Goal: Information Seeking & Learning: Check status

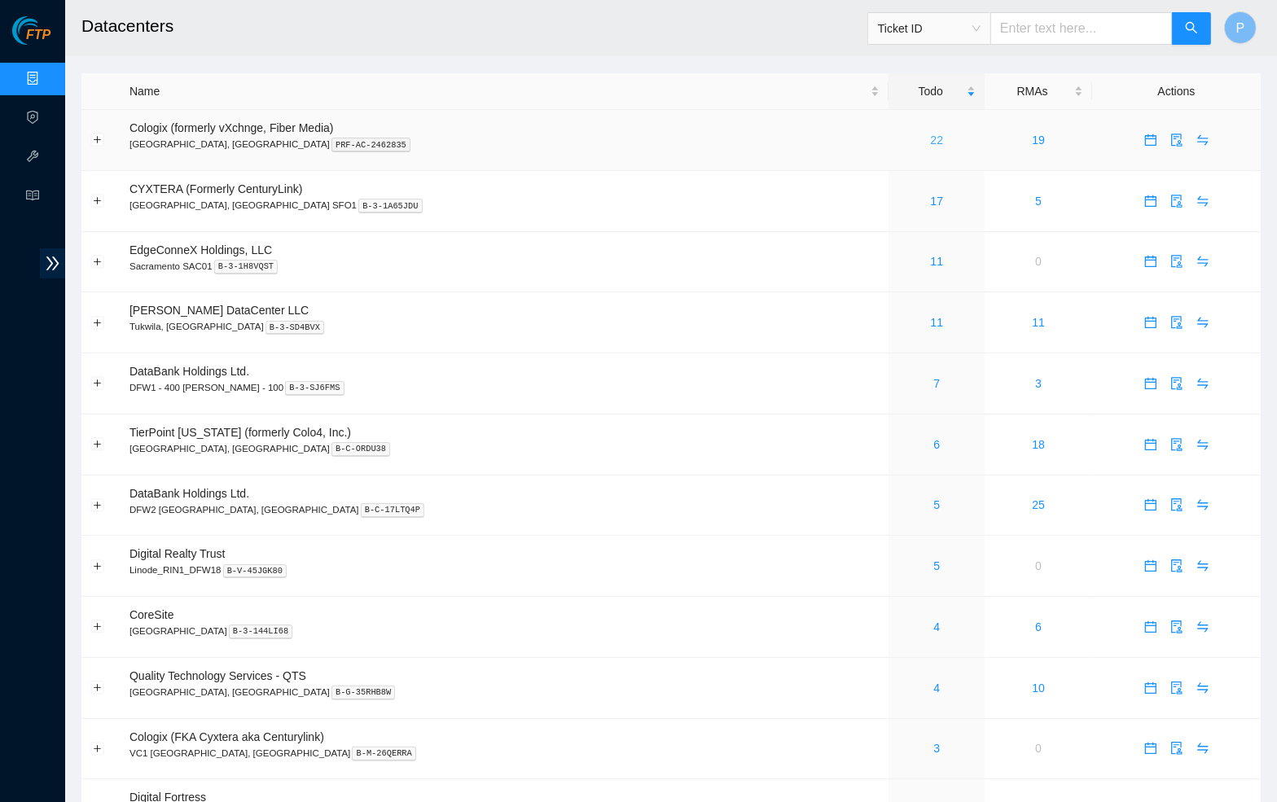
click at [931, 134] on link "22" at bounding box center [937, 140] width 13 height 13
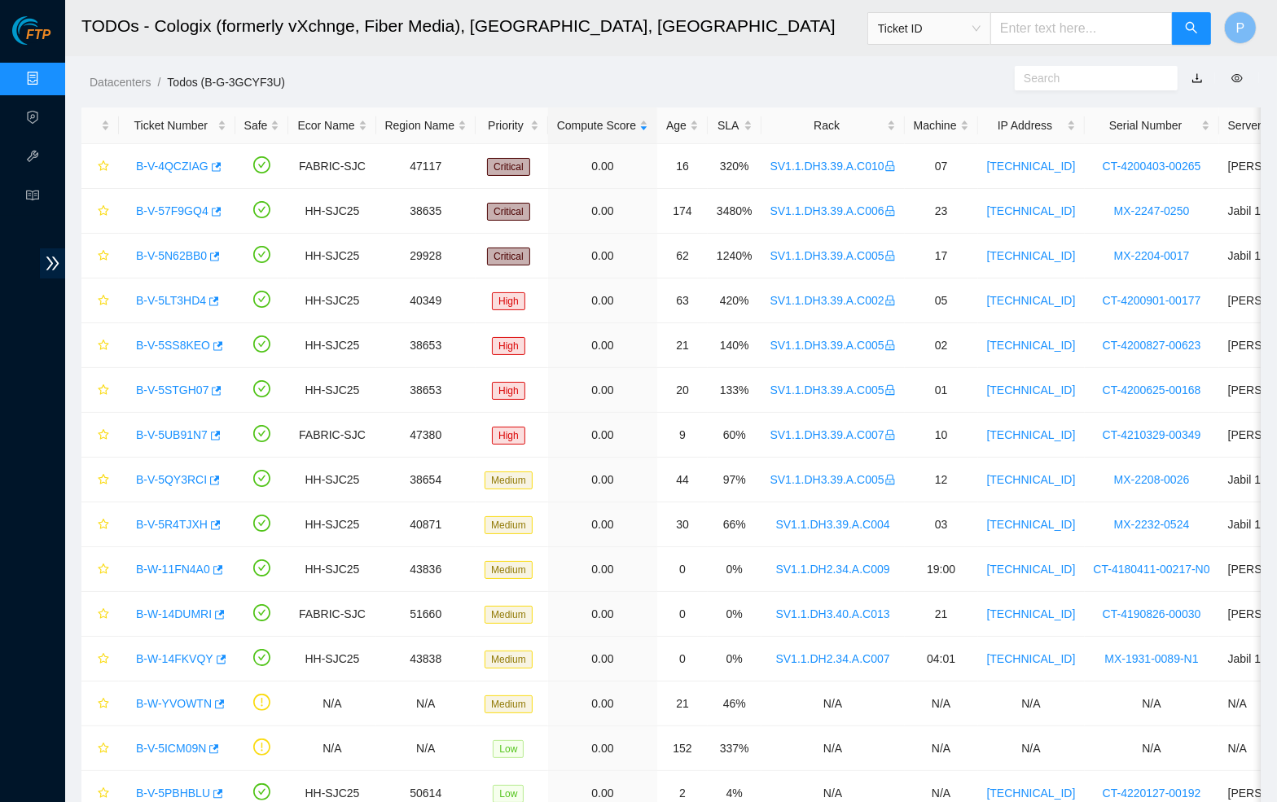
click at [710, 61] on div "Datacenters / Todos (B-G-3GCYF3U) /" at bounding box center [519, 45] width 909 height 91
click at [1195, 81] on link "button" at bounding box center [1196, 78] width 11 height 13
click at [47, 78] on link "Data Centers" at bounding box center [80, 78] width 67 height 13
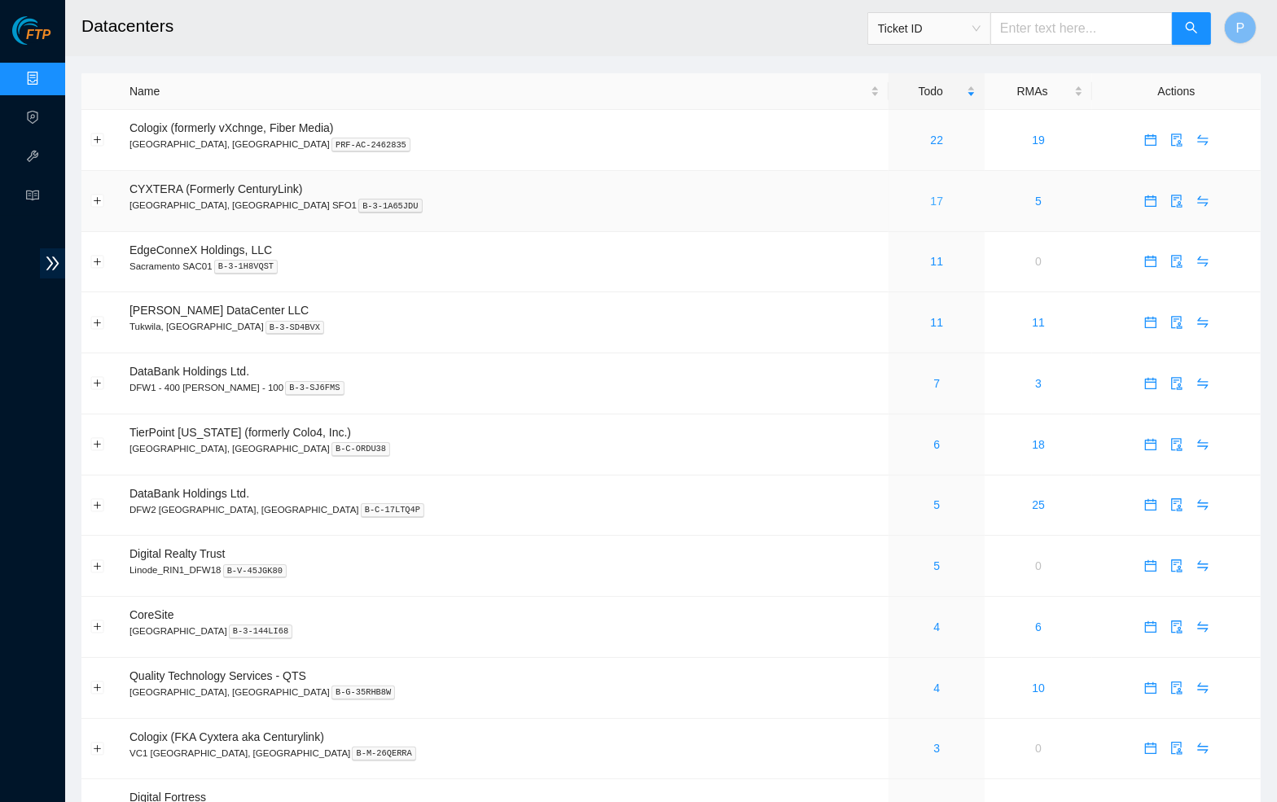
click at [931, 195] on link "17" at bounding box center [937, 201] width 13 height 13
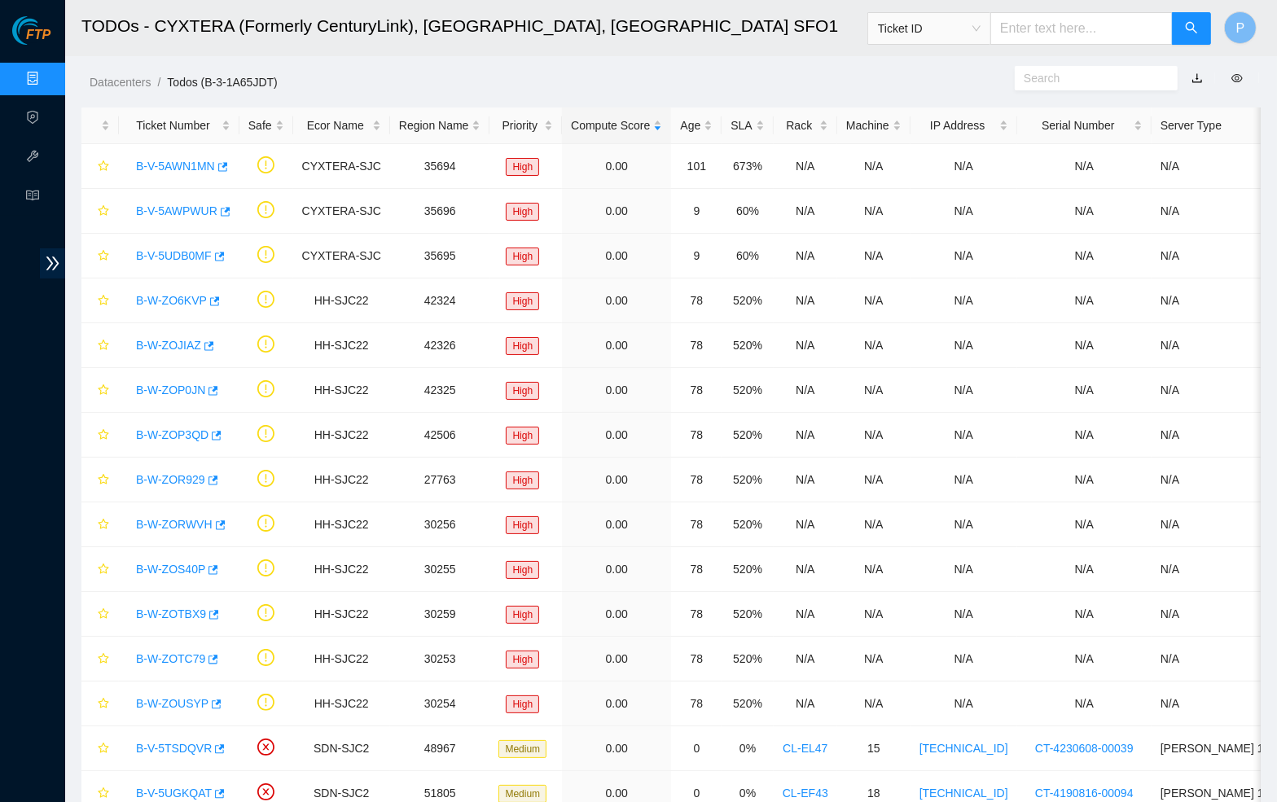
click at [1200, 83] on link "button" at bounding box center [1196, 78] width 11 height 13
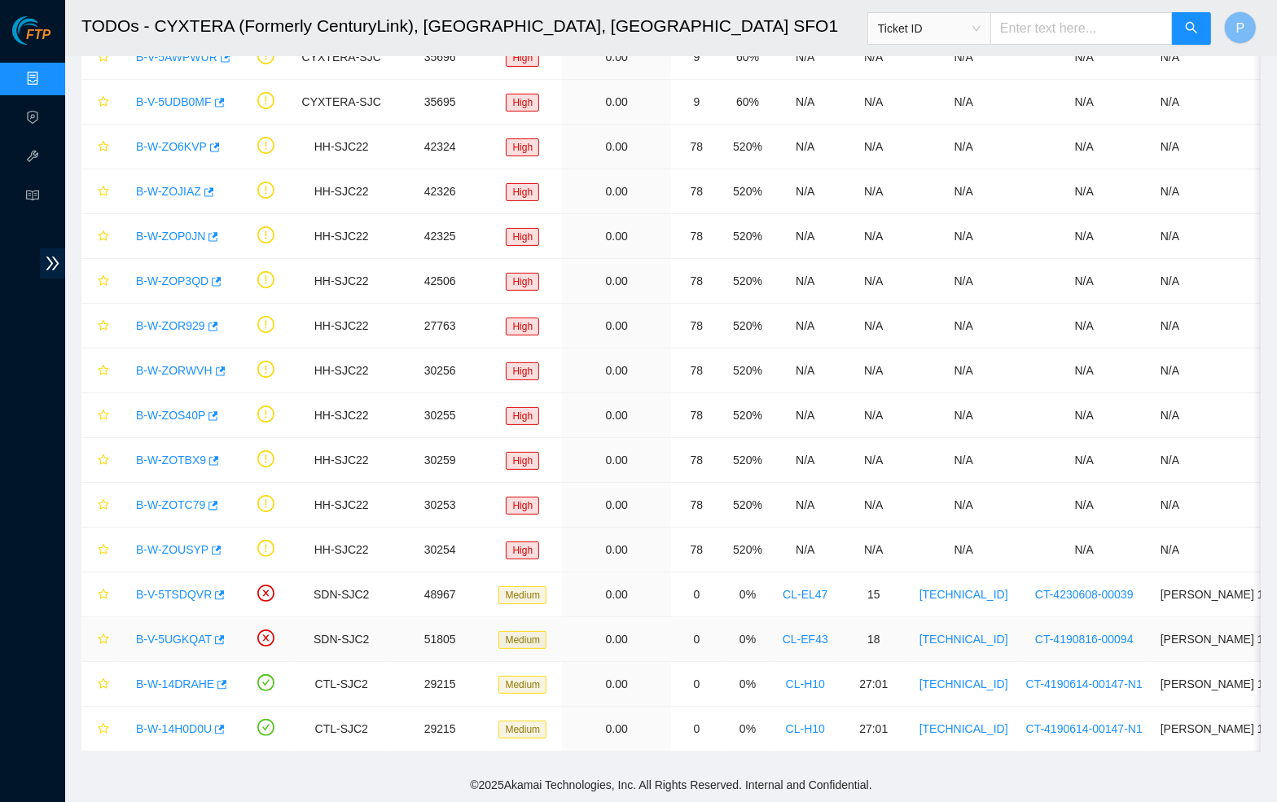
click at [165, 633] on link "B-V-5UGKQAT" at bounding box center [174, 639] width 76 height 13
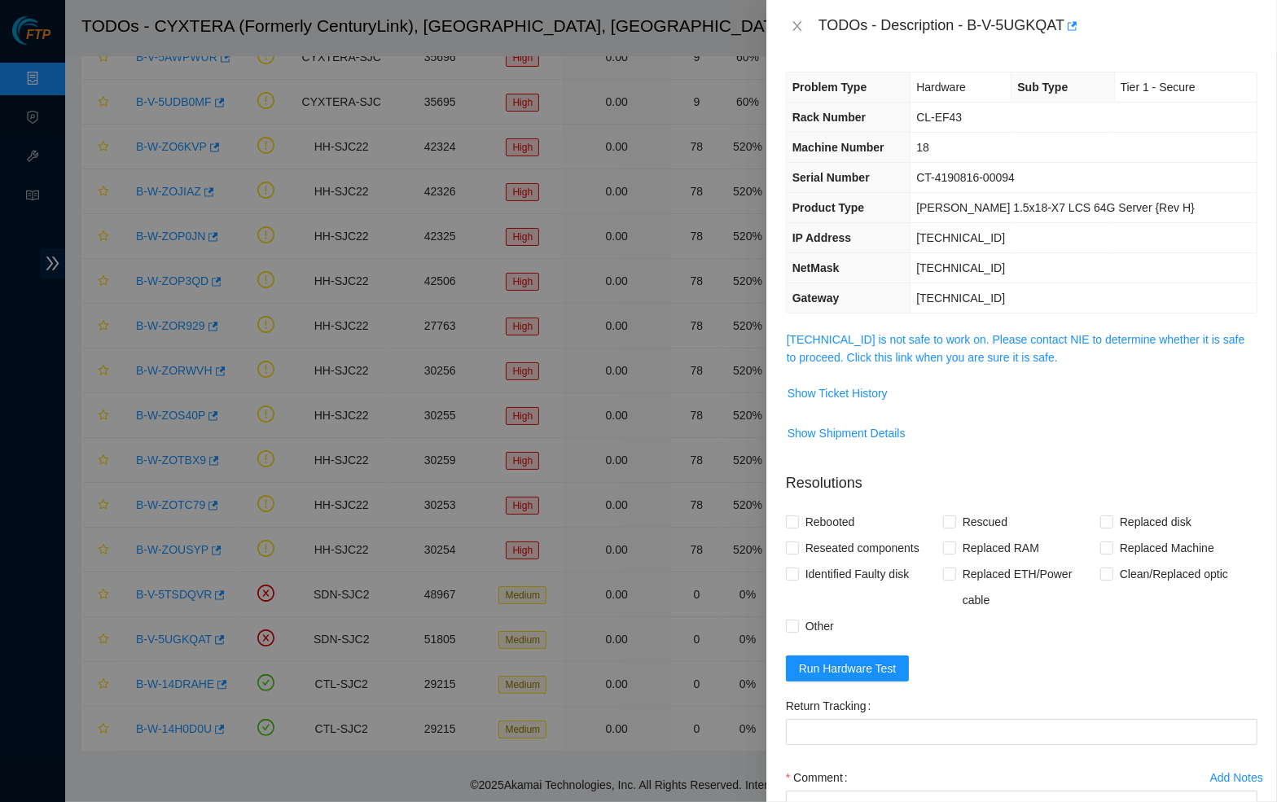
click at [934, 322] on div "Problem Type Hardware Sub Type Tier 1 - Secure Rack Number CL-EF43 Machine Numb…" at bounding box center [1021, 427] width 510 height 750
click at [934, 333] on link "23.47.148.85 is not safe to work on. Please contact NIE to determine whether it…" at bounding box center [1015, 348] width 458 height 31
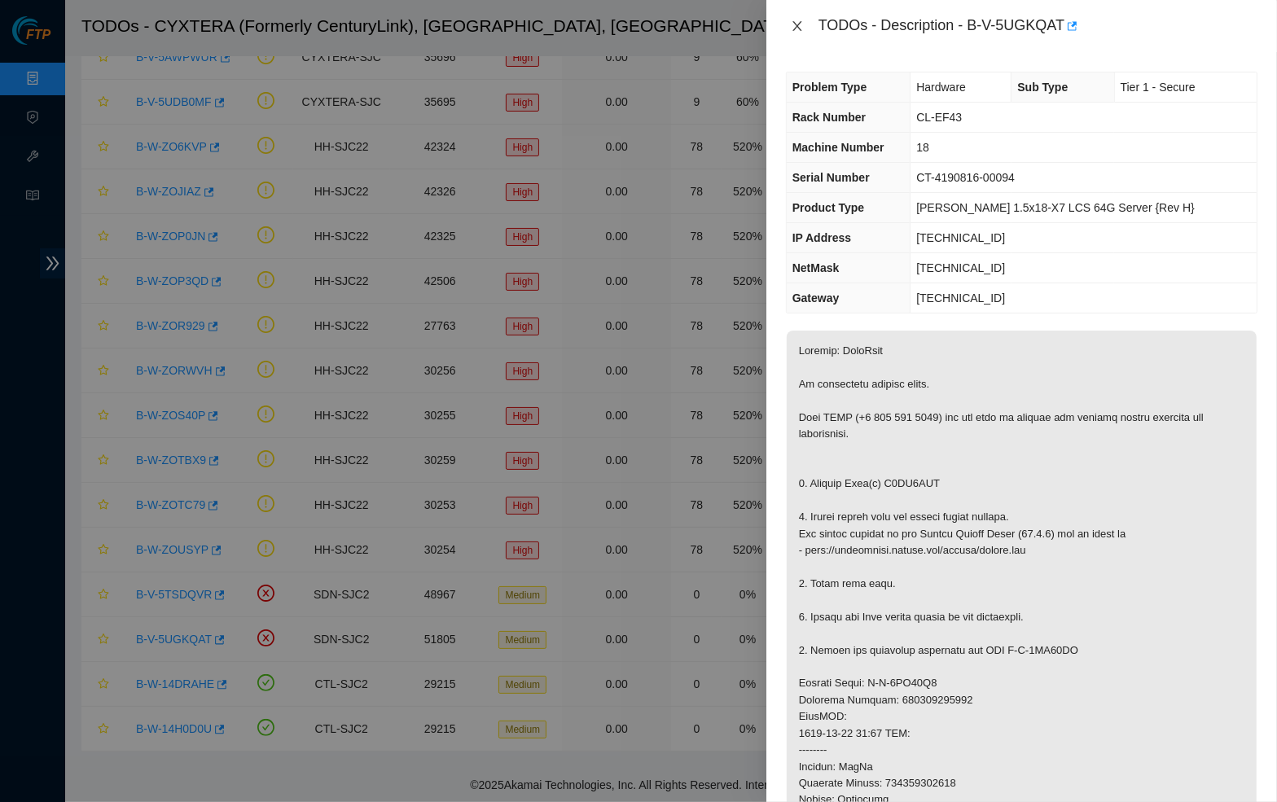
click at [796, 23] on icon "close" at bounding box center [797, 26] width 13 height 13
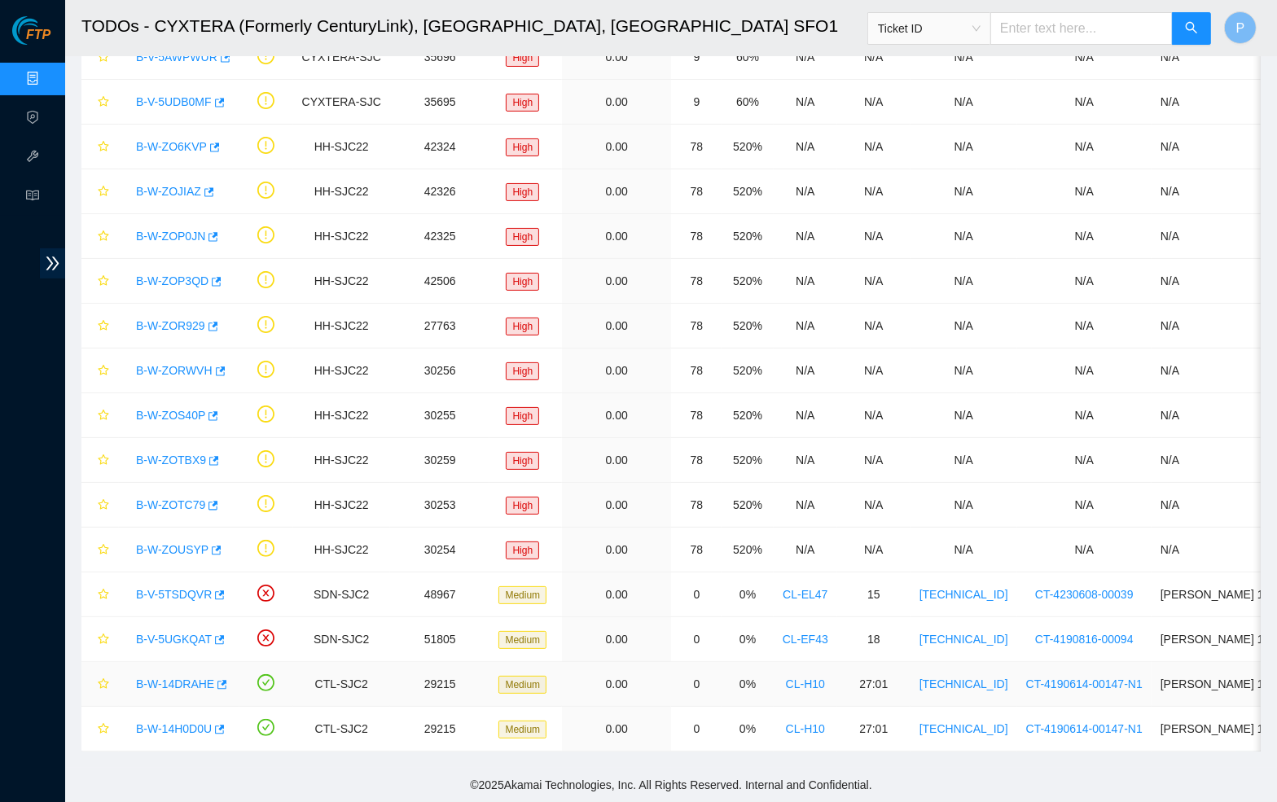
click at [167, 681] on link "B-W-14DRAHE" at bounding box center [175, 683] width 78 height 13
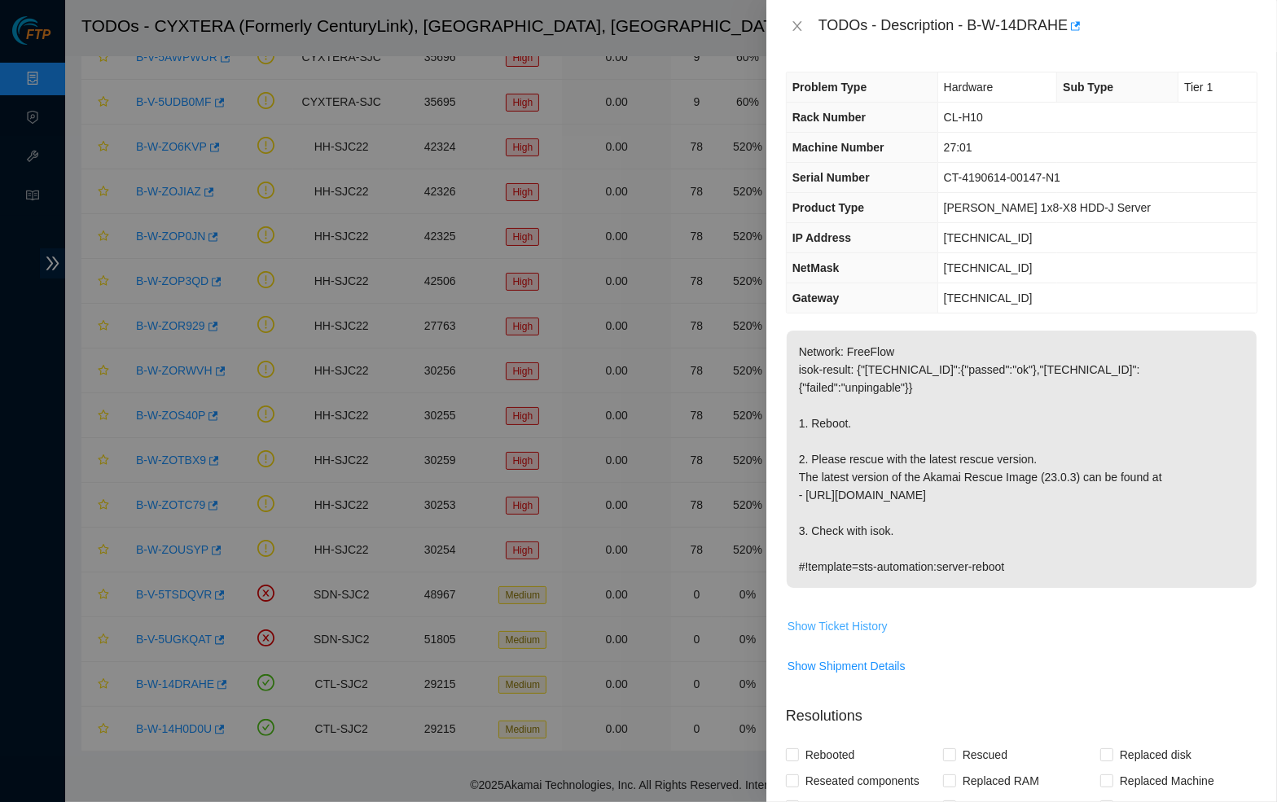
click at [848, 617] on span "Show Ticket History" at bounding box center [837, 626] width 100 height 18
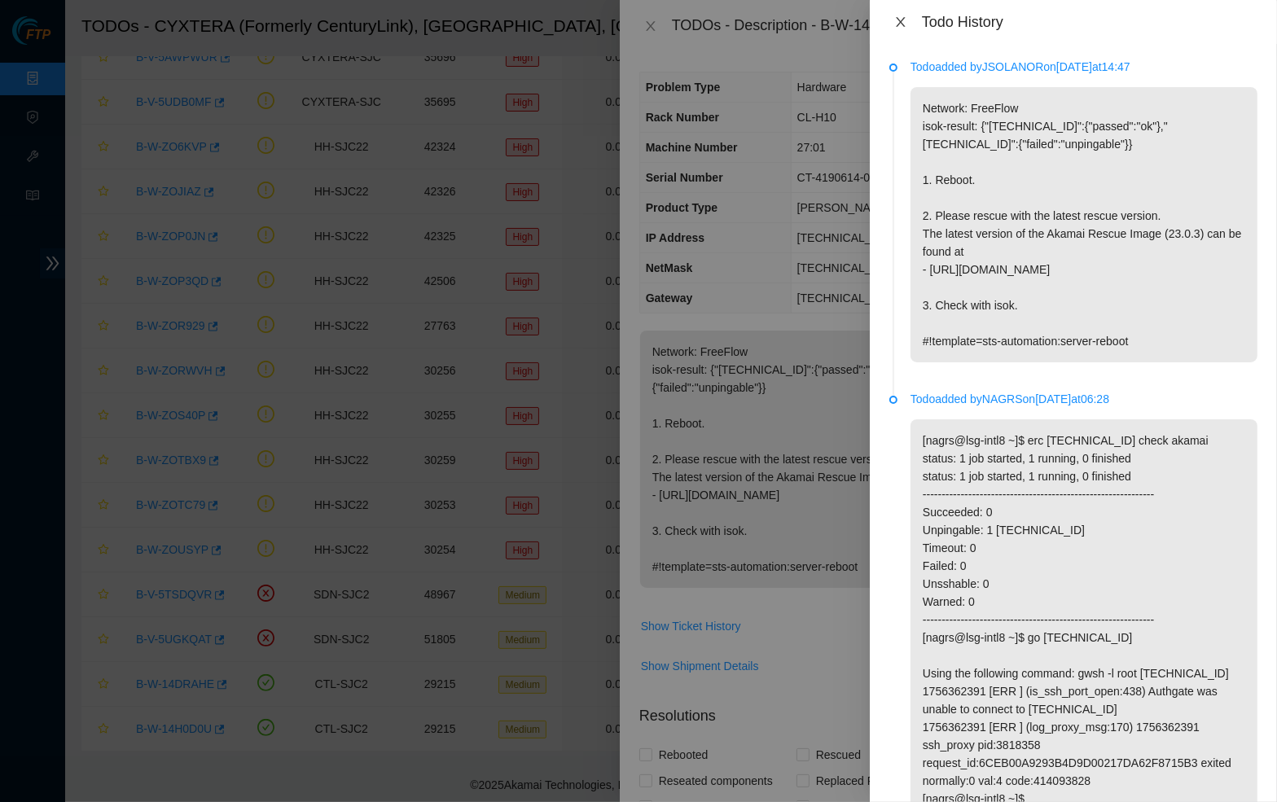
click at [904, 15] on icon "close" at bounding box center [900, 21] width 13 height 13
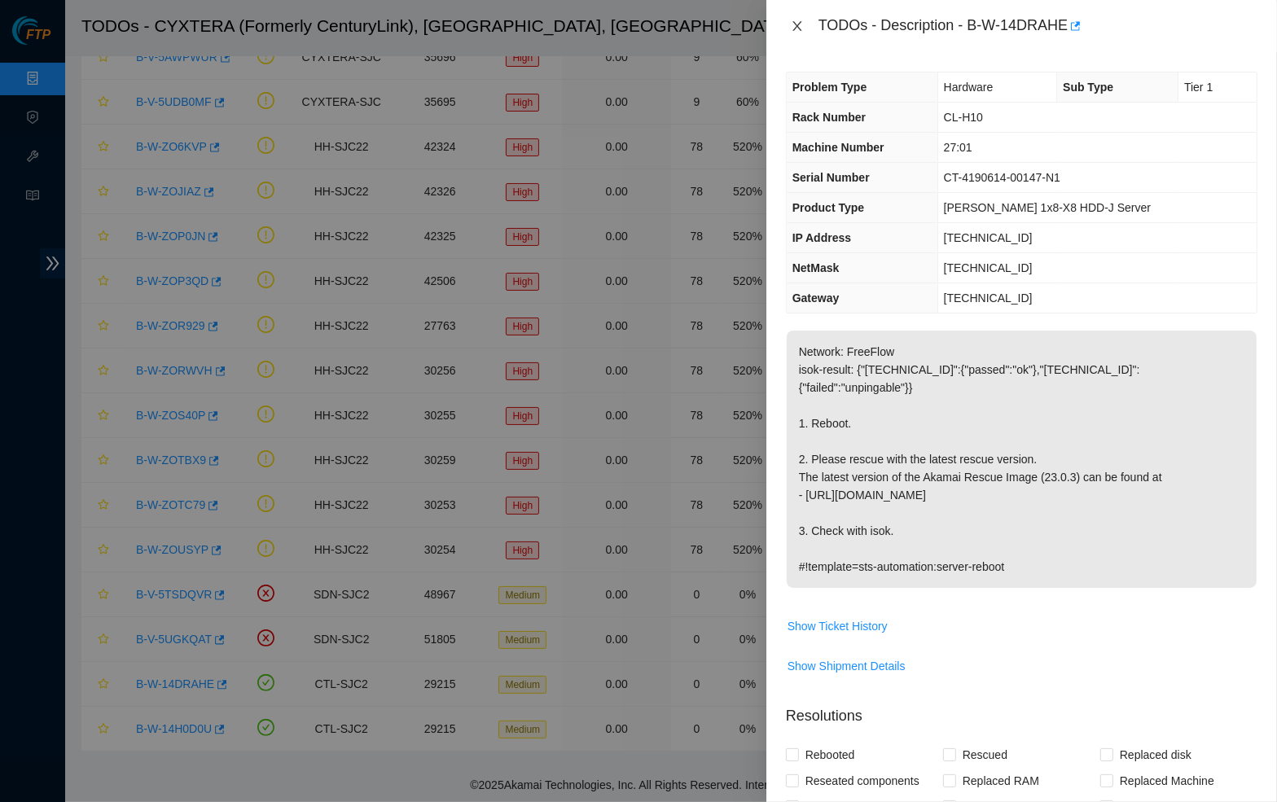
click at [795, 20] on icon "close" at bounding box center [797, 26] width 13 height 13
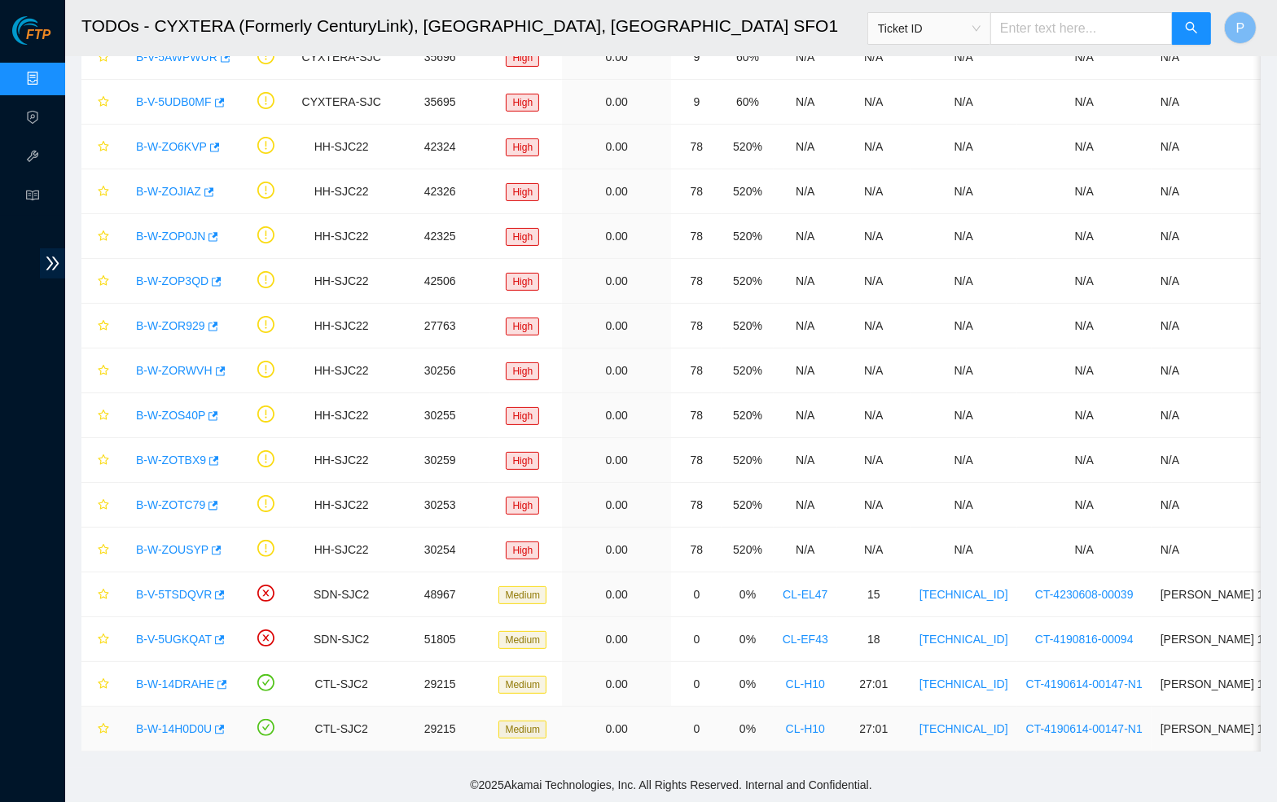
click at [164, 726] on link "B-W-14H0D0U" at bounding box center [174, 728] width 76 height 13
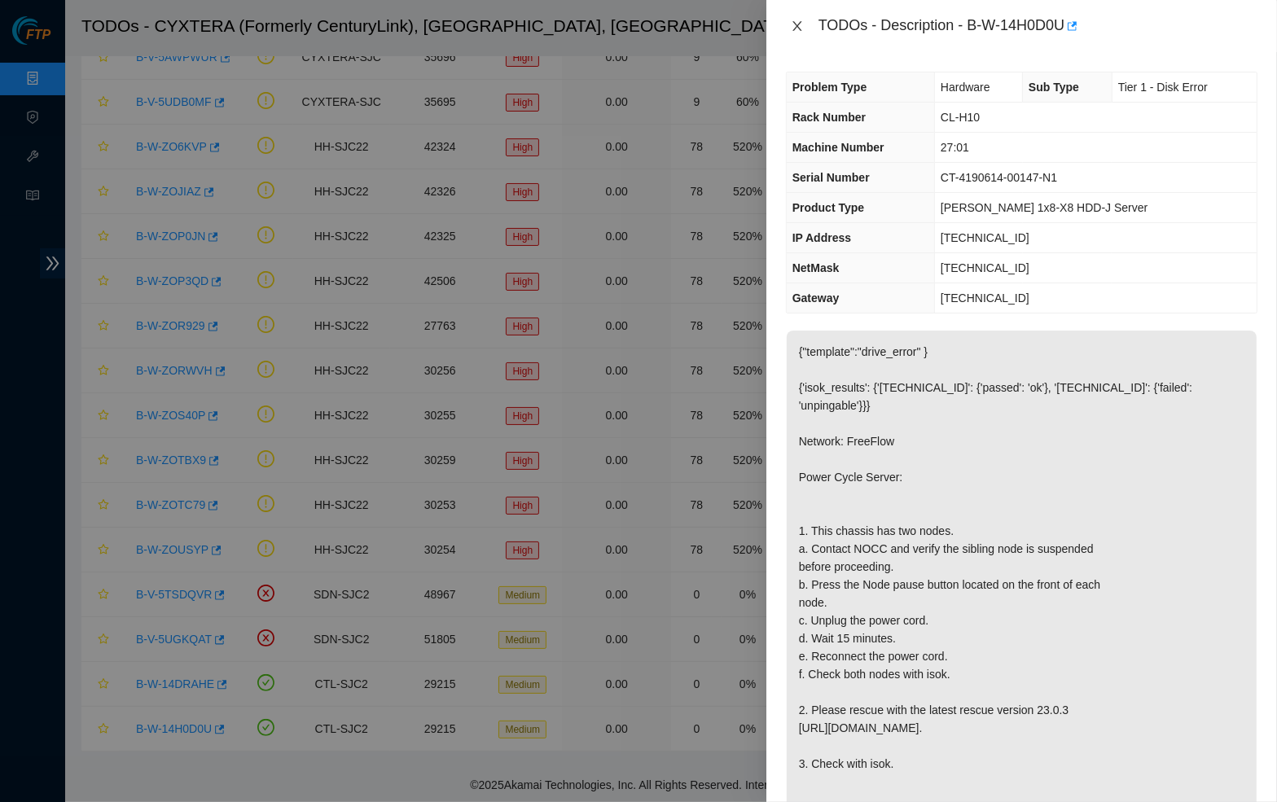
click at [799, 22] on icon "close" at bounding box center [797, 26] width 13 height 13
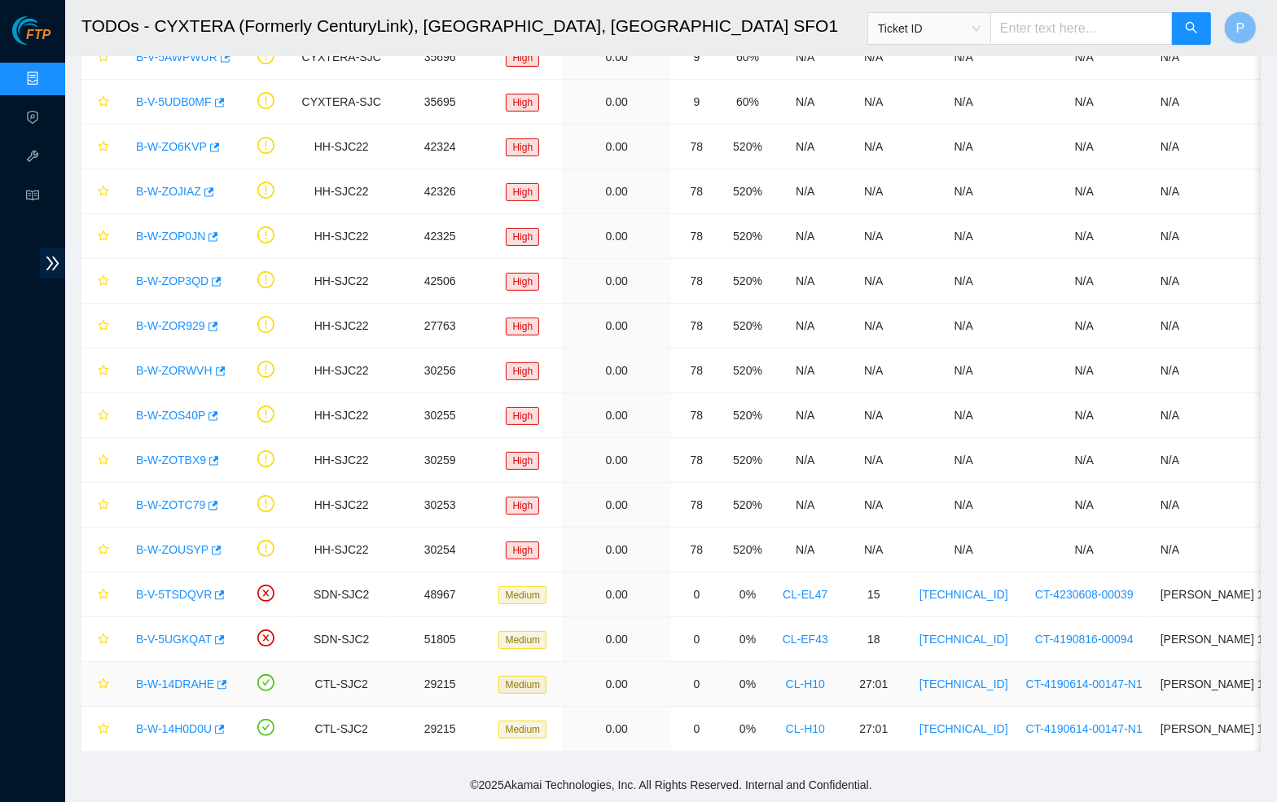
click at [165, 682] on link "B-W-14DRAHE" at bounding box center [175, 683] width 78 height 13
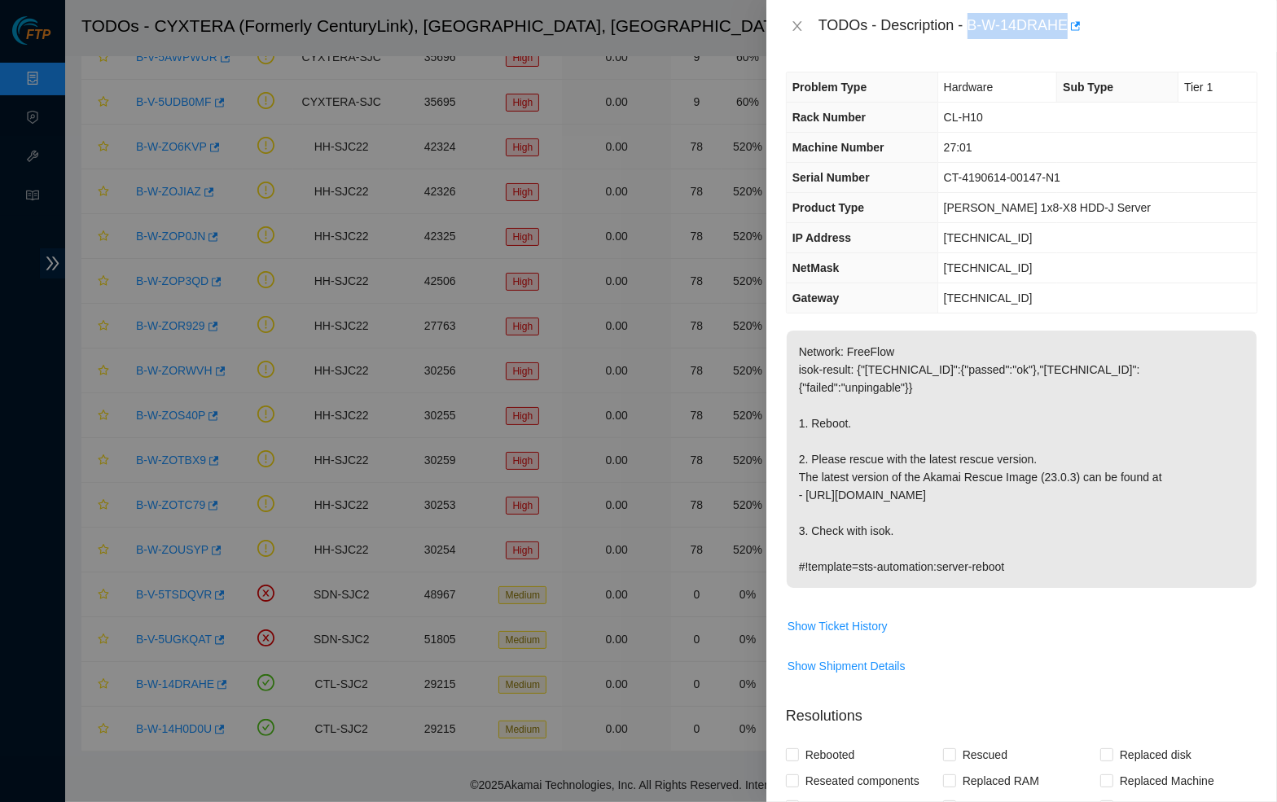
drag, startPoint x: 976, startPoint y: 23, endPoint x: 1073, endPoint y: 24, distance: 96.9
click at [1073, 24] on div "TODOs - Description - B-W-14DRAHE" at bounding box center [1037, 26] width 439 height 26
copy div "B-W-14DRAHE"
click at [788, 13] on div "TODOs - Description - B-W-14DRAHE" at bounding box center [1021, 26] width 471 height 26
click at [788, 26] on button "Close" at bounding box center [797, 26] width 23 height 15
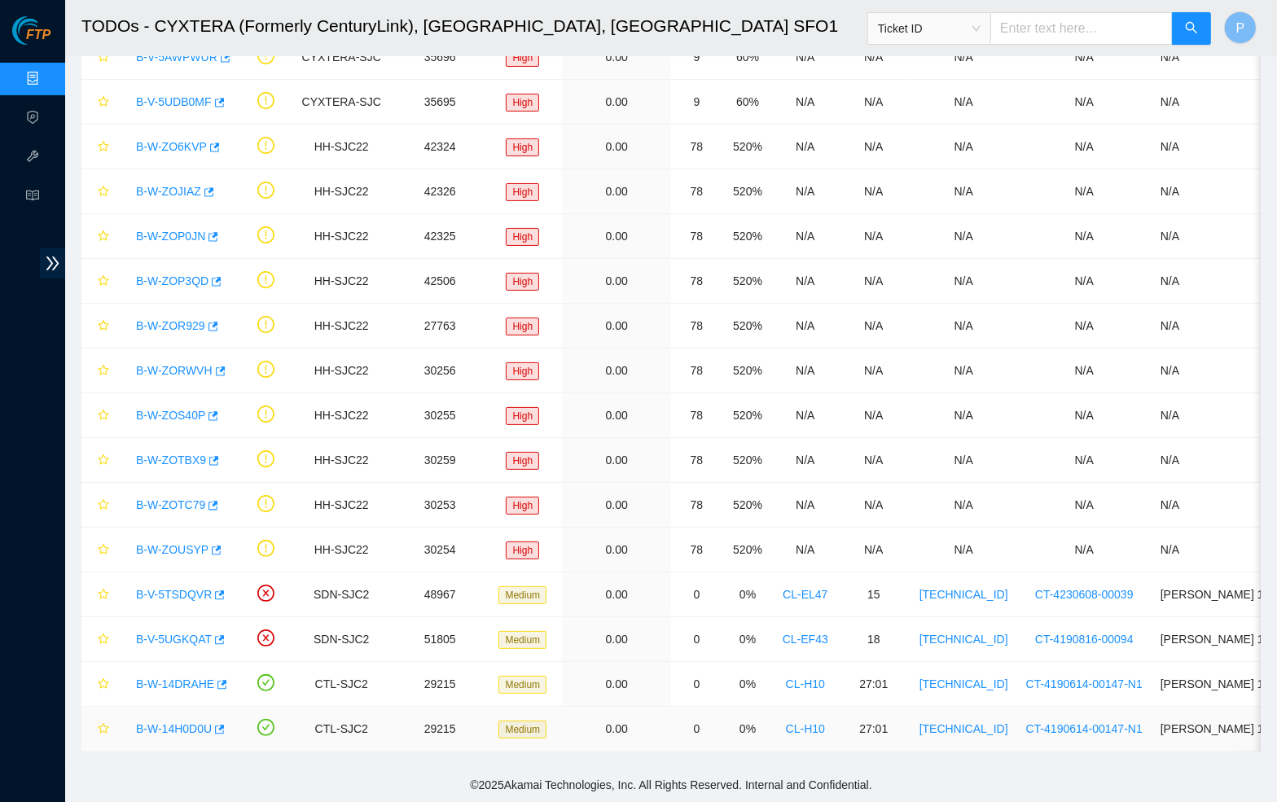
click at [183, 730] on link "B-W-14H0D0U" at bounding box center [174, 728] width 76 height 13
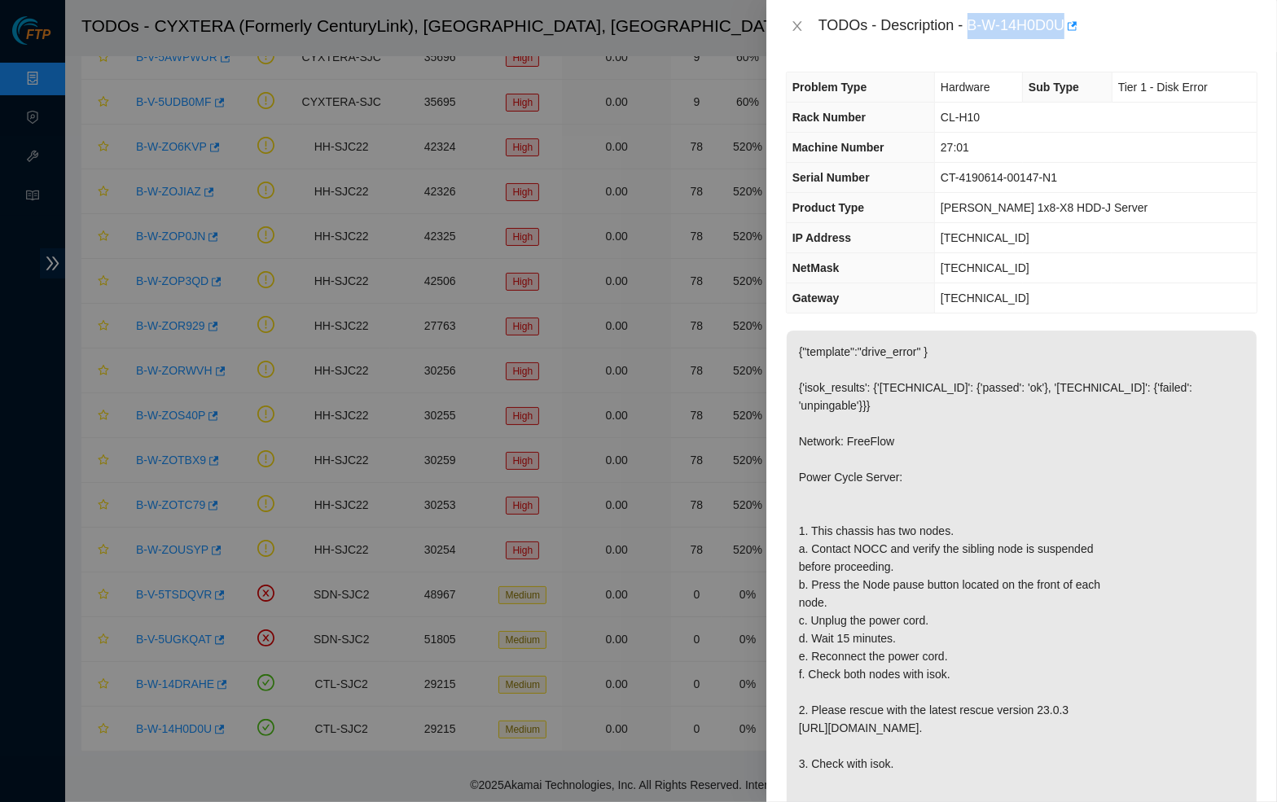
drag, startPoint x: 978, startPoint y: 25, endPoint x: 1073, endPoint y: 23, distance: 95.3
click at [1073, 23] on div "TODOs - Description - B-W-14H0D0U" at bounding box center [1037, 26] width 439 height 26
copy div "B-W-14H0D0U"
click at [903, 401] on p "{"template":"drive_error" } {'isok_results': {'23.50.49.20': {'passed': 'ok'}, …" at bounding box center [1021, 585] width 470 height 508
click at [790, 50] on div "TODOs - Description - B-W-14H0D0U" at bounding box center [1021, 26] width 510 height 52
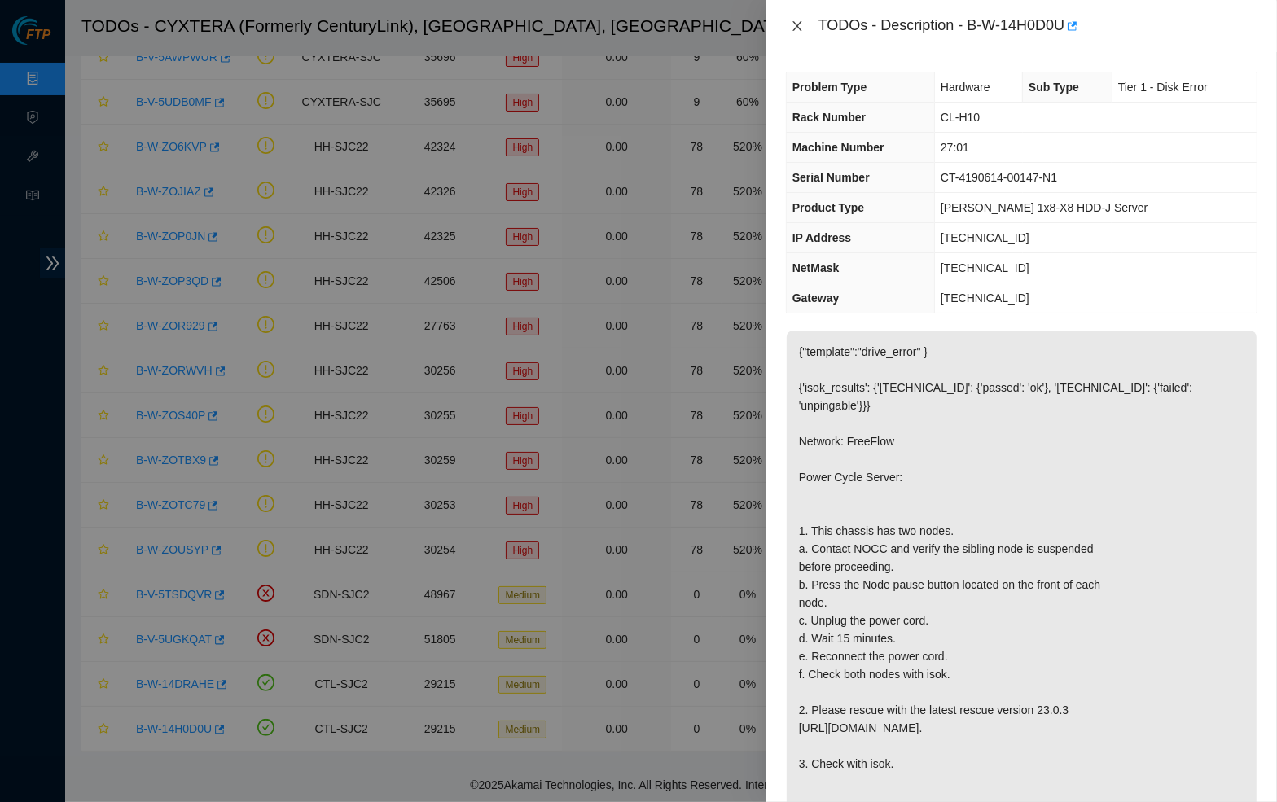
click at [791, 31] on icon "close" at bounding box center [797, 26] width 13 height 13
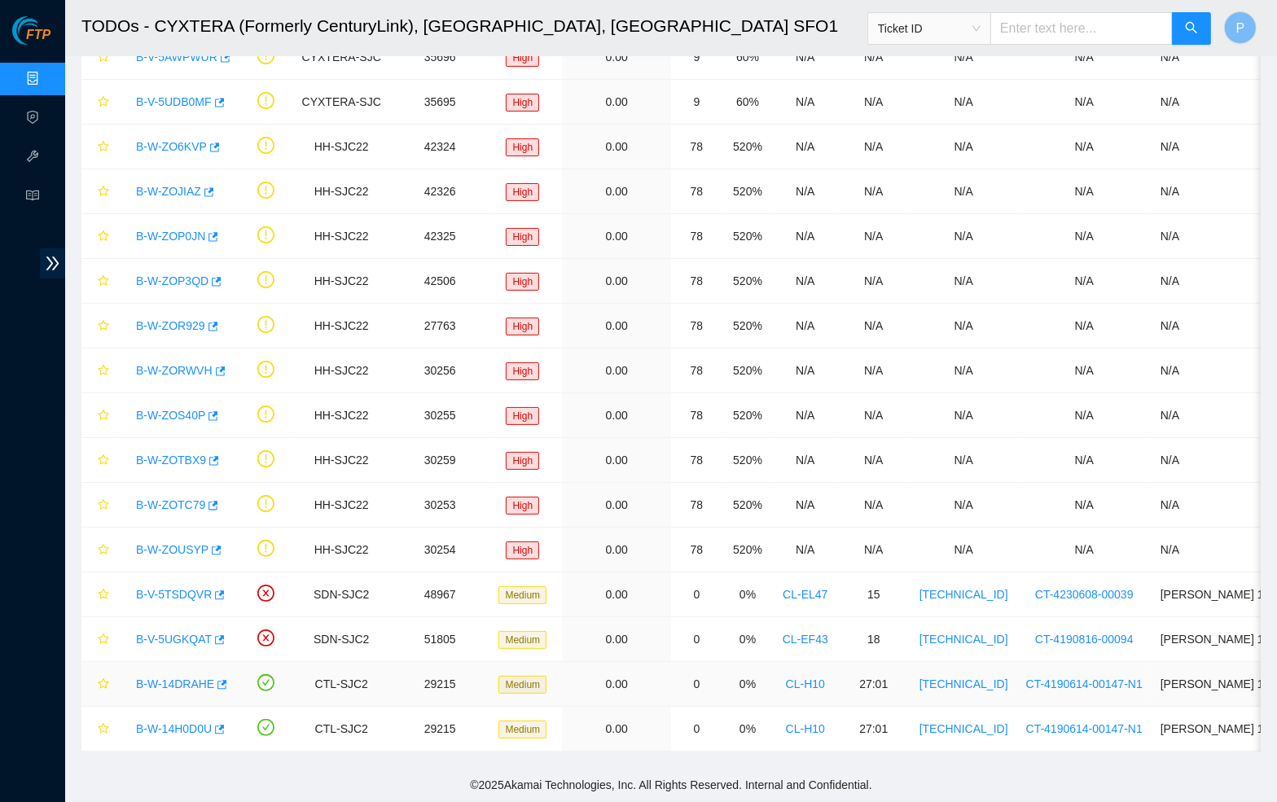
click at [161, 681] on link "B-W-14DRAHE" at bounding box center [175, 683] width 78 height 13
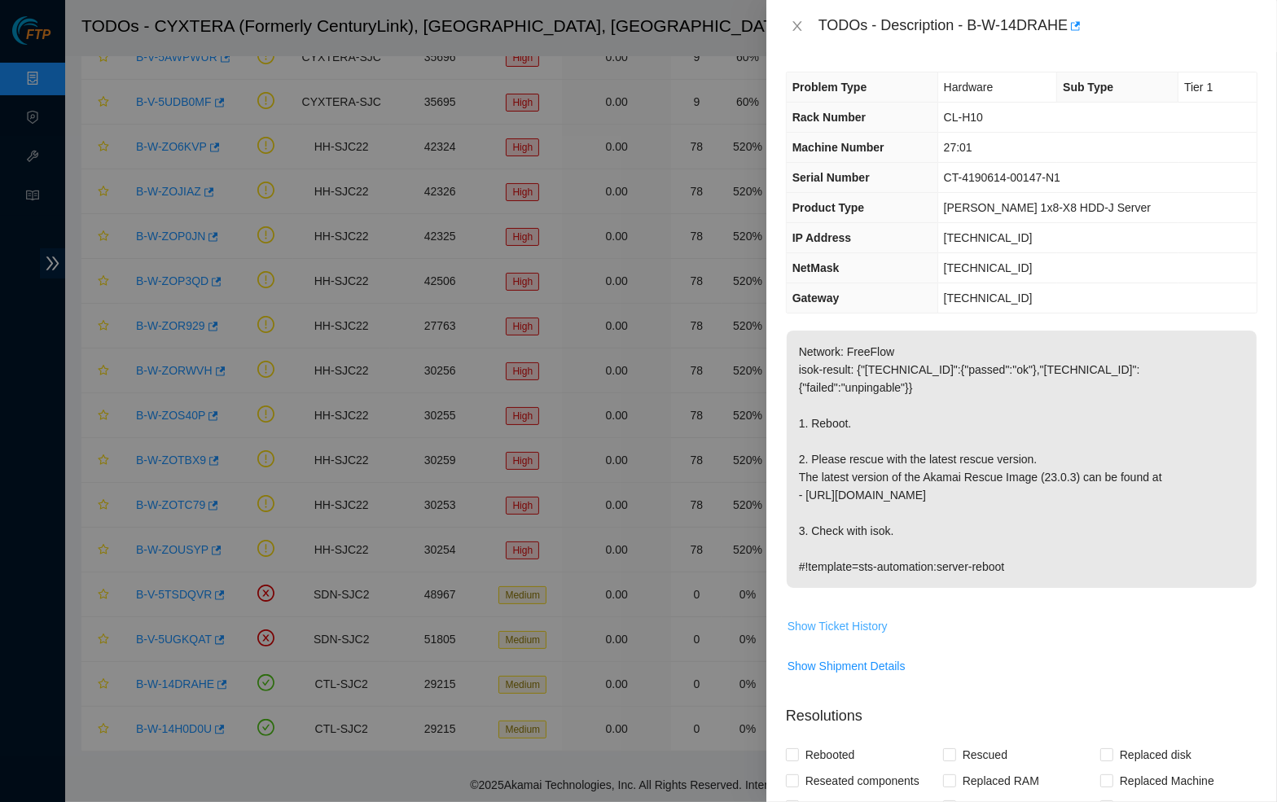
click at [860, 617] on span "Show Ticket History" at bounding box center [837, 626] width 100 height 18
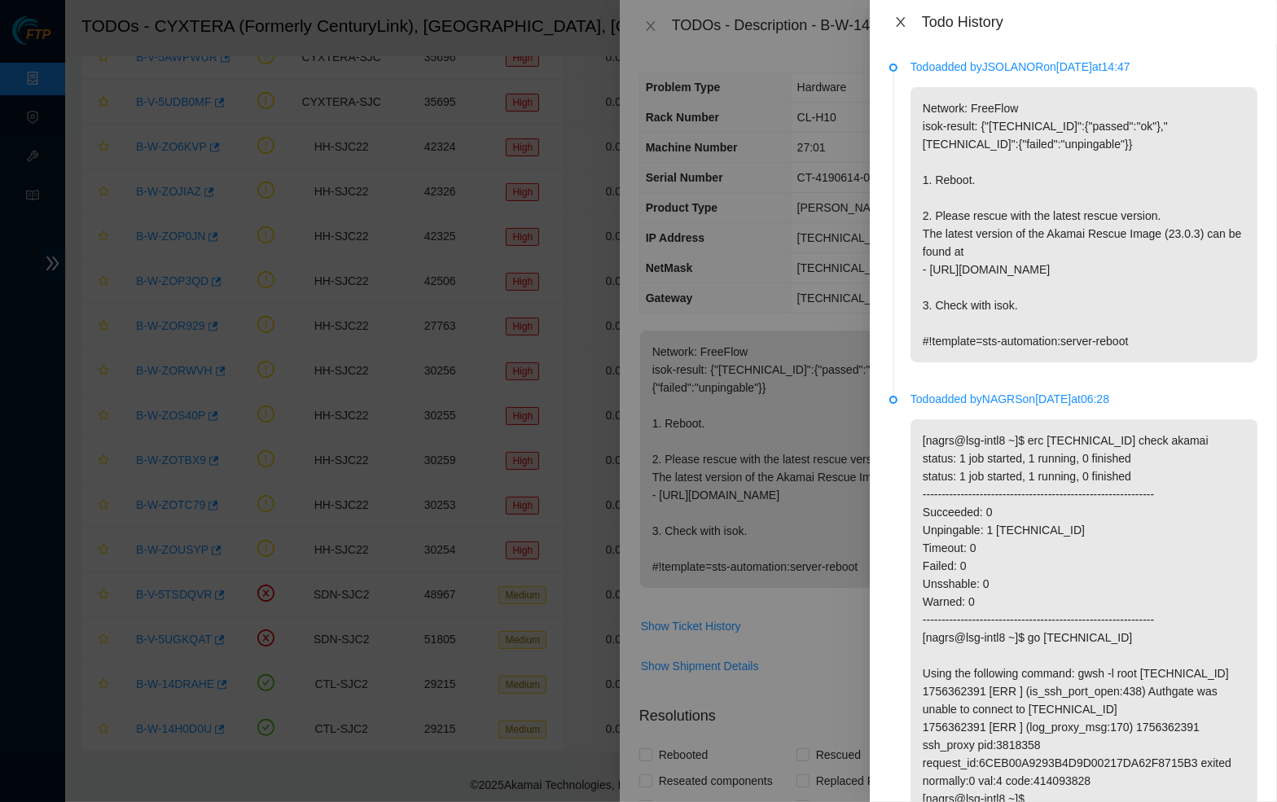
click at [891, 23] on button "Close" at bounding box center [900, 22] width 23 height 15
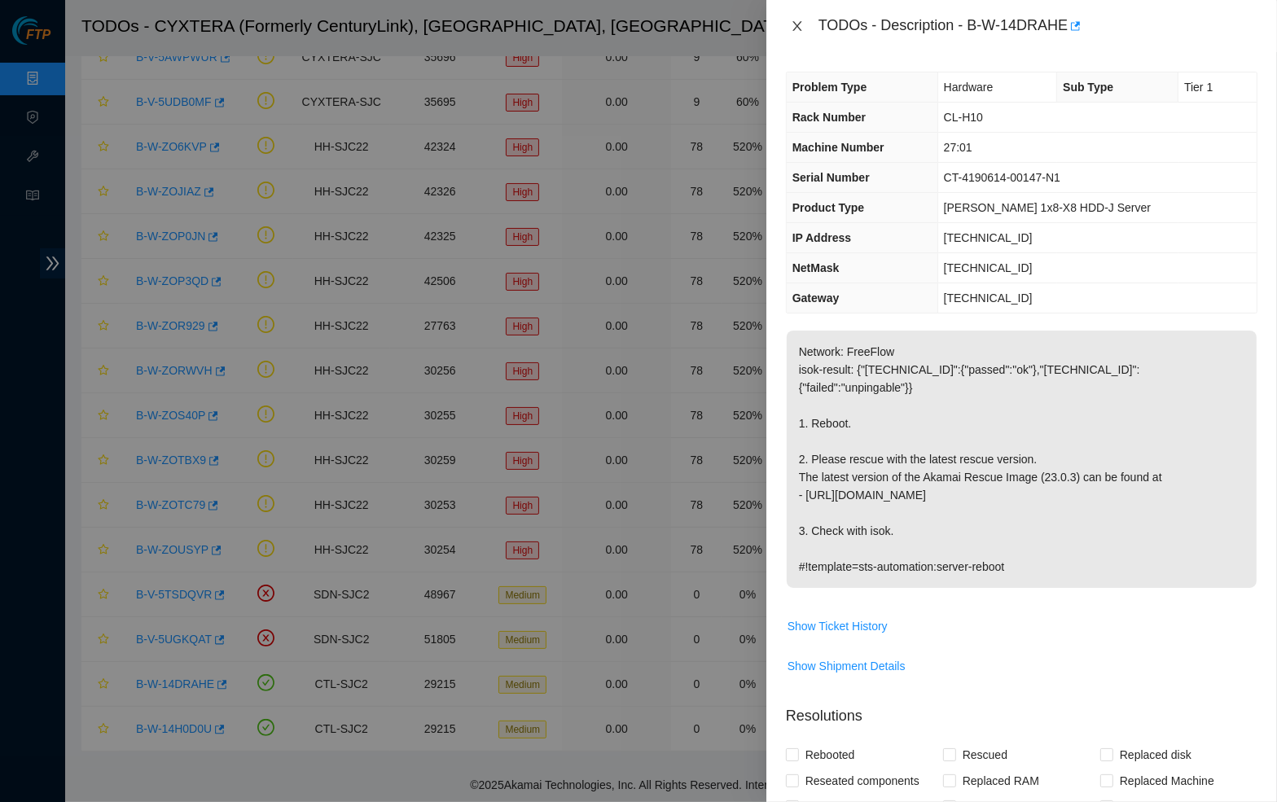
click at [794, 28] on icon "close" at bounding box center [796, 26] width 9 height 10
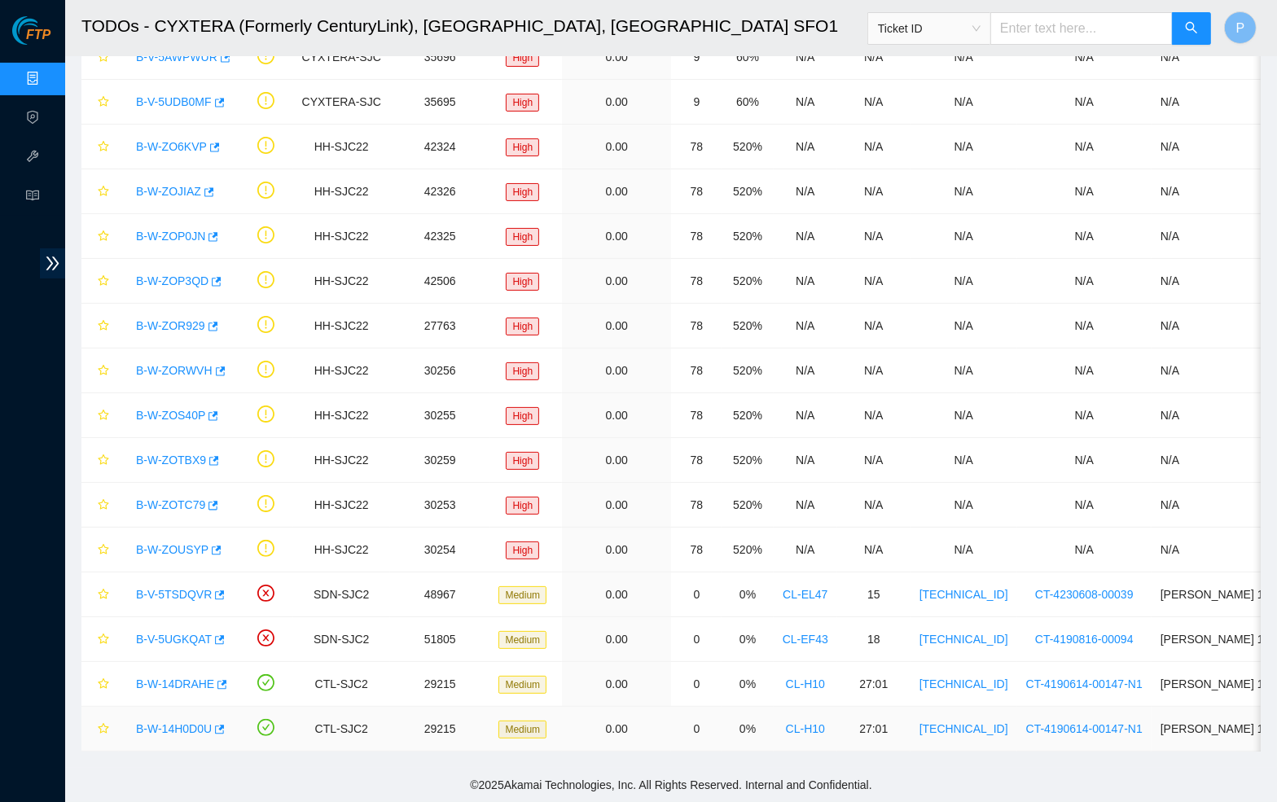
click at [166, 725] on link "B-W-14H0D0U" at bounding box center [174, 728] width 76 height 13
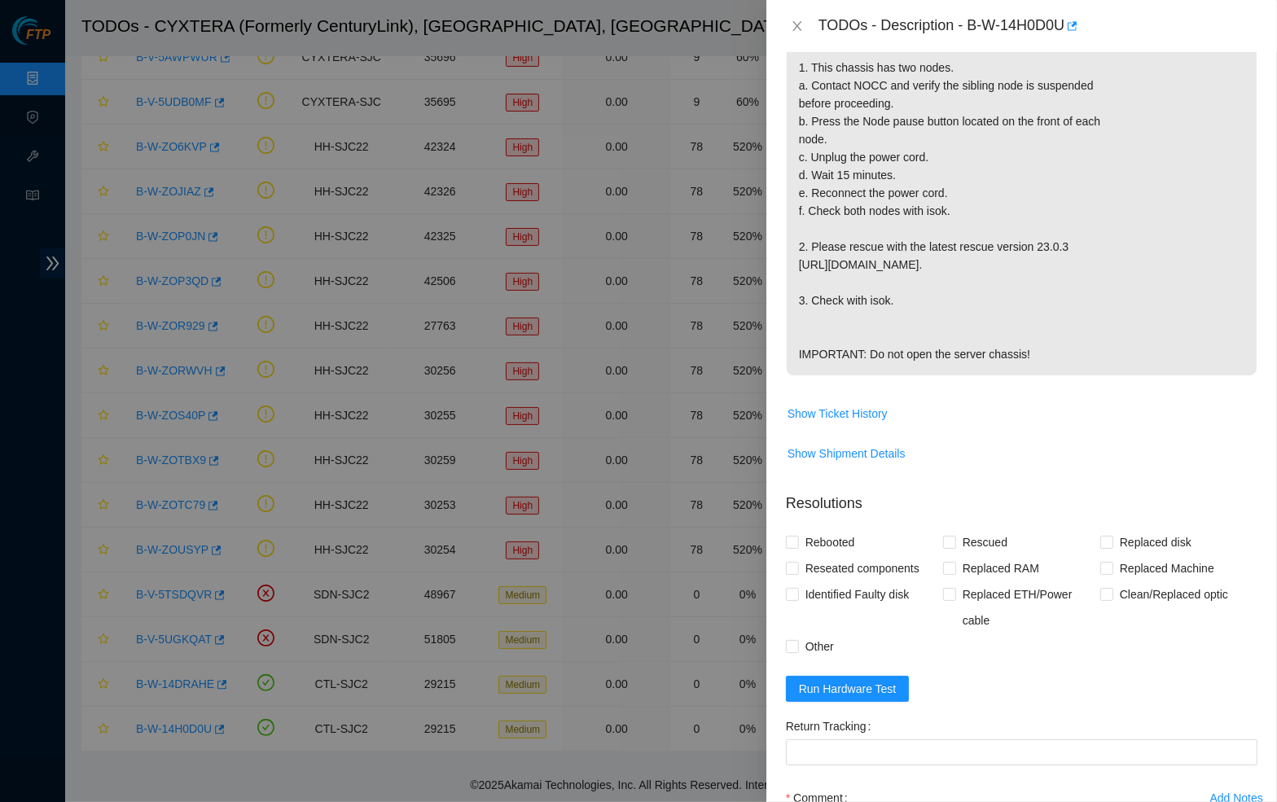
scroll to position [494, 0]
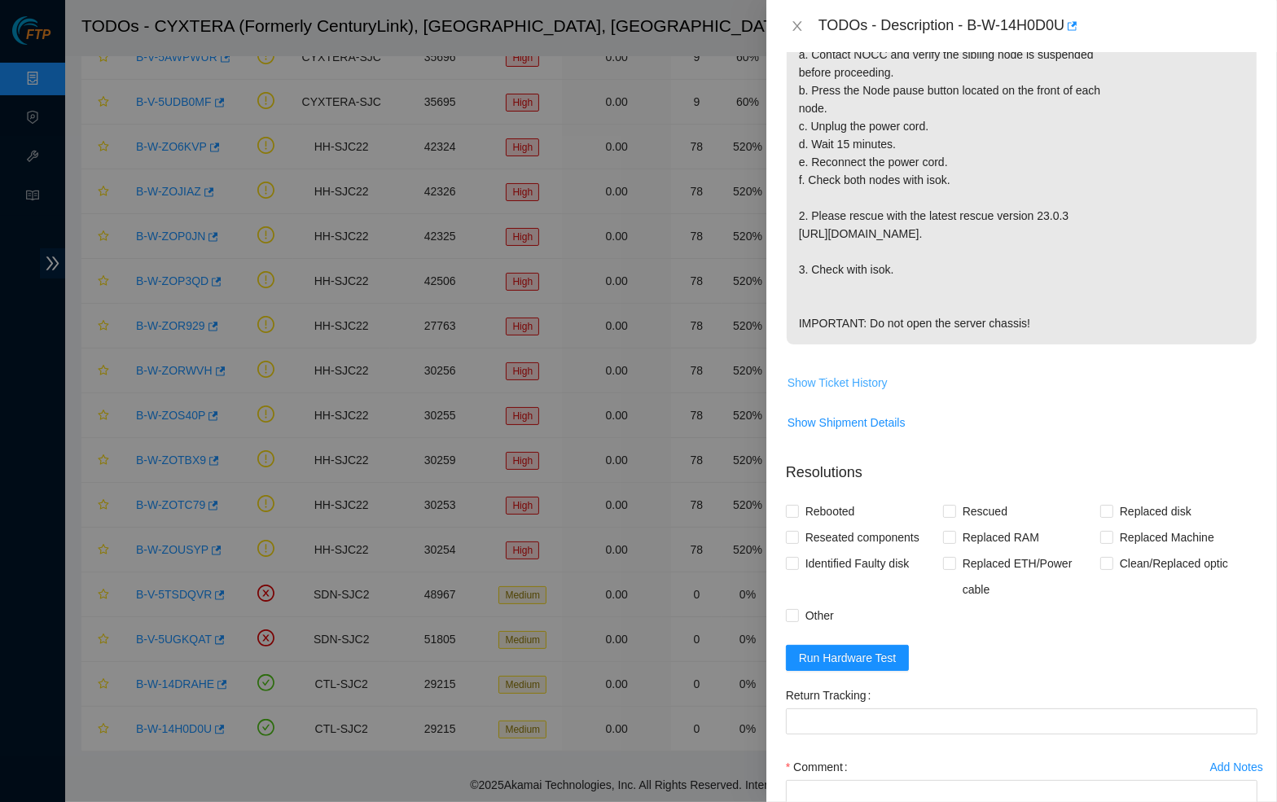
click at [861, 392] on span "Show Ticket History" at bounding box center [837, 383] width 100 height 18
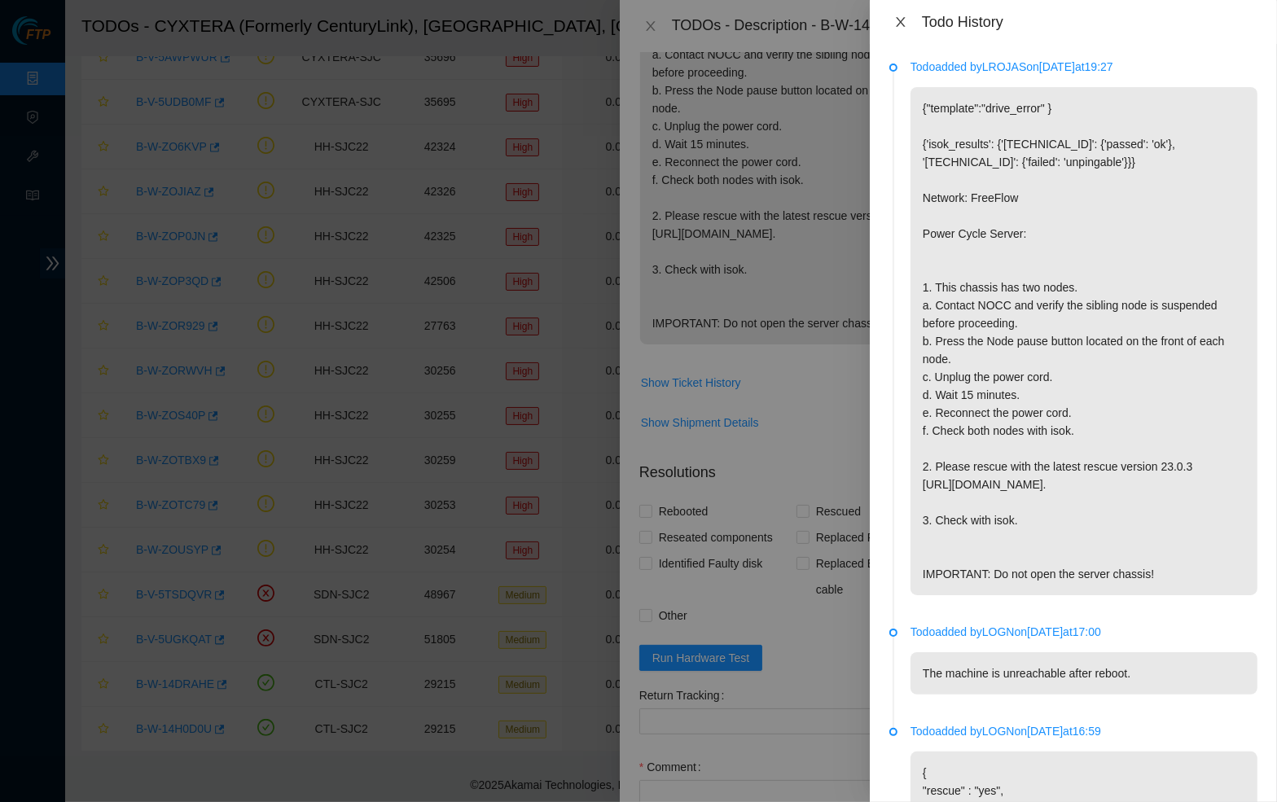
click at [897, 23] on icon "close" at bounding box center [900, 21] width 13 height 13
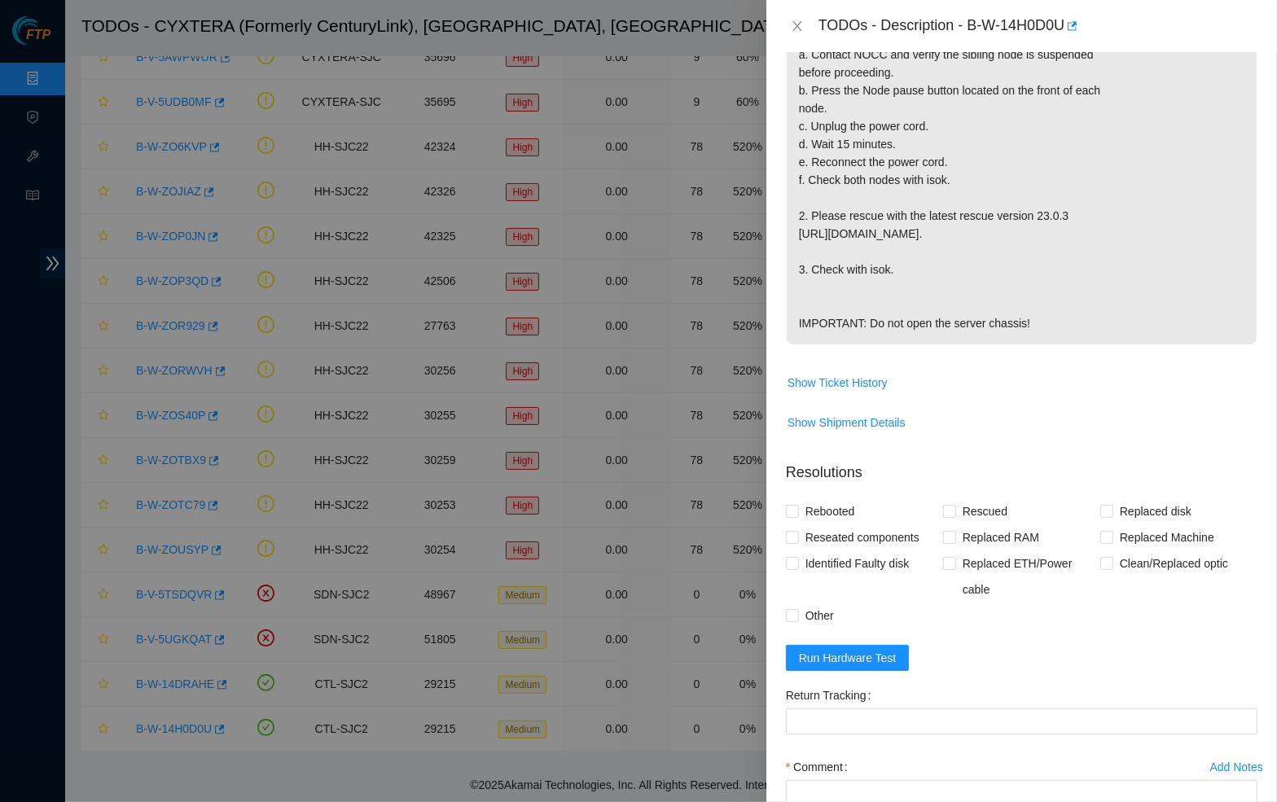
click at [871, 121] on p "{"template":"drive_error" } {'isok_results': {'23.50.49.20': {'passed': 'ok'}, …" at bounding box center [1021, 90] width 470 height 508
click at [806, 28] on button "Close" at bounding box center [797, 26] width 23 height 15
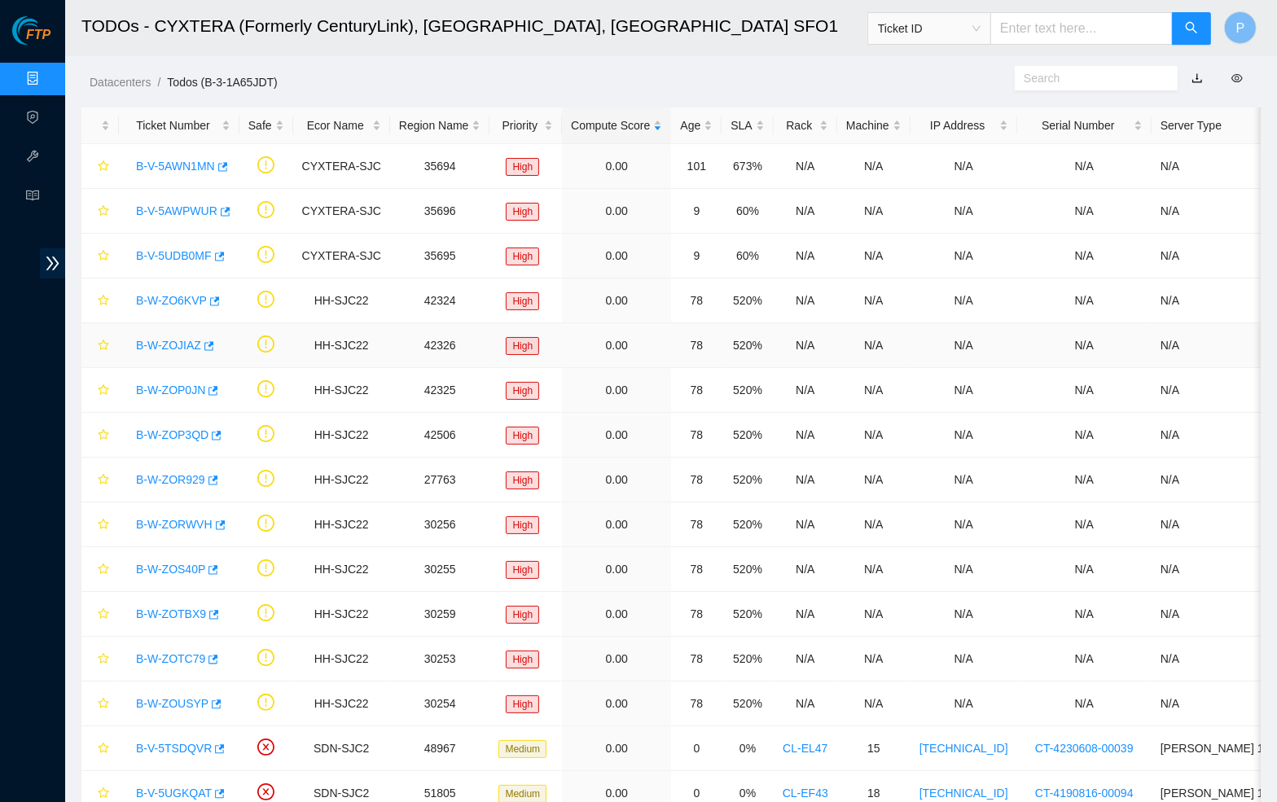
scroll to position [0, 0]
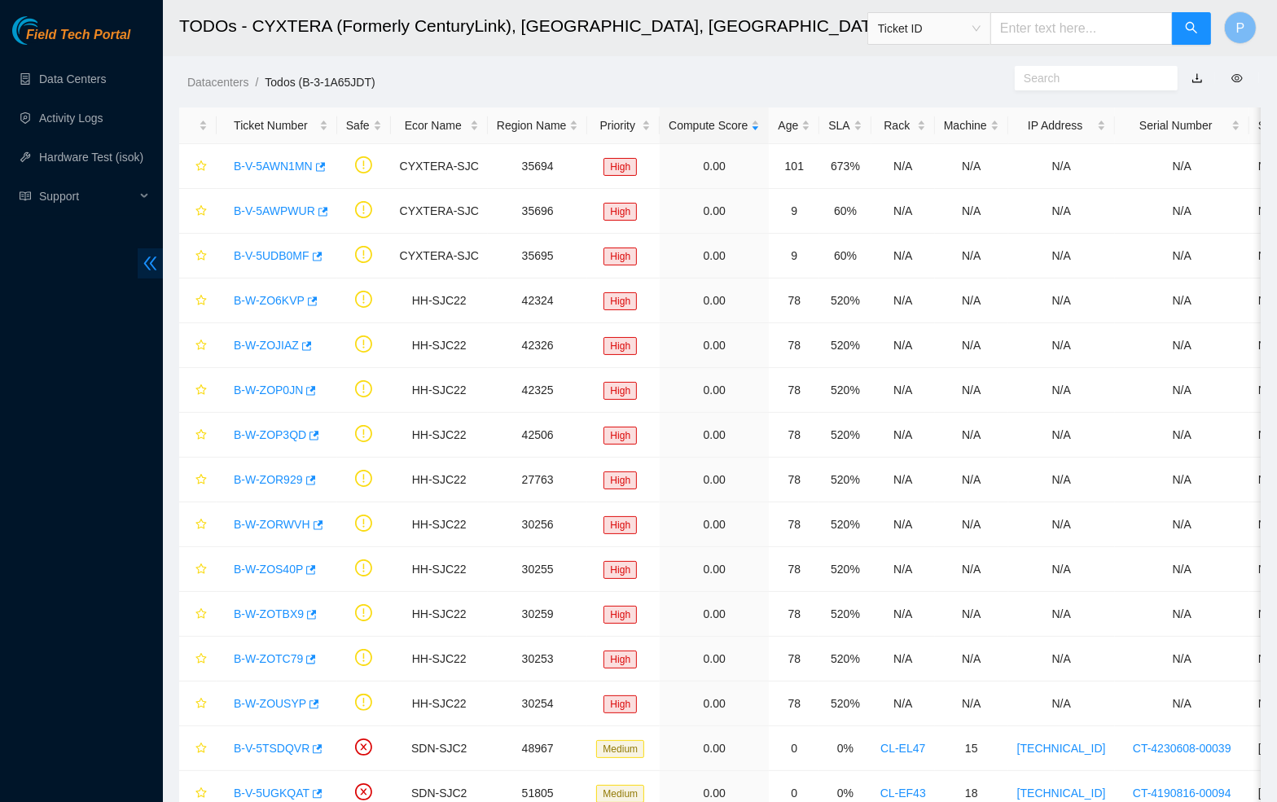
click at [147, 266] on icon "double-left" at bounding box center [150, 263] width 13 height 14
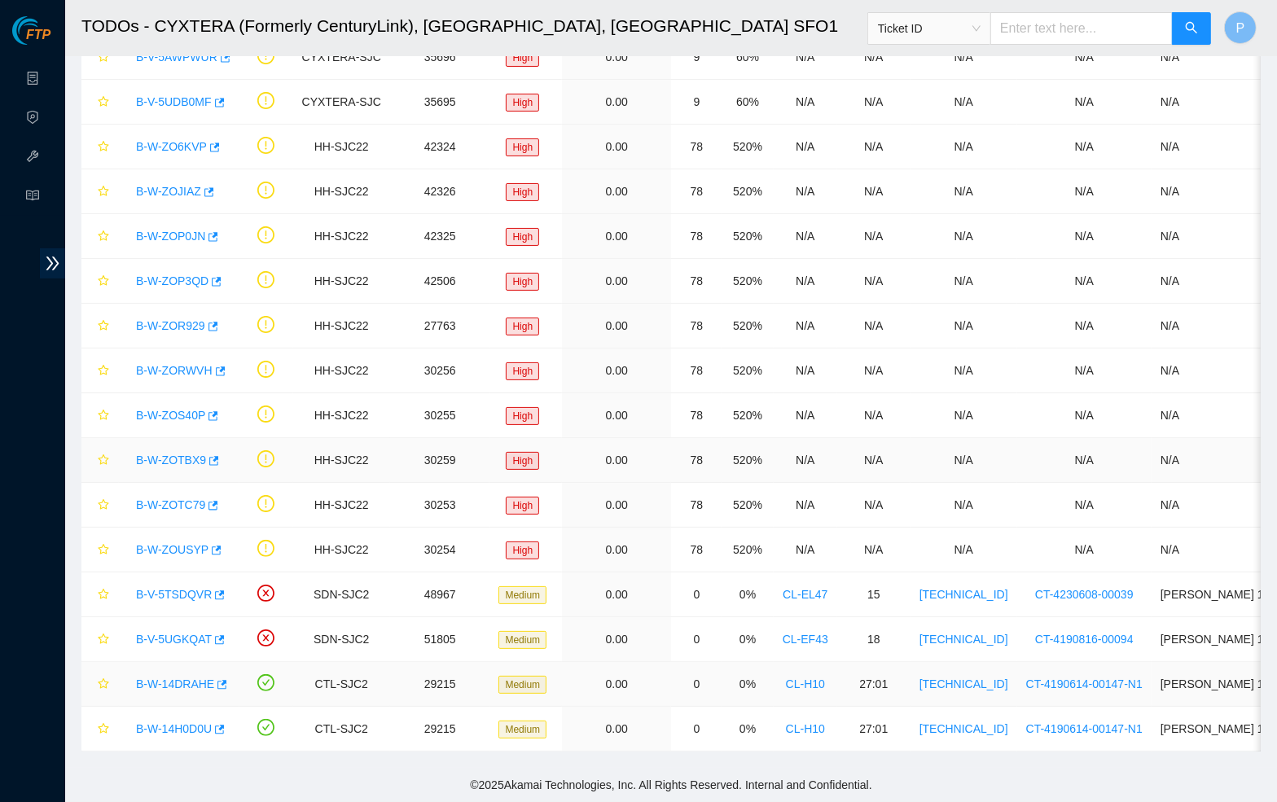
scroll to position [154, 0]
click at [171, 690] on link "B-W-14DRAHE" at bounding box center [175, 683] width 78 height 13
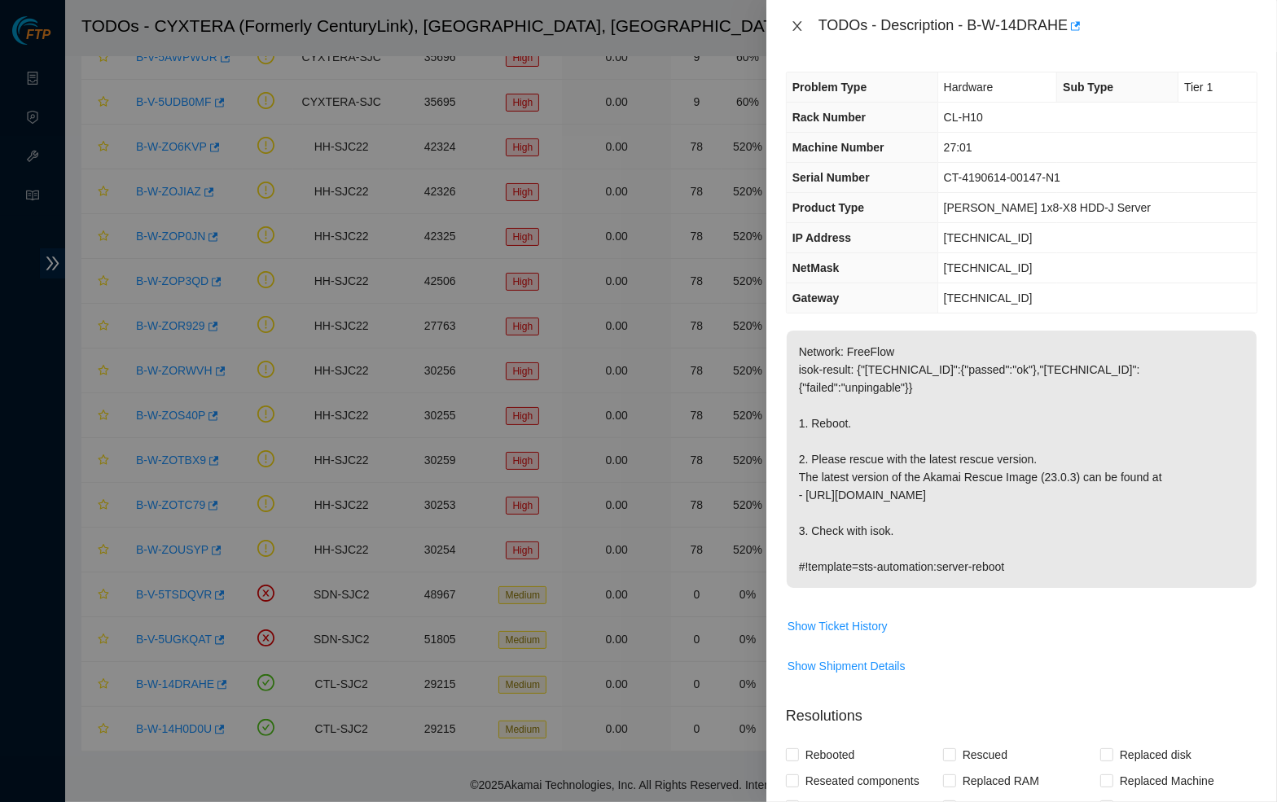
click at [787, 29] on button "Close" at bounding box center [797, 26] width 23 height 15
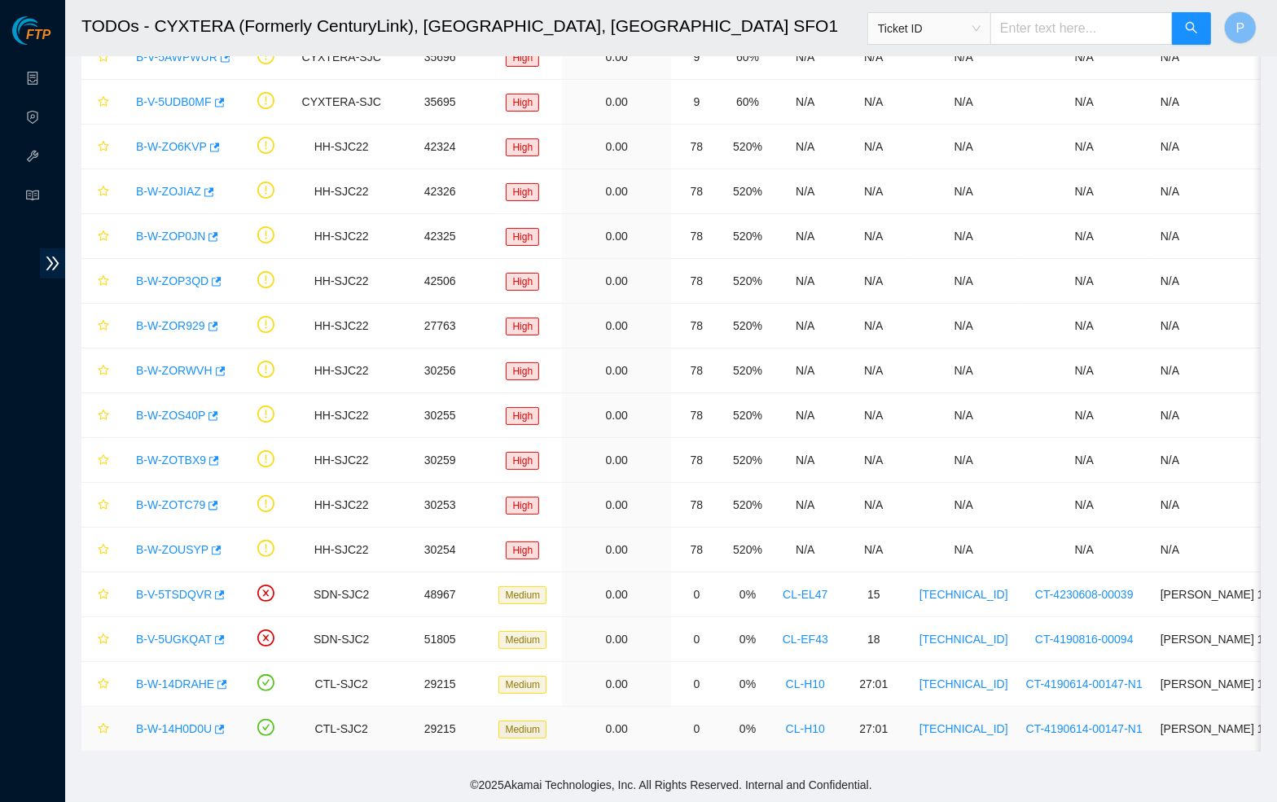
click at [155, 732] on link "B-W-14H0D0U" at bounding box center [174, 728] width 76 height 13
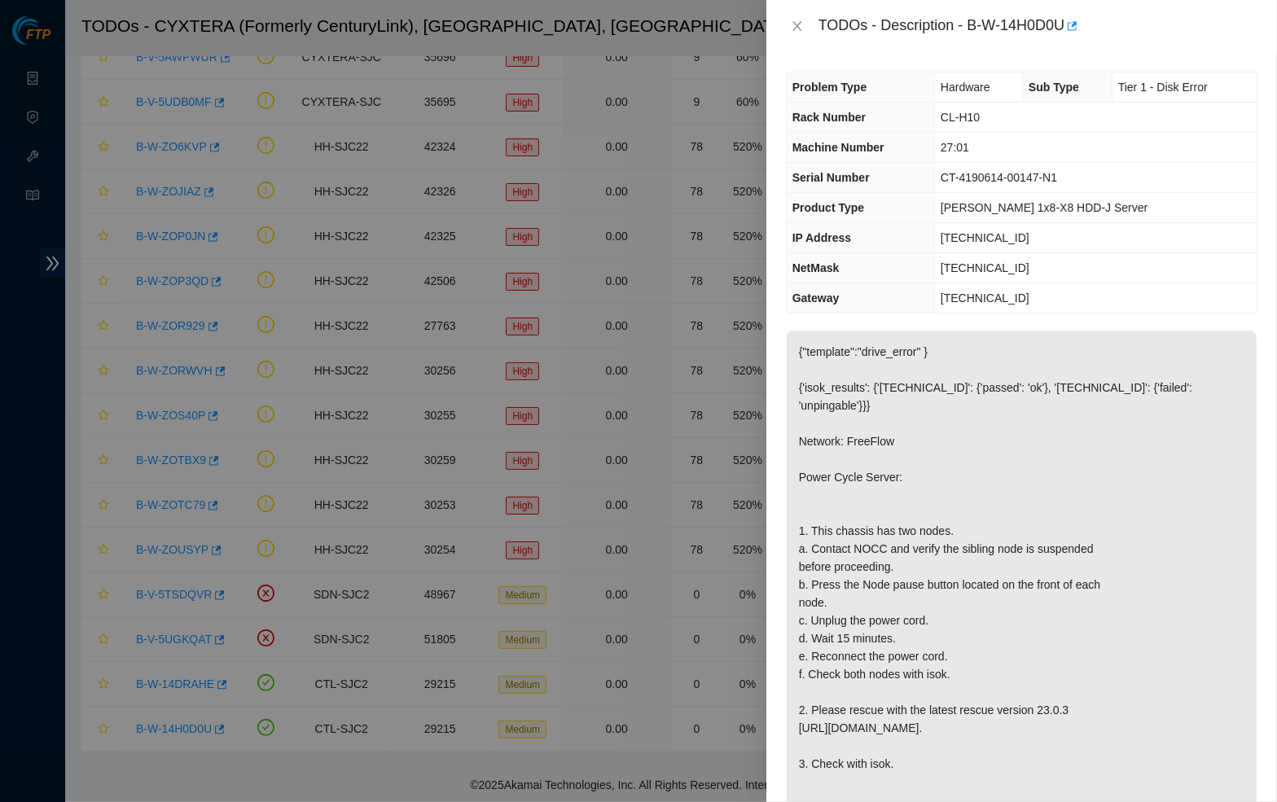
scroll to position [0, 0]
drag, startPoint x: 1097, startPoint y: 175, endPoint x: 937, endPoint y: 166, distance: 159.8
click at [937, 166] on td "CT-4190614-00147-N1" at bounding box center [1096, 178] width 322 height 30
drag, startPoint x: 986, startPoint y: 140, endPoint x: 938, endPoint y: 140, distance: 48.0
click at [938, 140] on td "27:01" at bounding box center [1096, 148] width 322 height 30
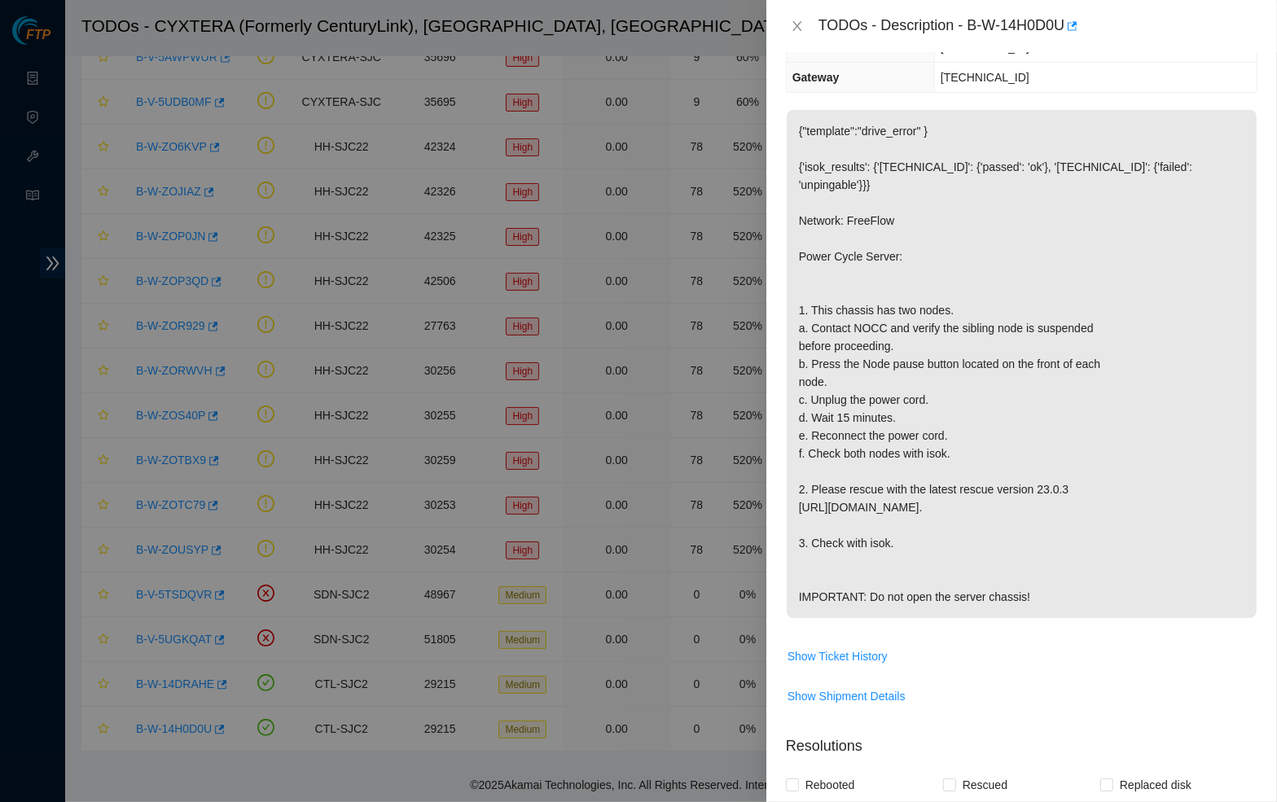
scroll to position [223, 0]
drag, startPoint x: 794, startPoint y: 258, endPoint x: 941, endPoint y: 257, distance: 147.4
click at [941, 258] on p "{"template":"drive_error" } {'isok_results': {'23.50.49.20': {'passed': 'ok'}, …" at bounding box center [1021, 361] width 470 height 508
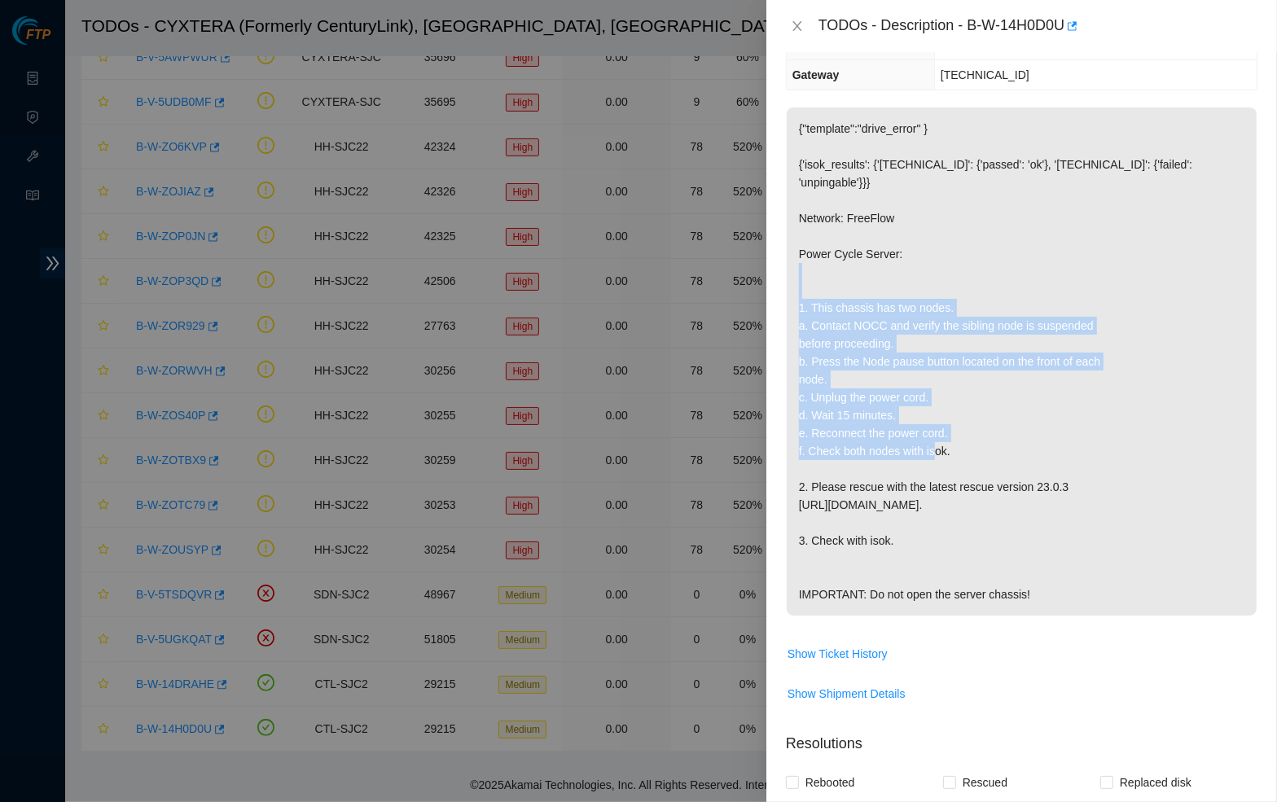
drag, startPoint x: 788, startPoint y: 309, endPoint x: 974, endPoint y: 458, distance: 238.0
click at [974, 458] on p "{"template":"drive_error" } {'isok_results': {'23.50.49.20': {'passed': 'ok'}, …" at bounding box center [1021, 361] width 470 height 508
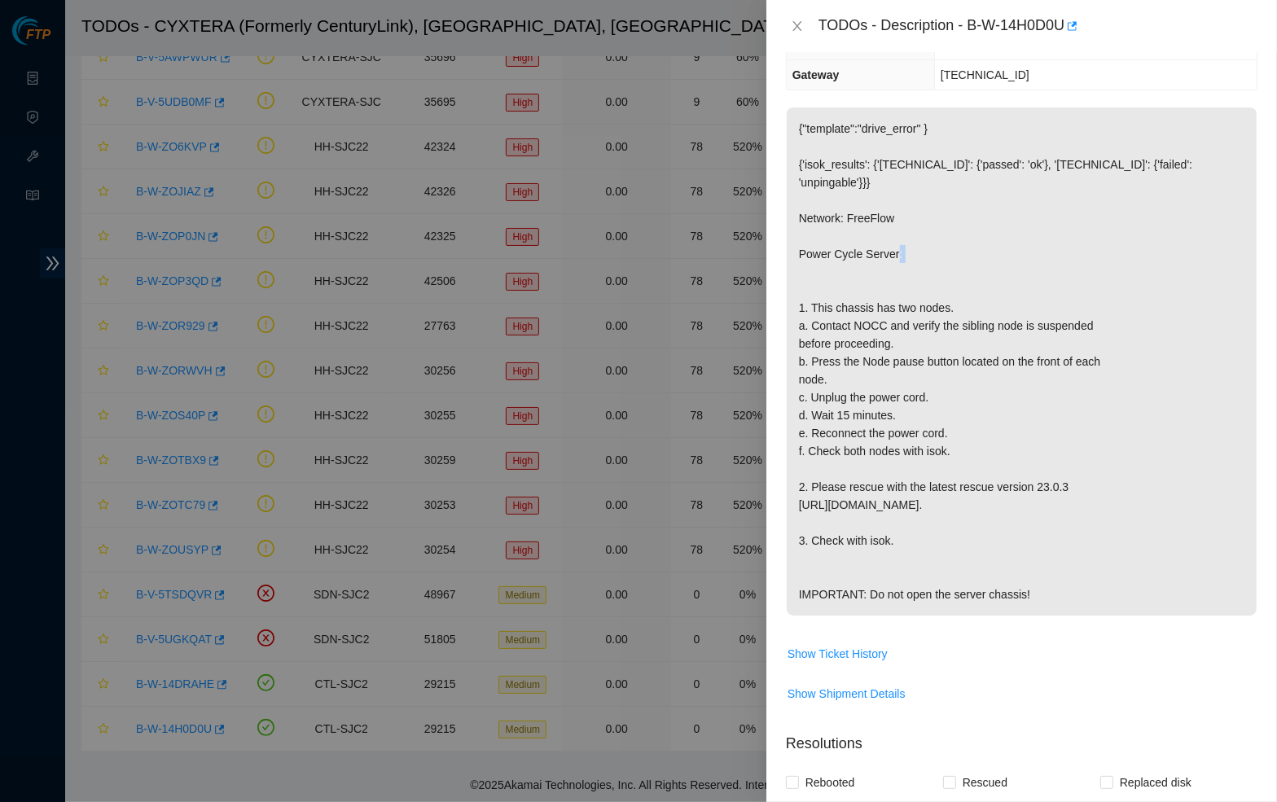
drag, startPoint x: 799, startPoint y: 315, endPoint x: 861, endPoint y: 344, distance: 68.9
click at [813, 278] on p "{"template":"drive_error" } {'isok_results': {'23.50.49.20': {'passed': 'ok'}, …" at bounding box center [1021, 361] width 470 height 508
click at [957, 322] on p "{"template":"drive_error" } {'isok_results': {'23.50.49.20': {'passed': 'ok'}, …" at bounding box center [1021, 361] width 470 height 508
drag, startPoint x: 795, startPoint y: 313, endPoint x: 996, endPoint y: 312, distance: 200.3
click at [997, 312] on p "{"template":"drive_error" } {'isok_results': {'23.50.49.20': {'passed': 'ok'}, …" at bounding box center [1021, 361] width 470 height 508
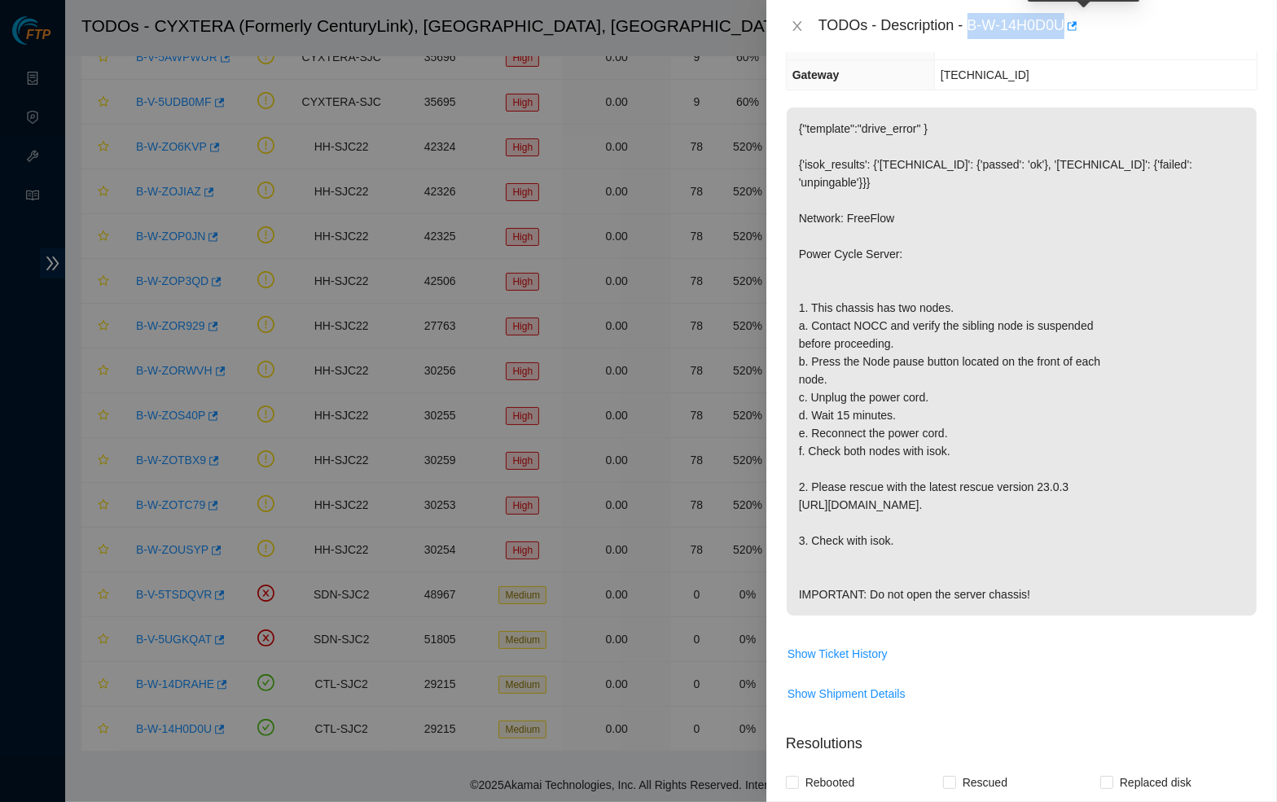
drag, startPoint x: 975, startPoint y: 22, endPoint x: 1076, endPoint y: 18, distance: 100.2
click at [1076, 18] on div "TODOs - Description - B-W-14H0D0U" at bounding box center [1037, 26] width 439 height 26
copy div "B-W-14H0D0U"
click at [541, 144] on div at bounding box center [638, 401] width 1277 height 802
click at [799, 23] on icon "close" at bounding box center [797, 26] width 13 height 13
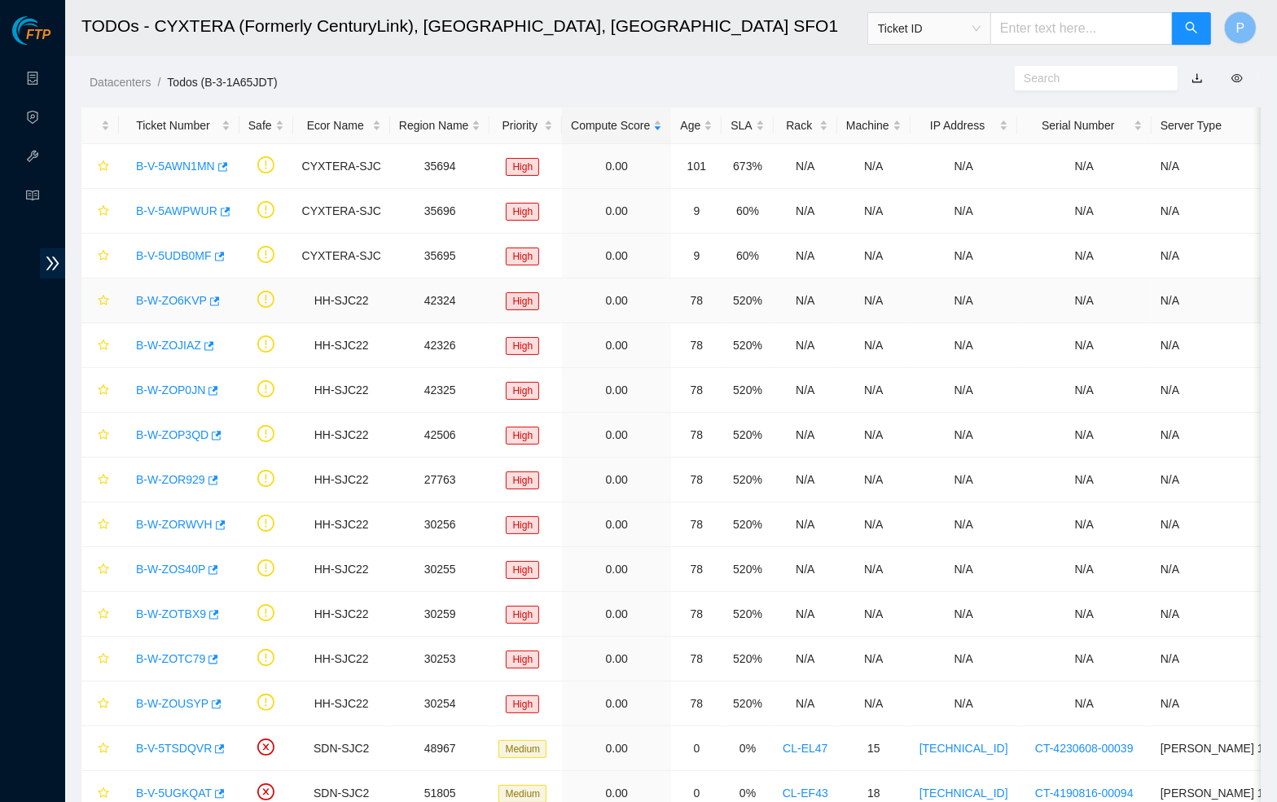
scroll to position [0, 0]
click at [47, 72] on link "Data Centers" at bounding box center [80, 78] width 67 height 13
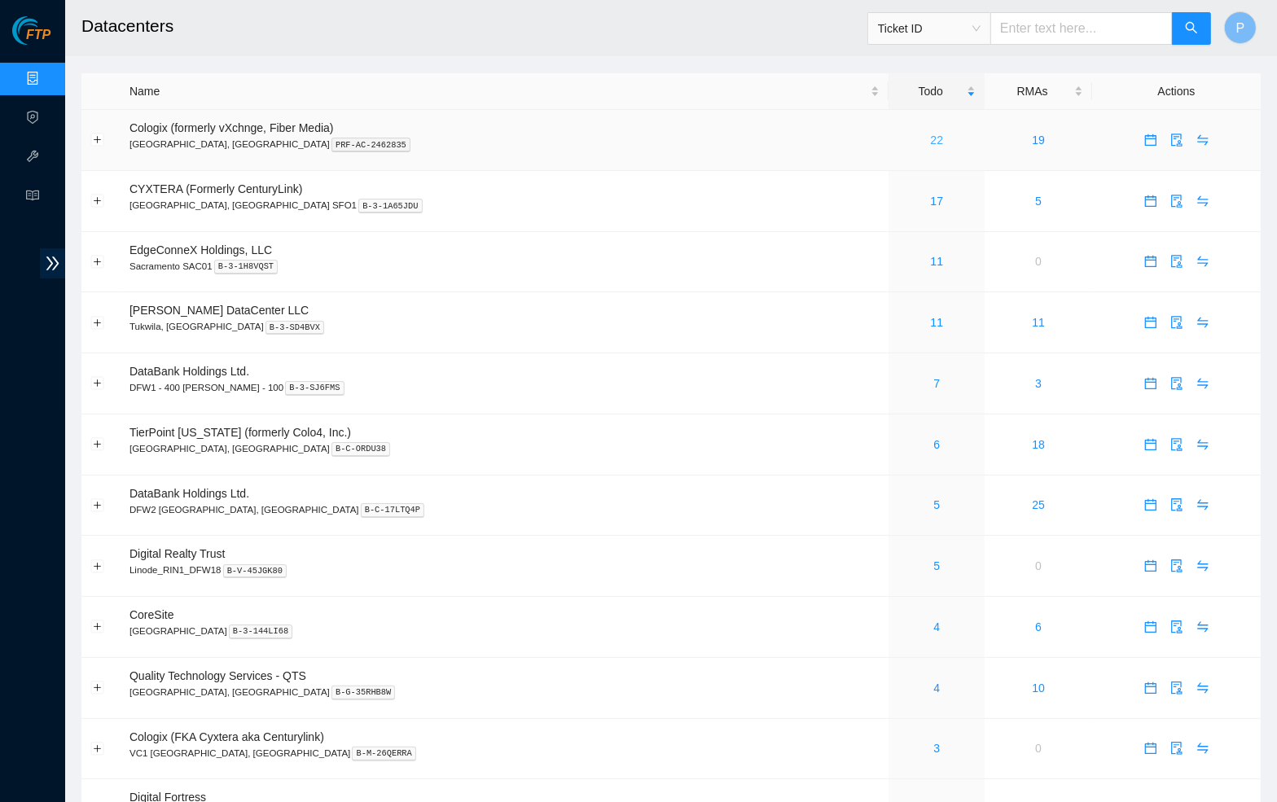
click at [931, 142] on link "22" at bounding box center [937, 140] width 13 height 13
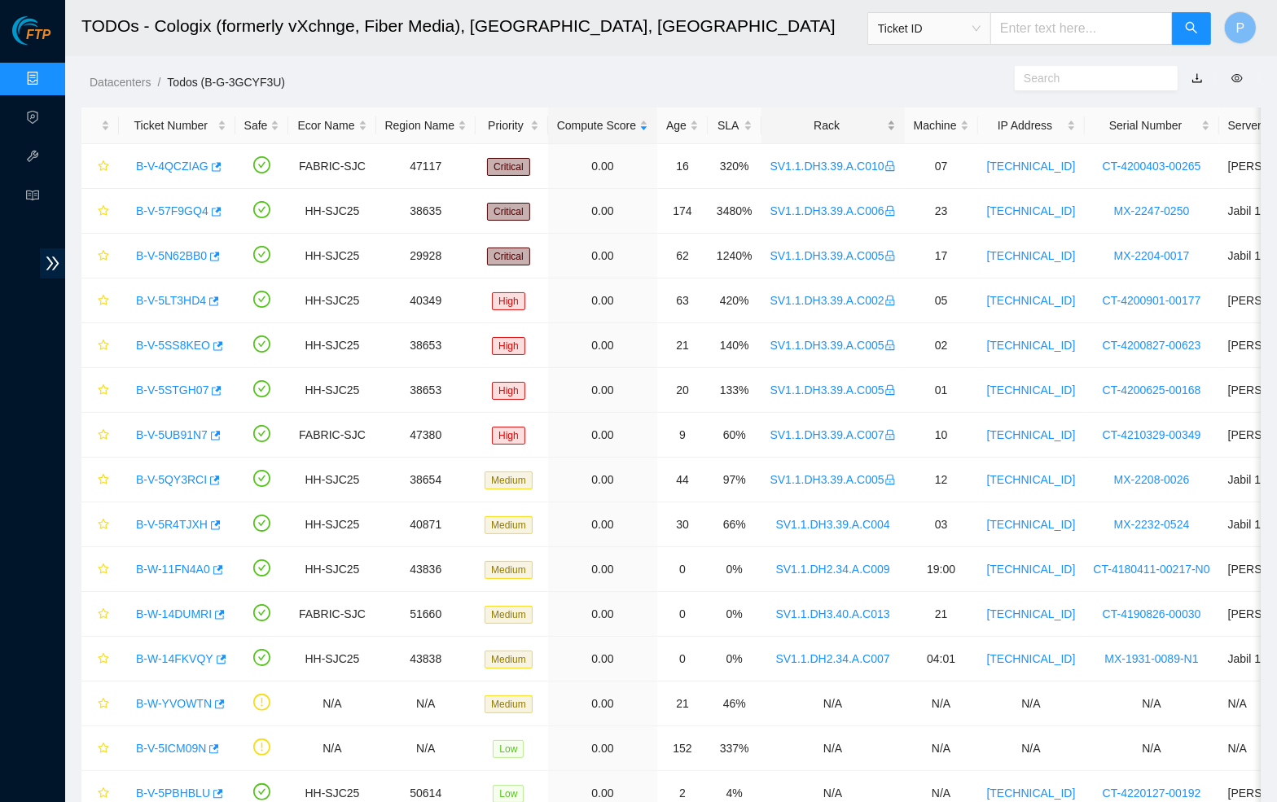
click at [896, 116] on div "Rack" at bounding box center [832, 125] width 125 height 18
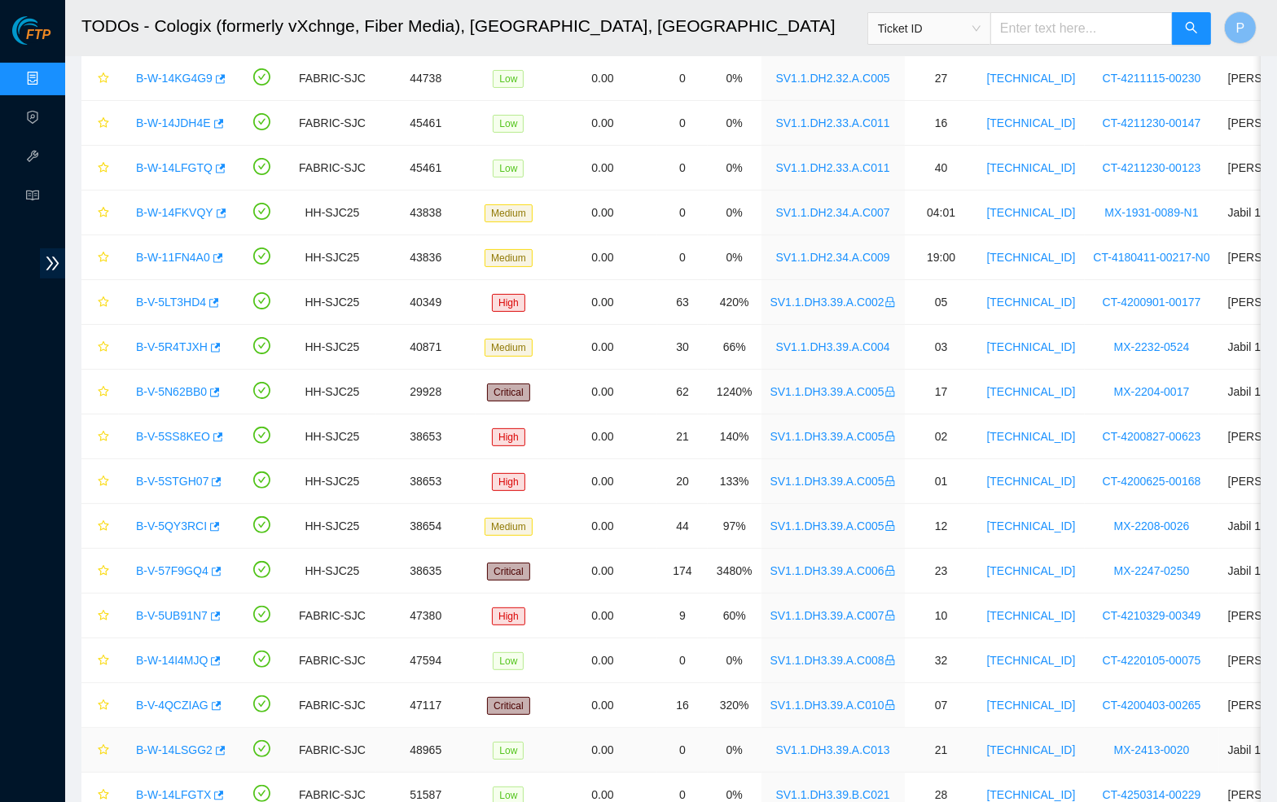
scroll to position [262, 0]
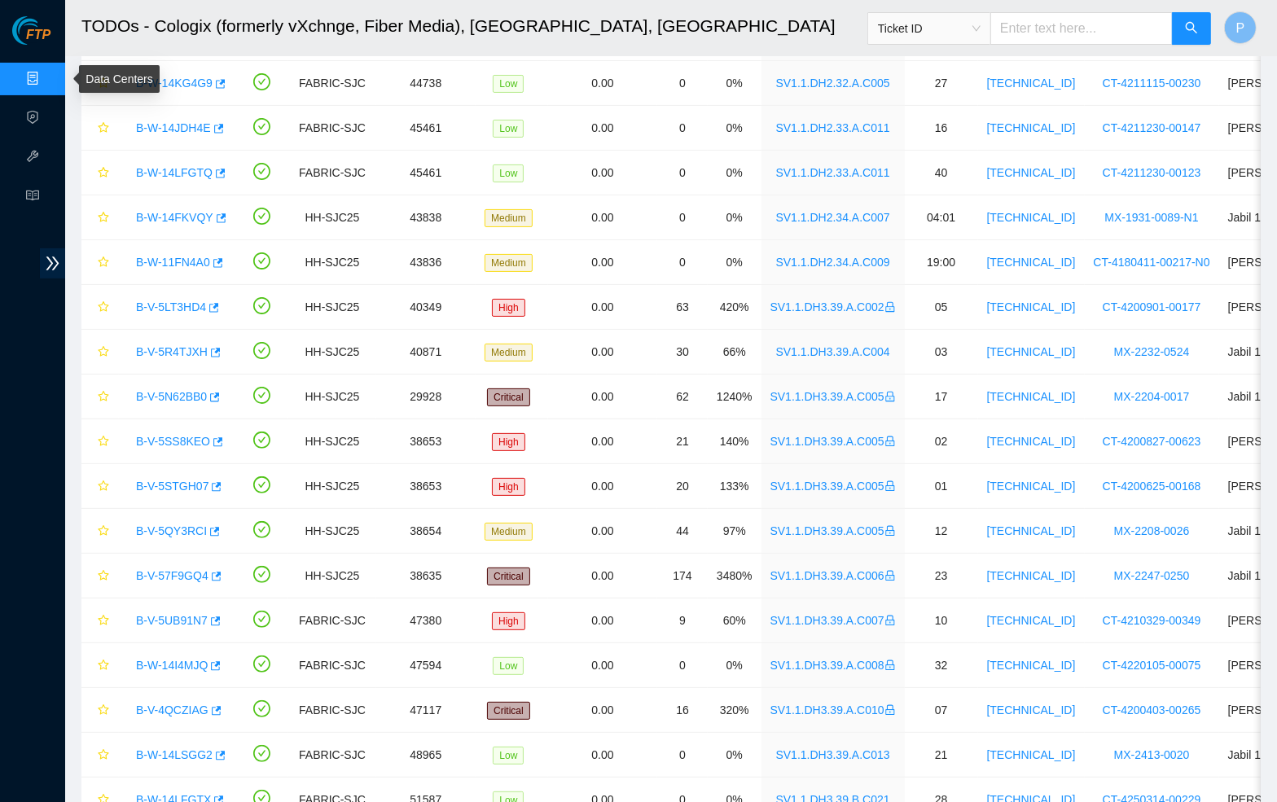
click at [47, 72] on link "Data Centers" at bounding box center [80, 78] width 67 height 13
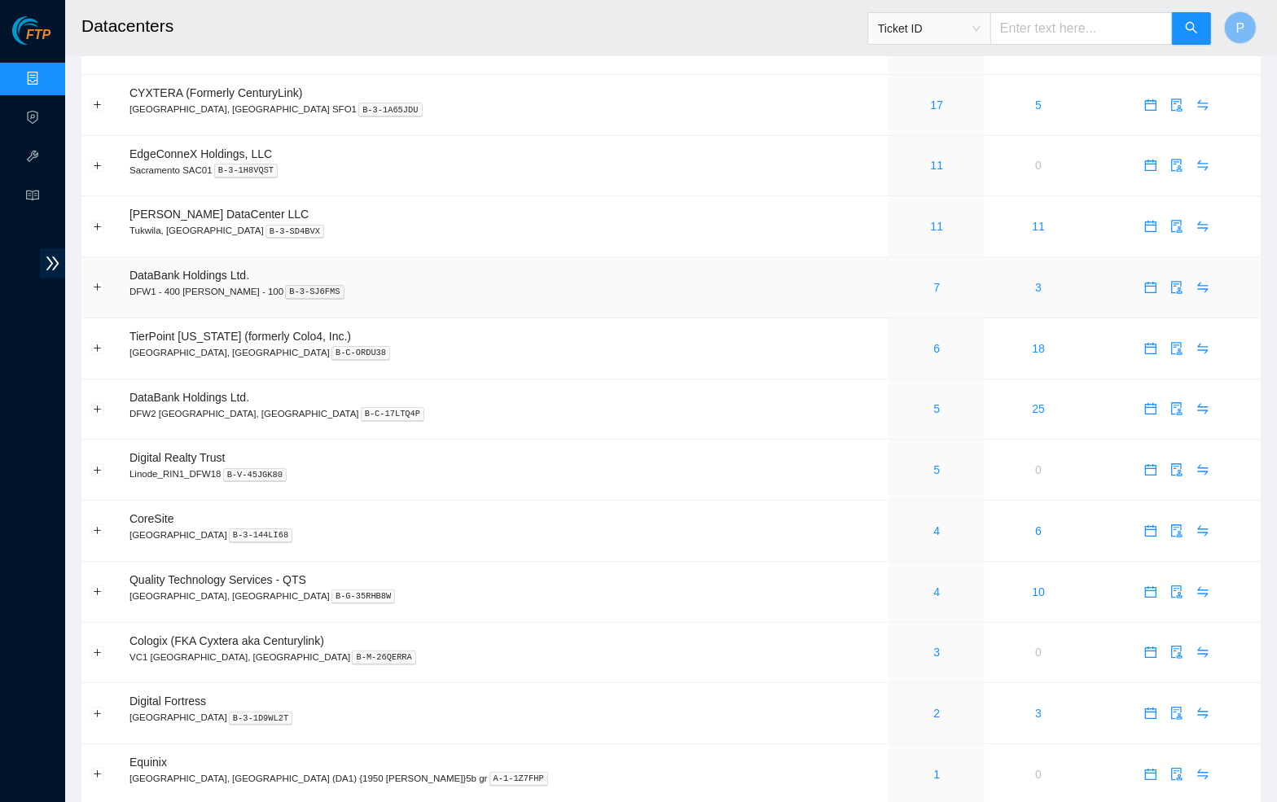
scroll to position [101, 0]
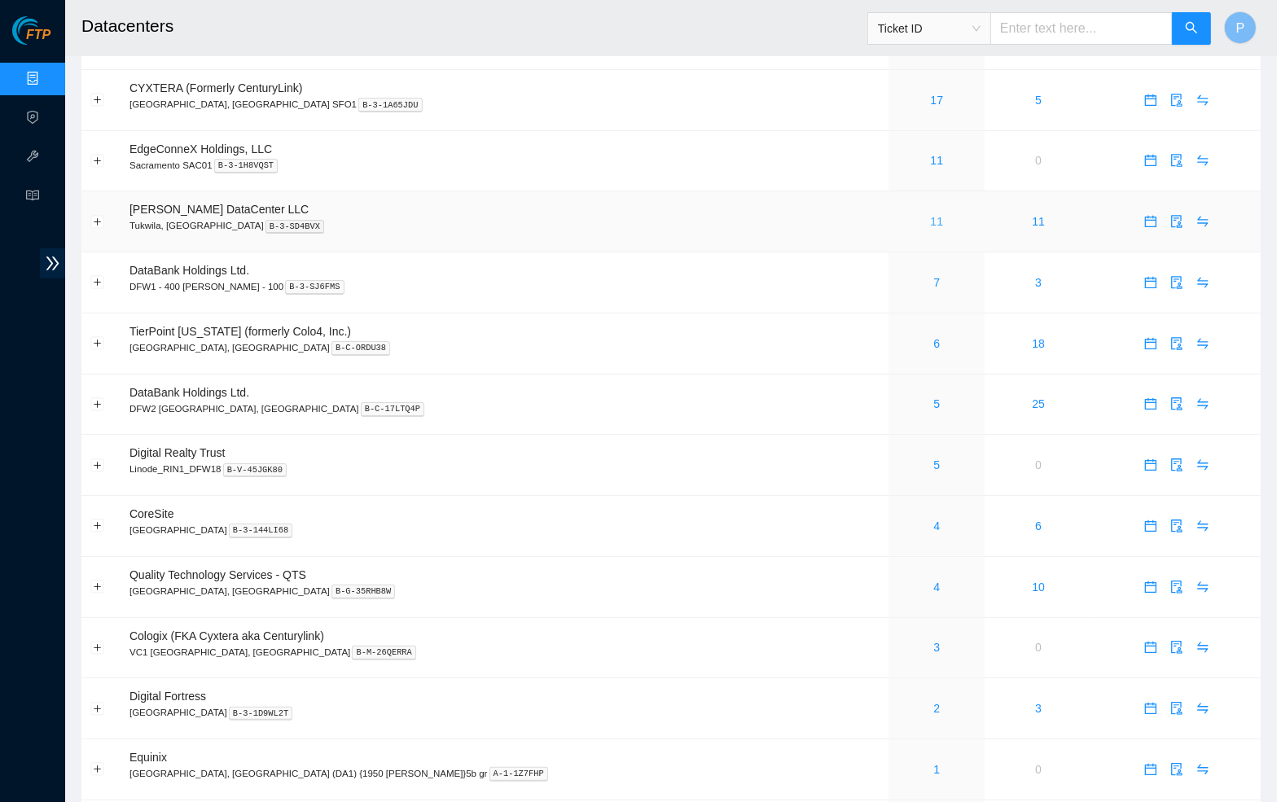
click at [931, 215] on link "11" at bounding box center [937, 221] width 13 height 13
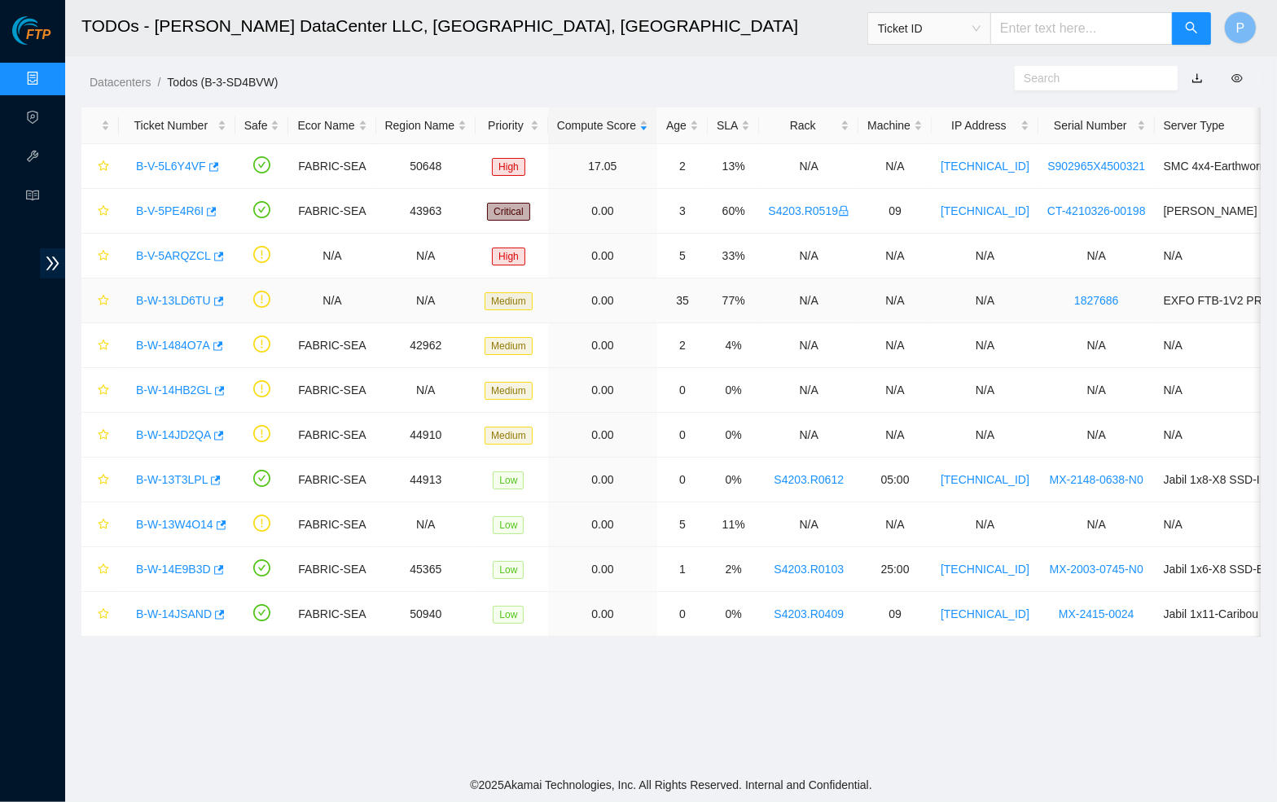
click at [176, 300] on link "B-W-13LD6TU" at bounding box center [173, 300] width 75 height 13
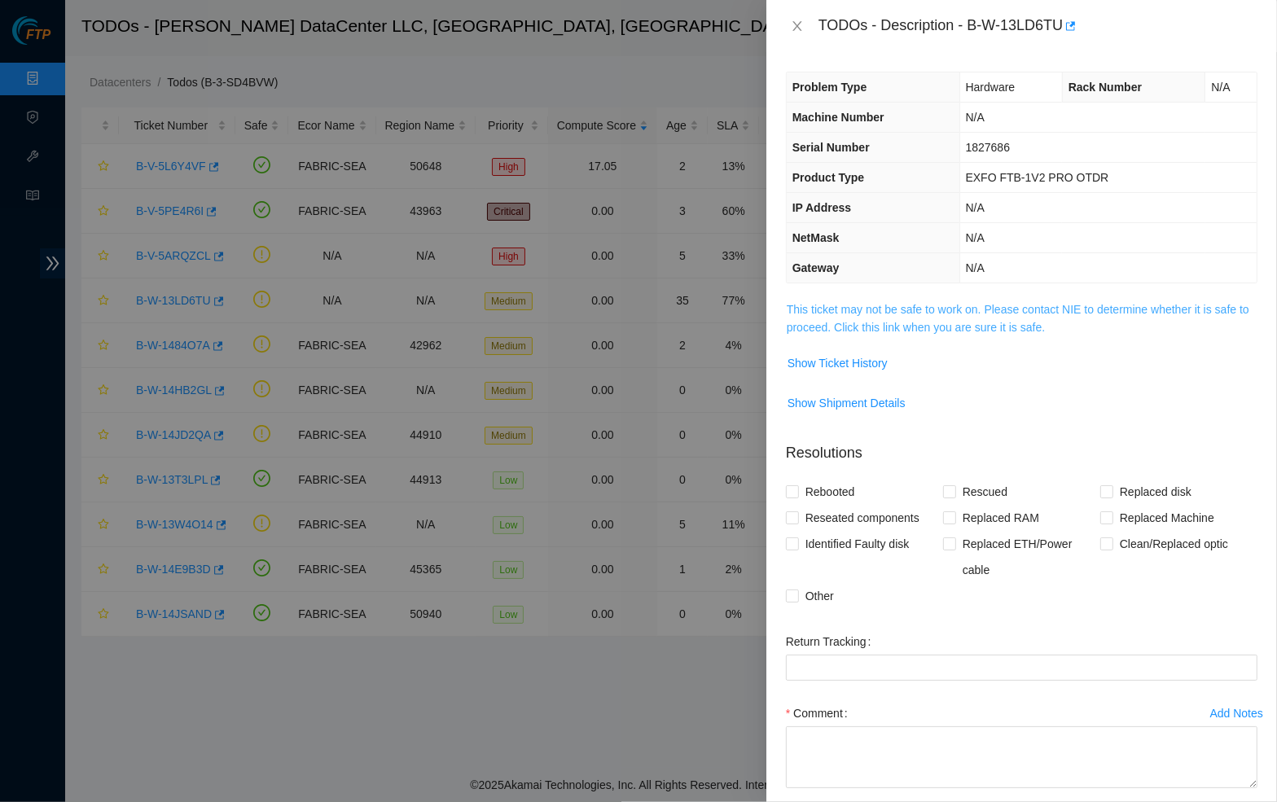
click at [883, 309] on link "This ticket may not be safe to work on. Please contact NIE to determine whether…" at bounding box center [1017, 318] width 462 height 31
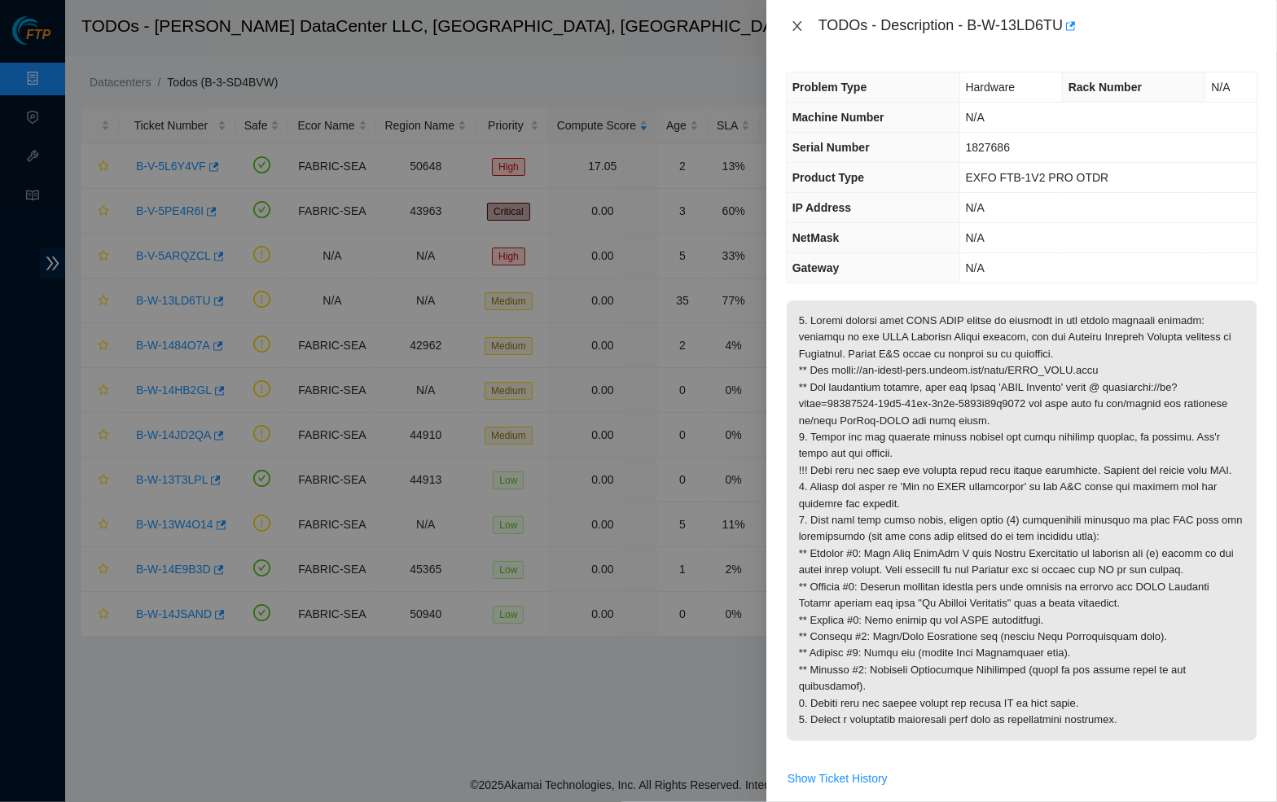
click at [793, 22] on icon "close" at bounding box center [797, 26] width 13 height 13
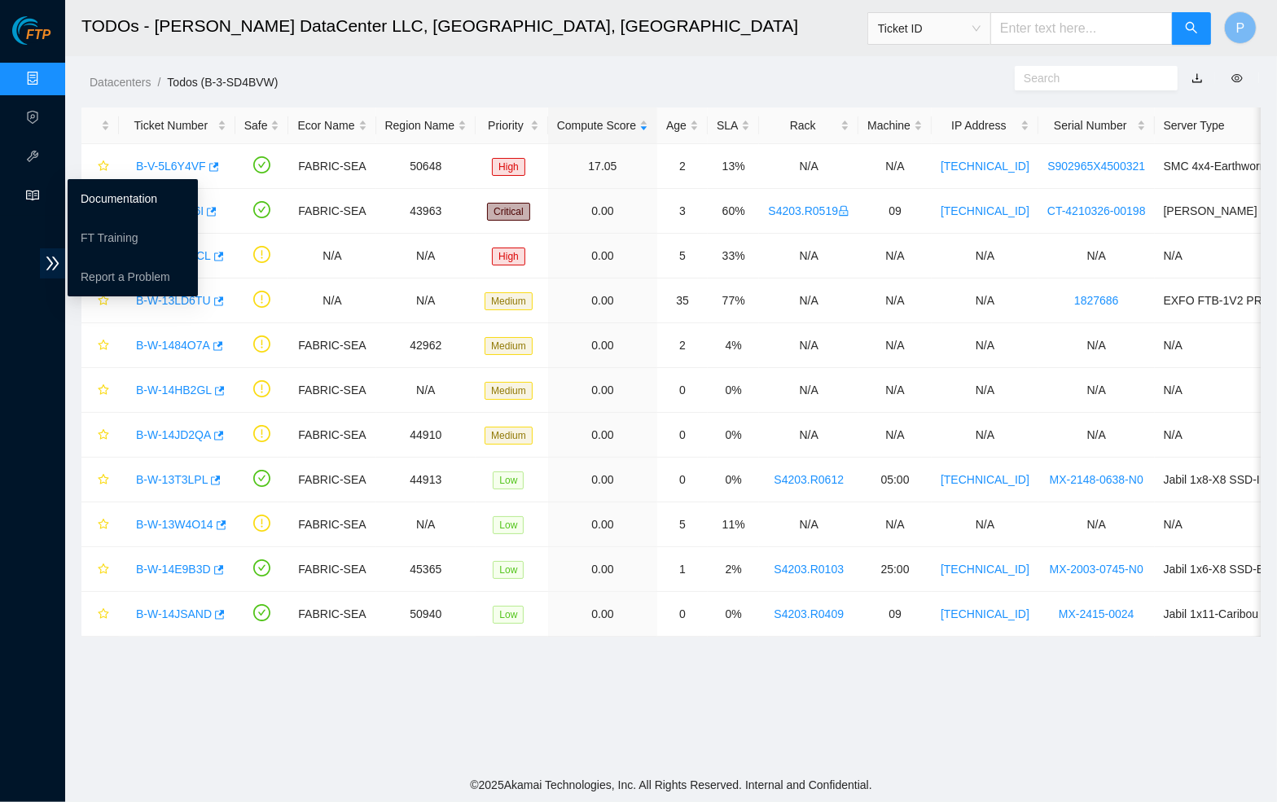
click at [124, 204] on link "Documentation" at bounding box center [119, 198] width 77 height 13
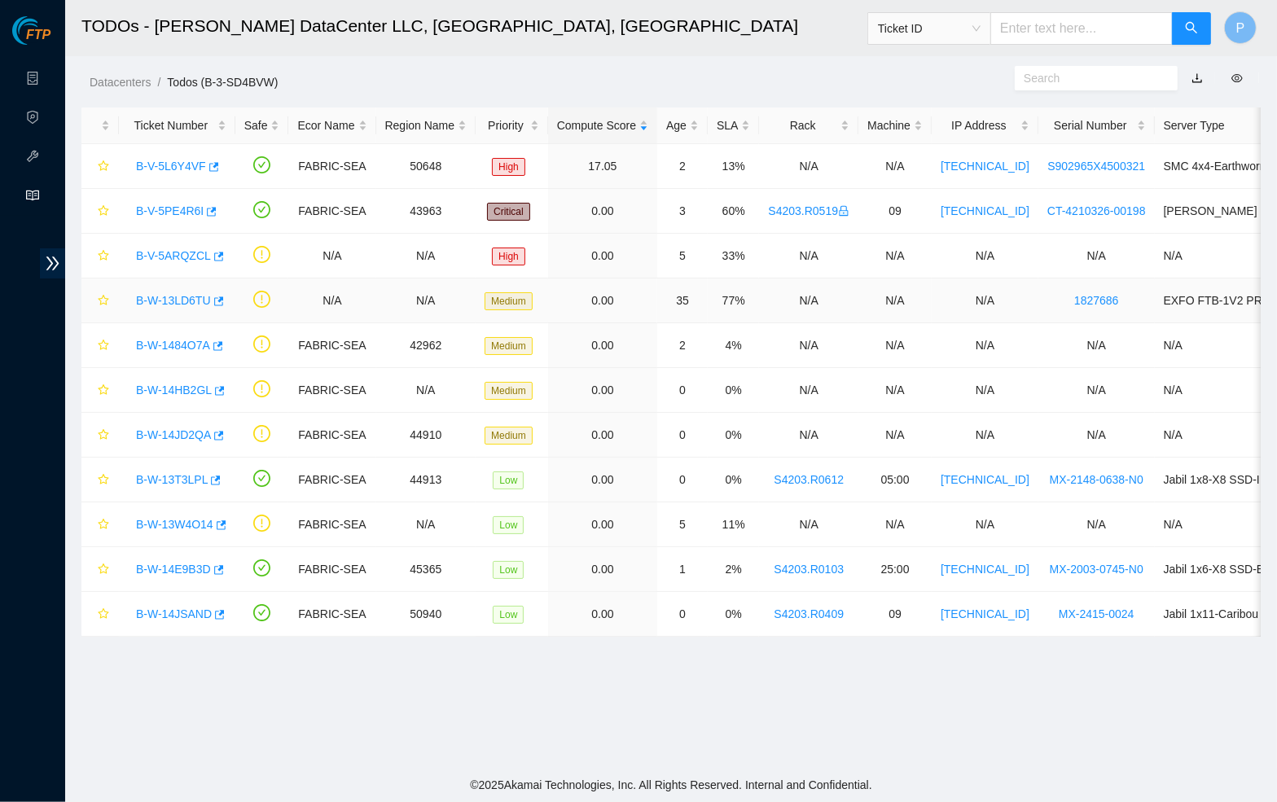
click at [172, 300] on link "B-W-13LD6TU" at bounding box center [173, 300] width 75 height 13
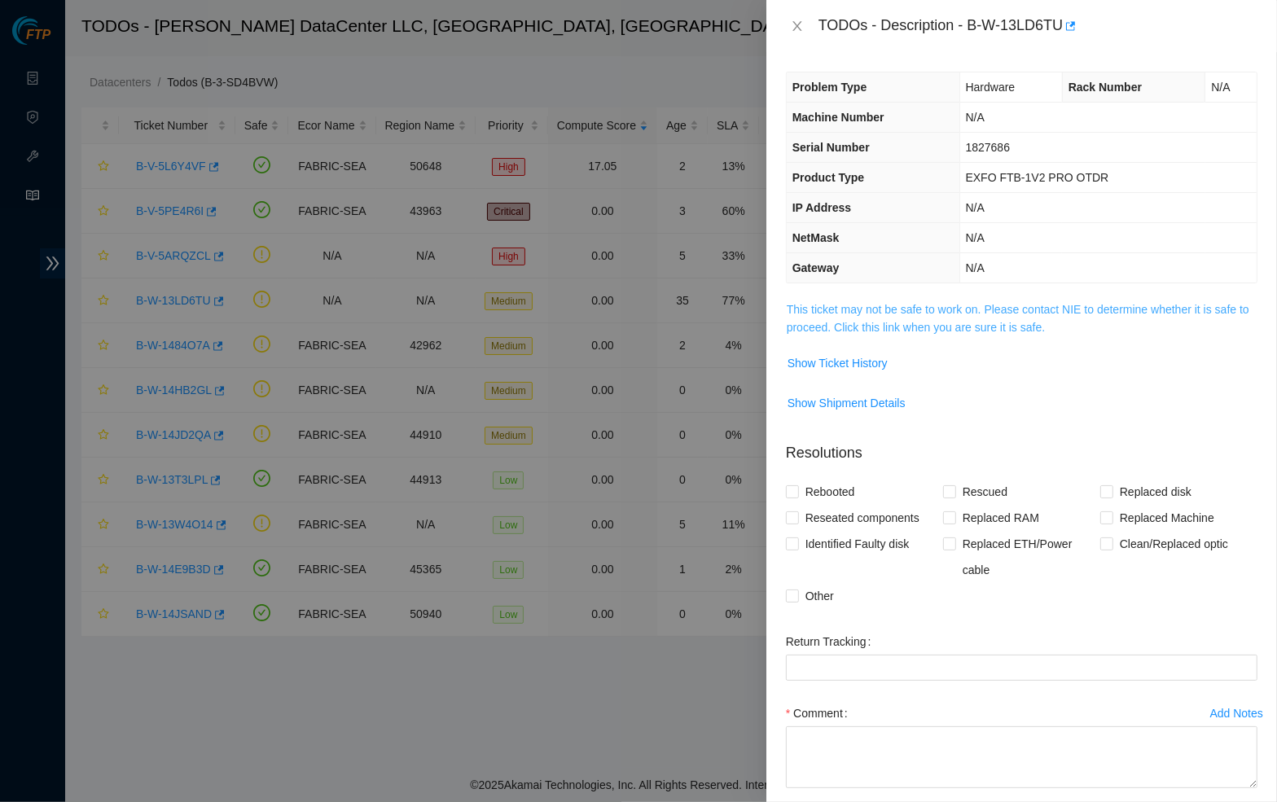
click at [932, 313] on link "This ticket may not be safe to work on. Please contact NIE to determine whether…" at bounding box center [1017, 318] width 462 height 31
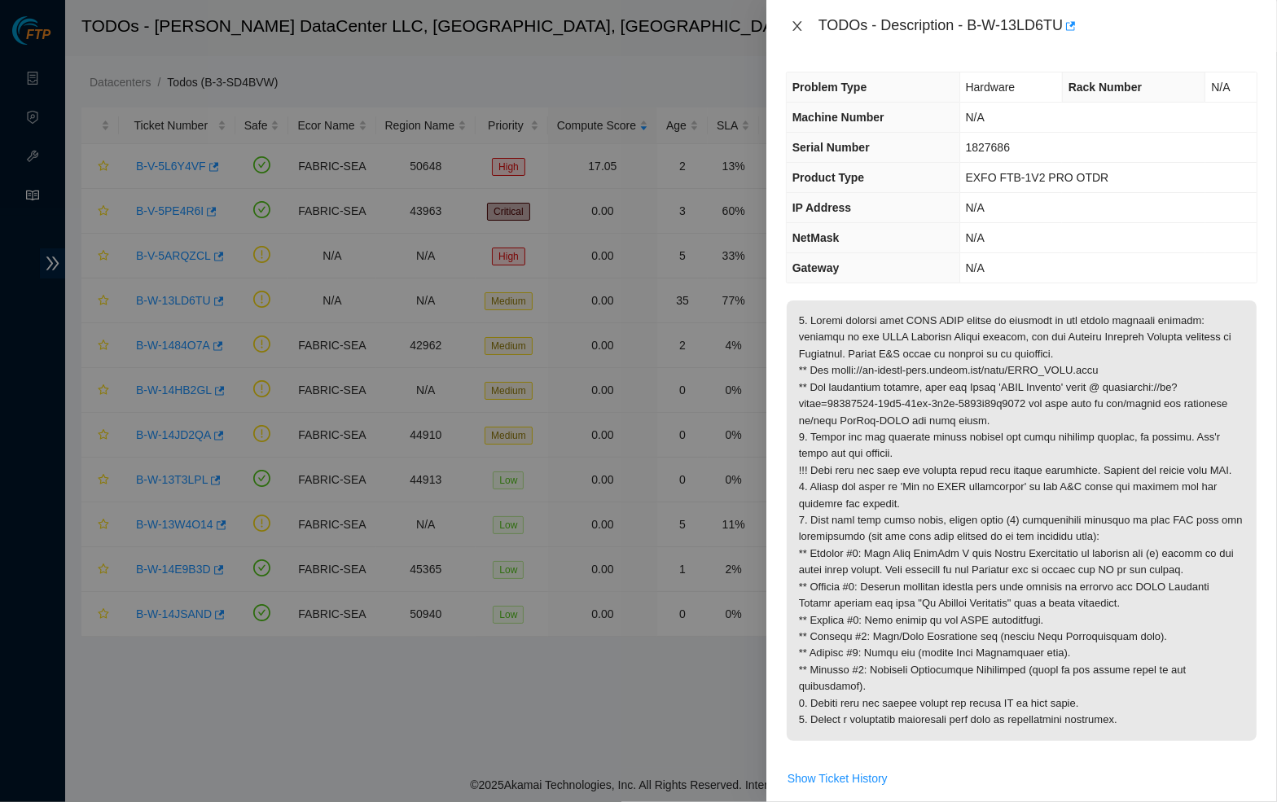
click at [791, 20] on icon "close" at bounding box center [797, 26] width 13 height 13
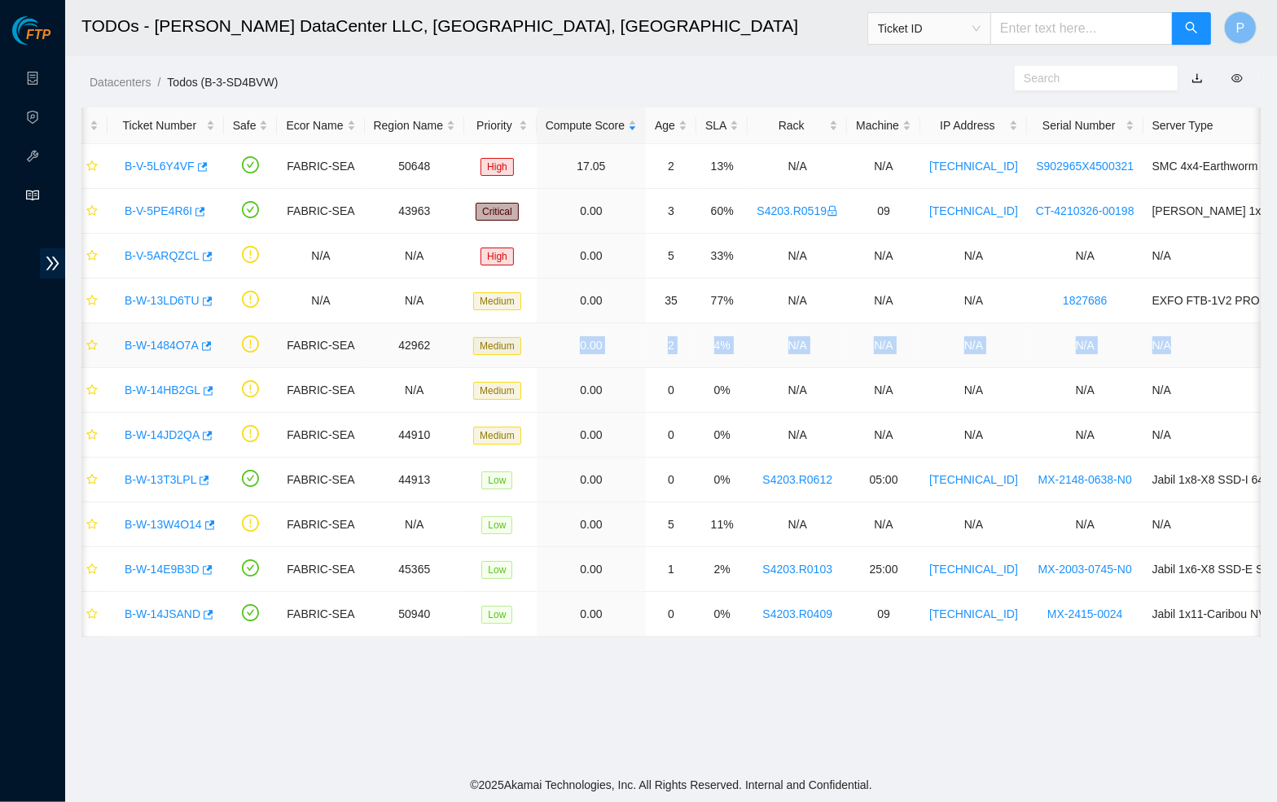
scroll to position [0, 14]
drag, startPoint x: 606, startPoint y: 337, endPoint x: 1245, endPoint y: 346, distance: 639.2
click at [1251, 350] on tr "B-W-1484O7A FABRIC-SEA 42962 Medium 0.00 2 4% N/A N/A N/A N/A N/A" at bounding box center [817, 345] width 1498 height 45
click at [686, 339] on td "2" at bounding box center [668, 345] width 50 height 45
click at [47, 77] on link "Data Centers" at bounding box center [80, 78] width 67 height 13
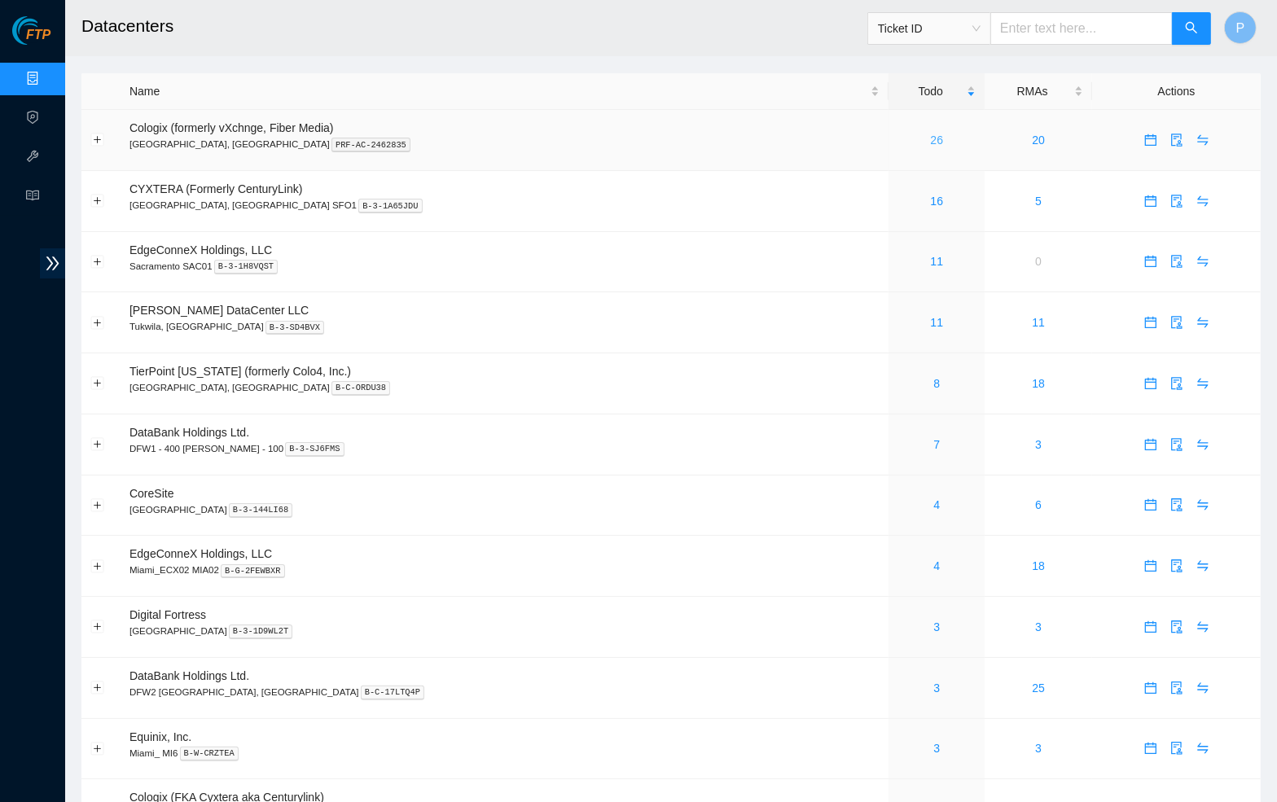
click at [931, 134] on link "26" at bounding box center [937, 140] width 13 height 13
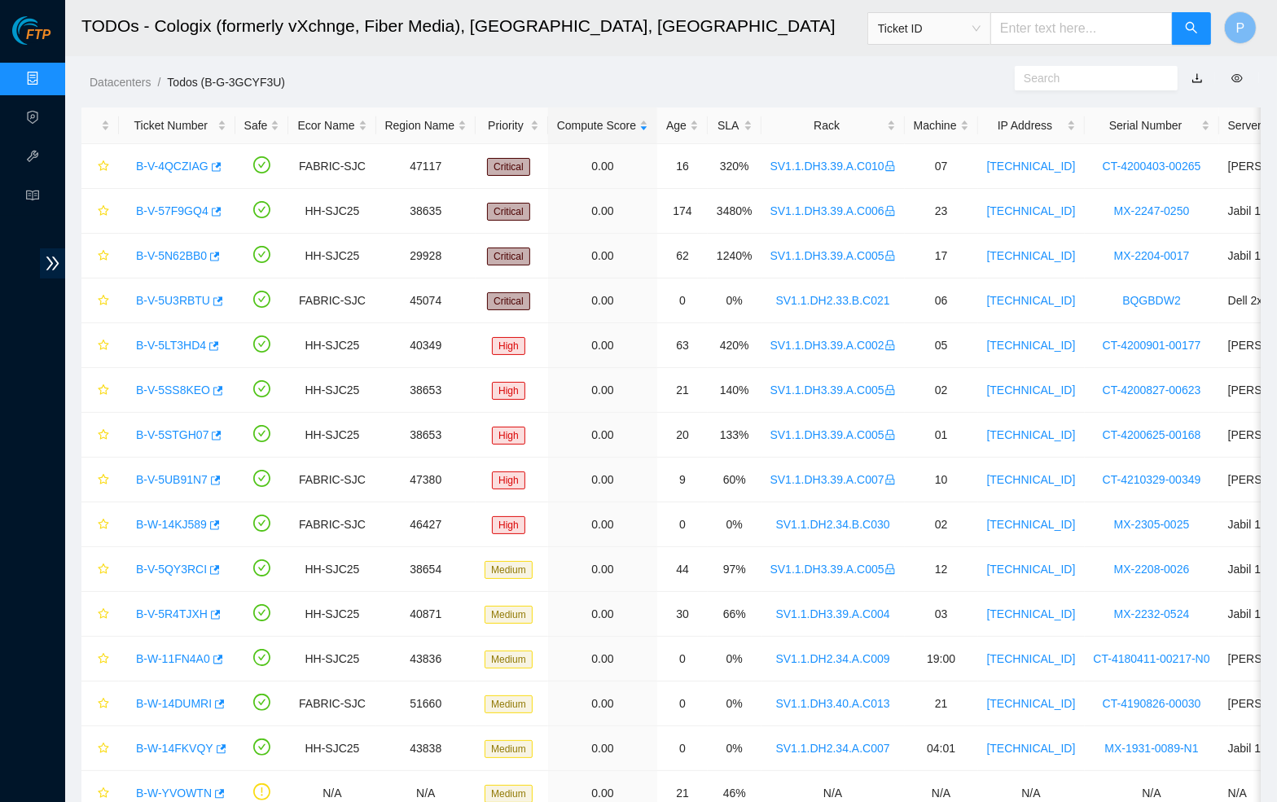
click at [1198, 77] on link "button" at bounding box center [1196, 78] width 11 height 13
click at [857, 116] on div "Rack" at bounding box center [832, 125] width 125 height 18
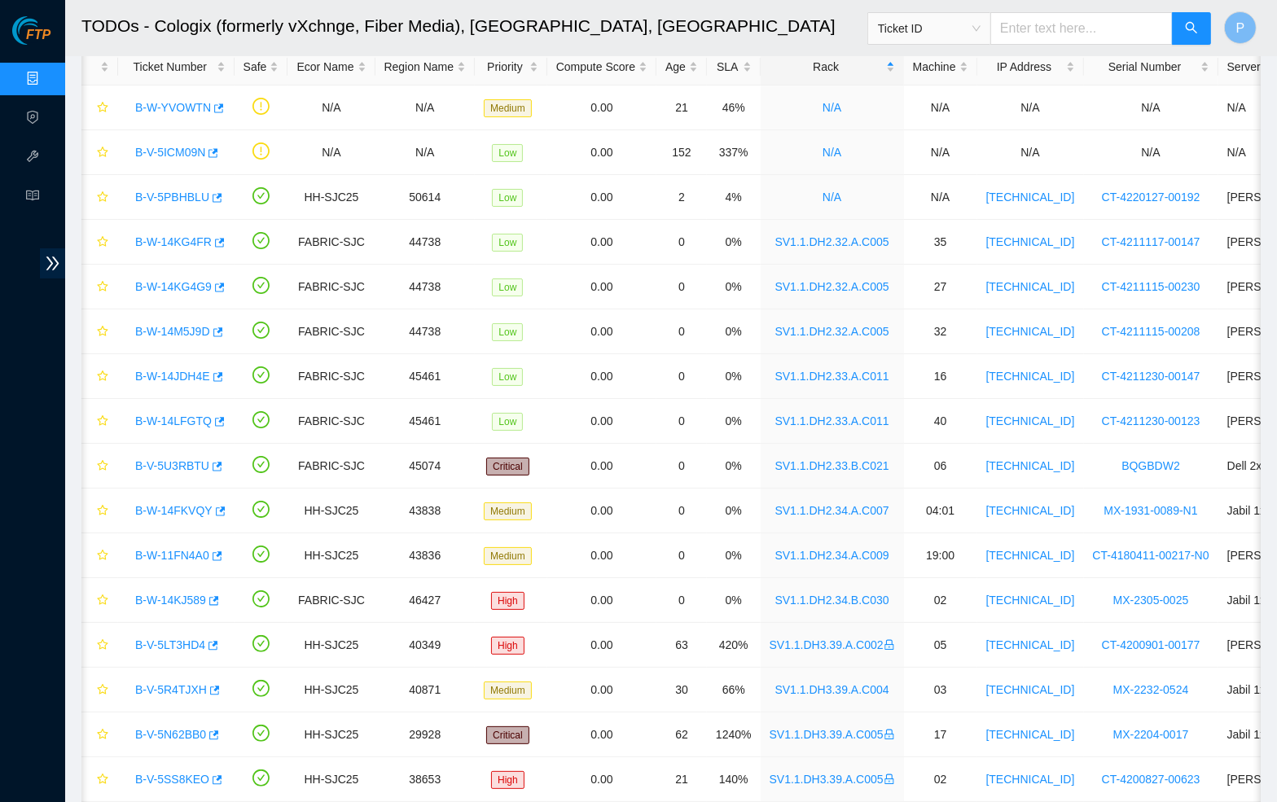
scroll to position [60, 0]
click at [1057, 35] on input "text" at bounding box center [1081, 28] width 182 height 33
paste input "B-V-5S1GDJP"
type input "B-V-5S1GDJP"
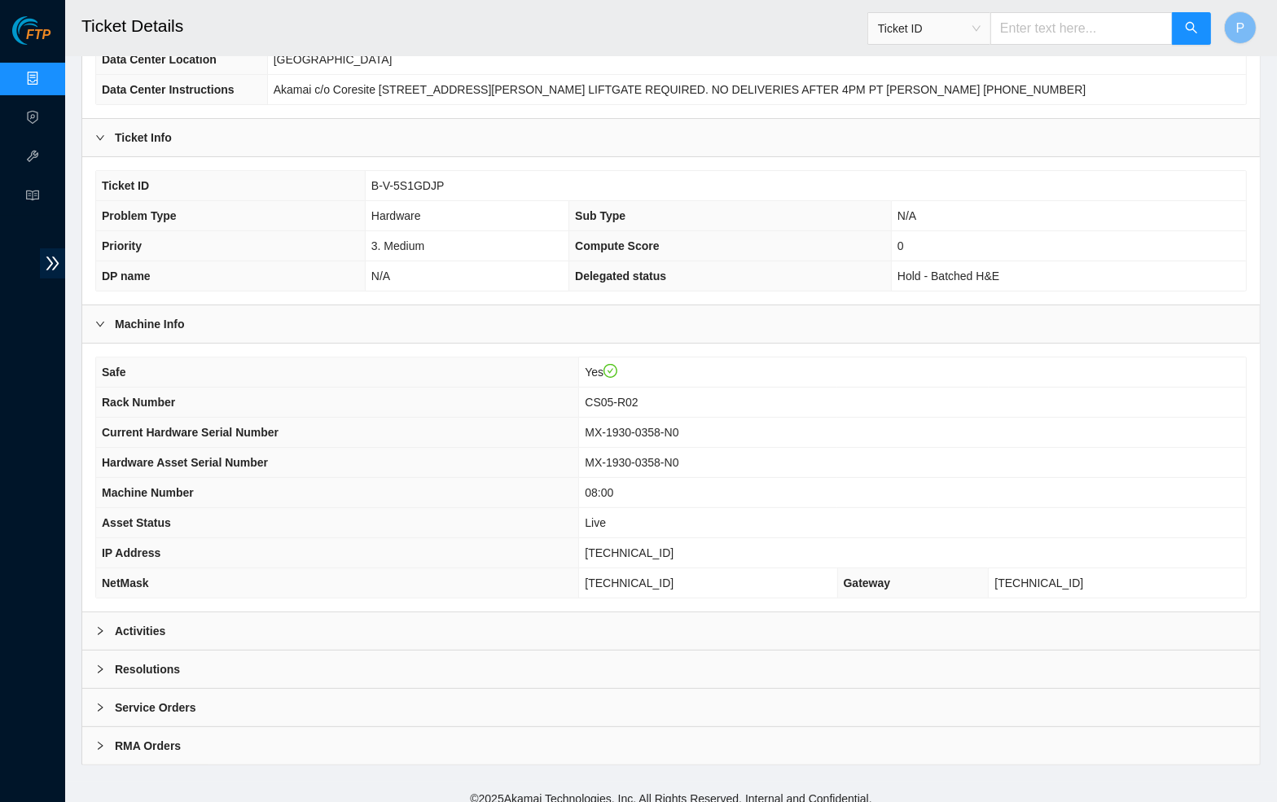
scroll to position [199, 0]
click at [508, 202] on td "Hardware" at bounding box center [467, 217] width 204 height 30
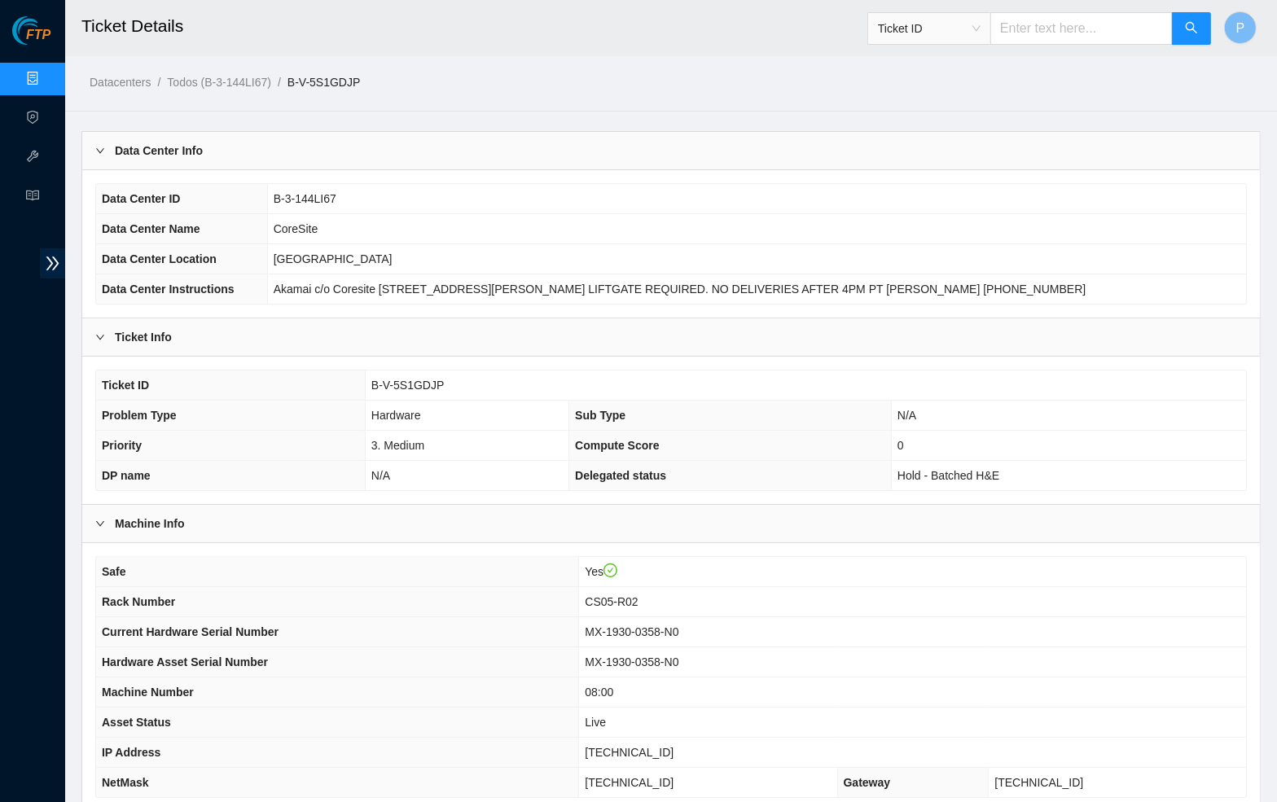
scroll to position [0, 0]
click at [484, 160] on div "Data Center Info" at bounding box center [670, 150] width 1177 height 37
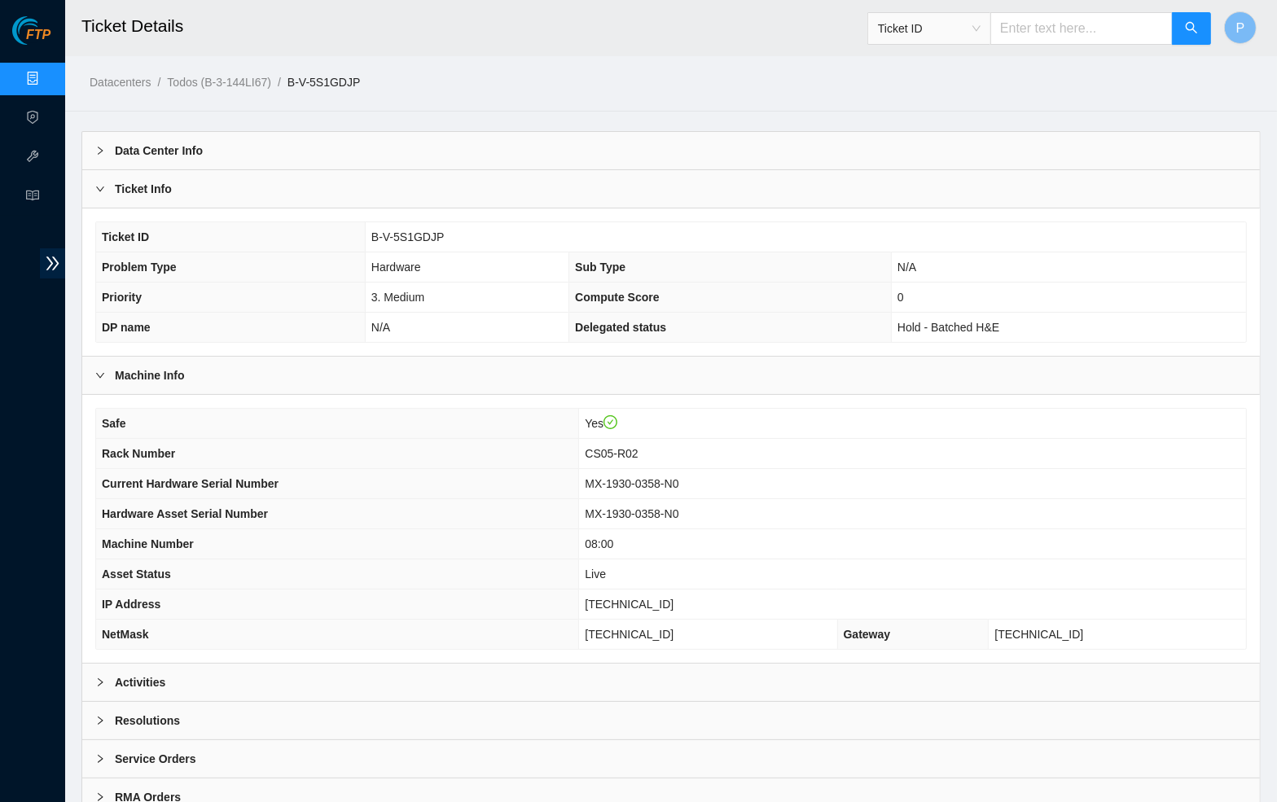
click at [476, 177] on div "Ticket Info" at bounding box center [670, 188] width 1177 height 37
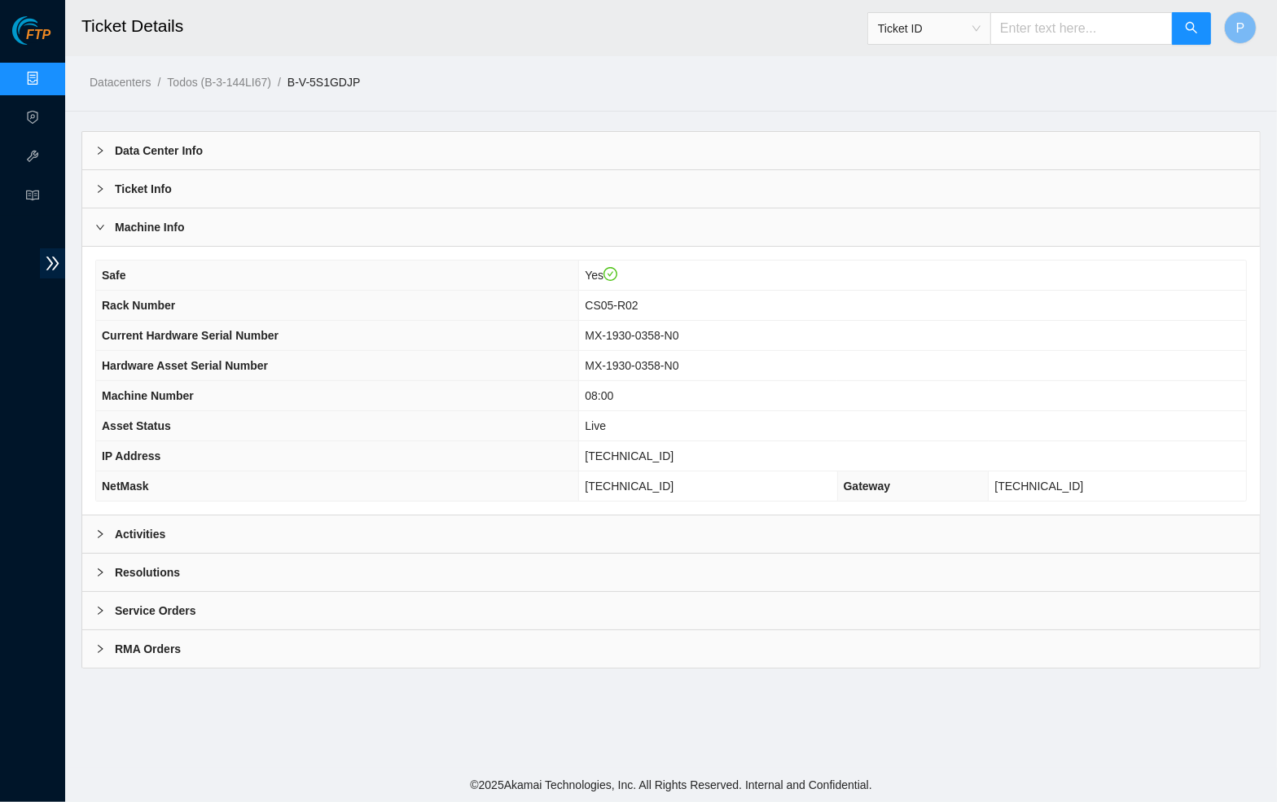
click at [638, 73] on ol "Datacenters / Todos (B-3-144LI67) / B-V-5S1GDJP /" at bounding box center [532, 82] width 884 height 18
click at [462, 242] on div "Machine Info" at bounding box center [670, 226] width 1177 height 37
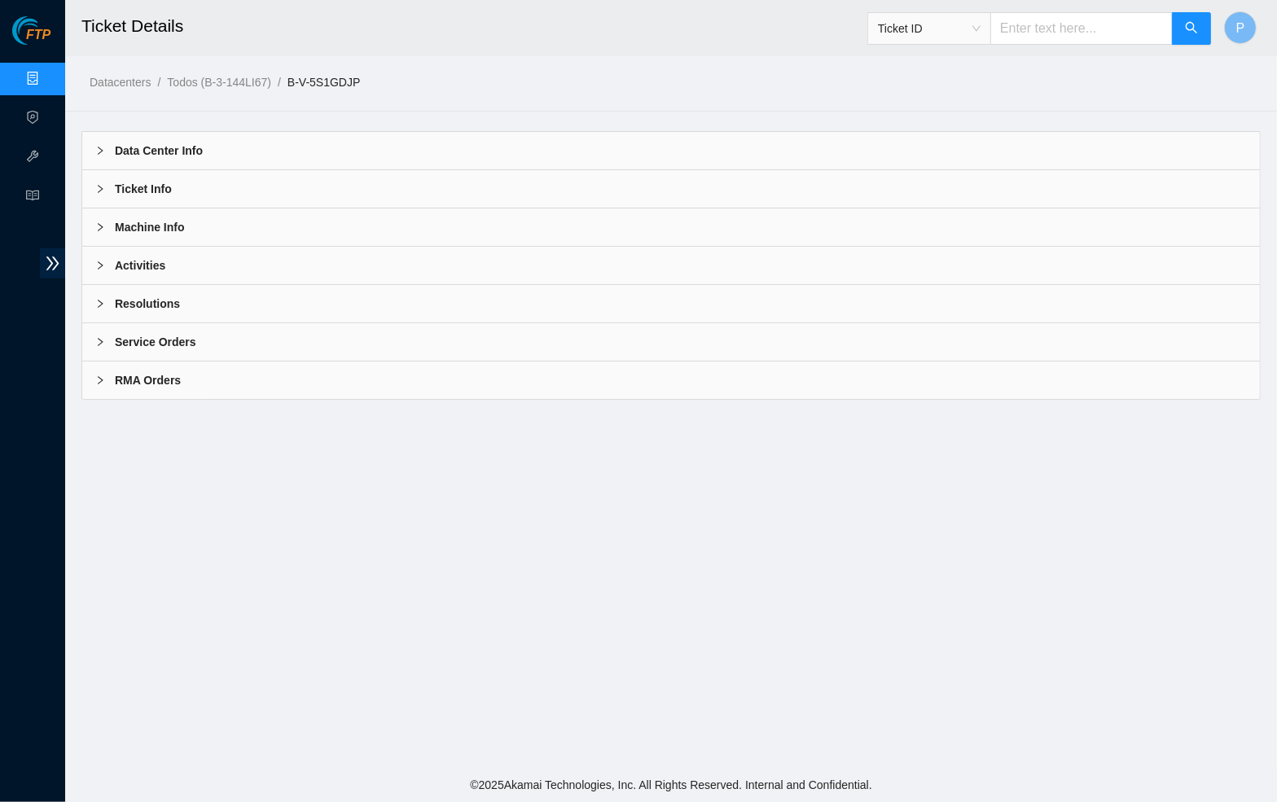
click at [439, 265] on div "Activities" at bounding box center [670, 265] width 1177 height 37
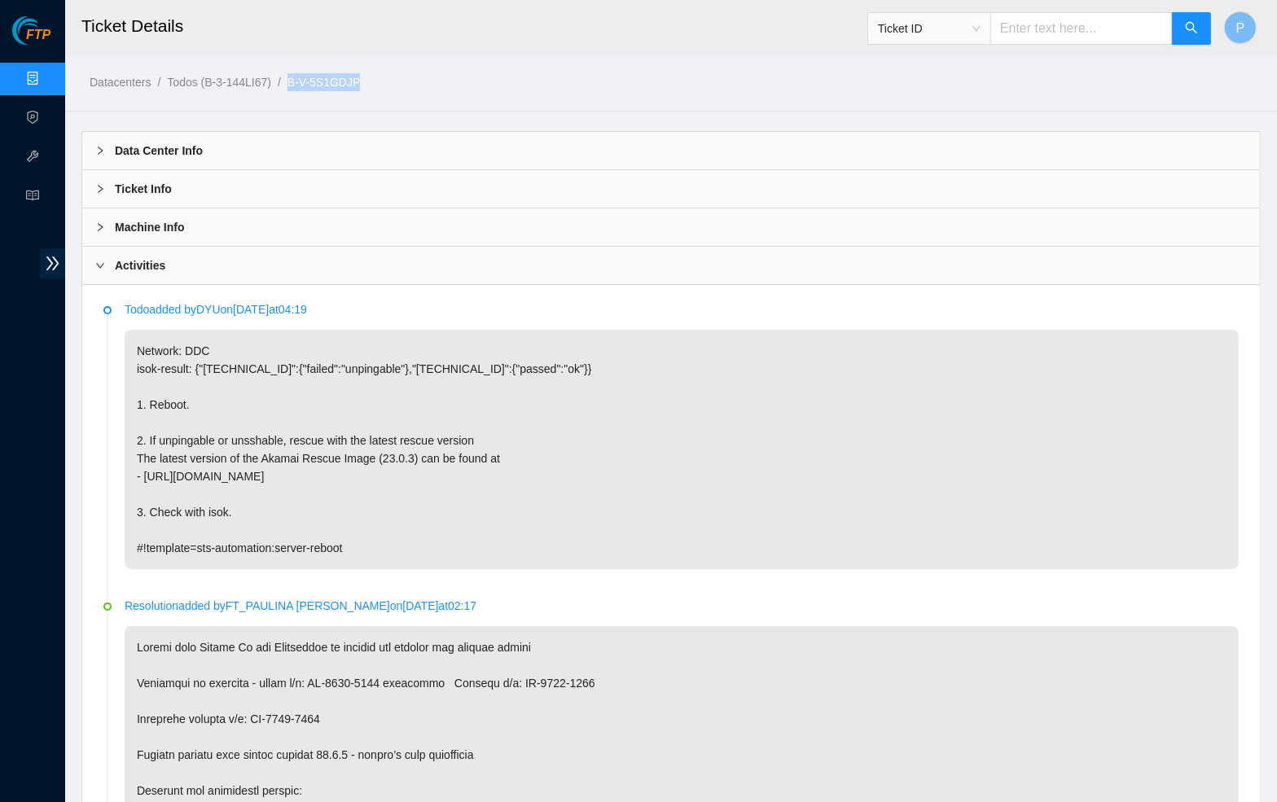
drag, startPoint x: 415, startPoint y: 84, endPoint x: 311, endPoint y: 83, distance: 104.2
click at [311, 83] on ol "Datacenters / Todos (B-3-144LI67) / B-V-5S1GDJP /" at bounding box center [532, 82] width 884 height 18
copy link "B-V-5S1GDJP"
click at [442, 28] on h2 "Ticket Details" at bounding box center [516, 26] width 871 height 52
click at [47, 72] on link "Data Centers" at bounding box center [80, 78] width 67 height 13
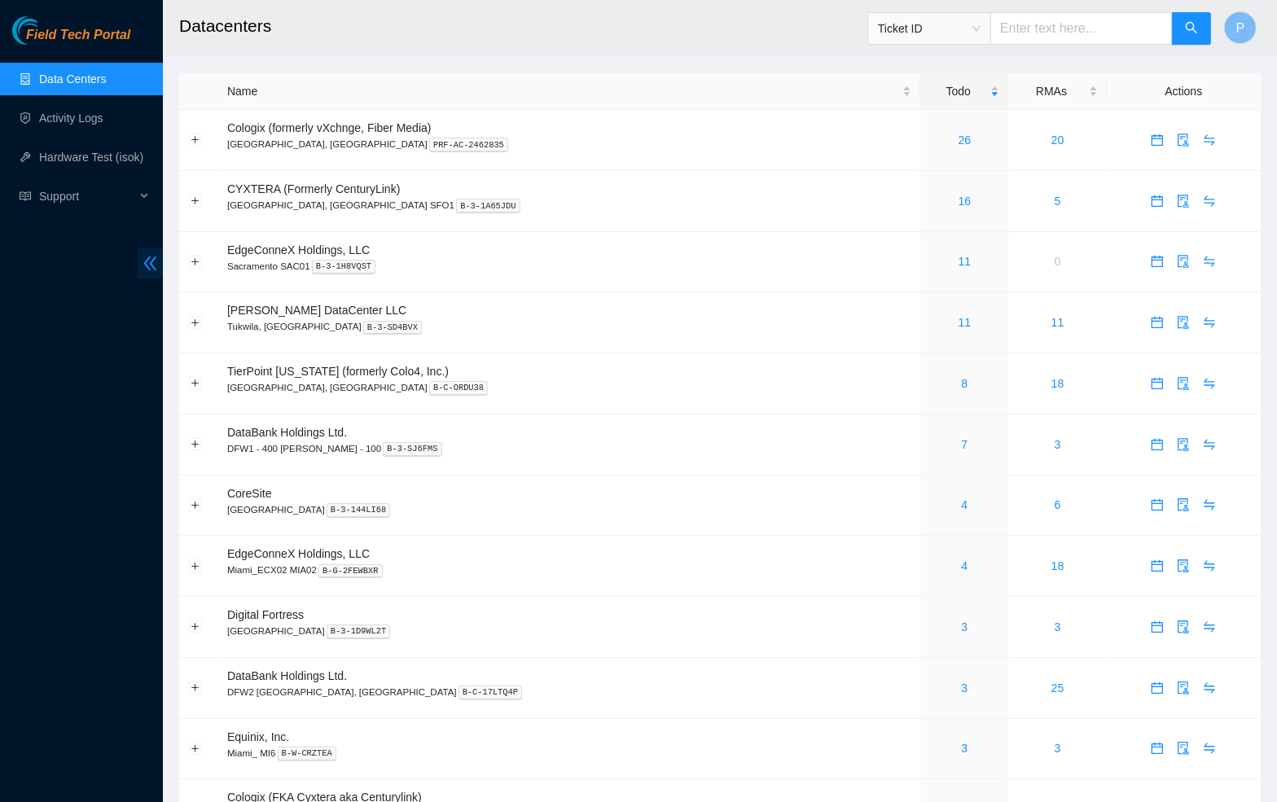
click at [144, 263] on icon "double-left" at bounding box center [150, 263] width 13 height 14
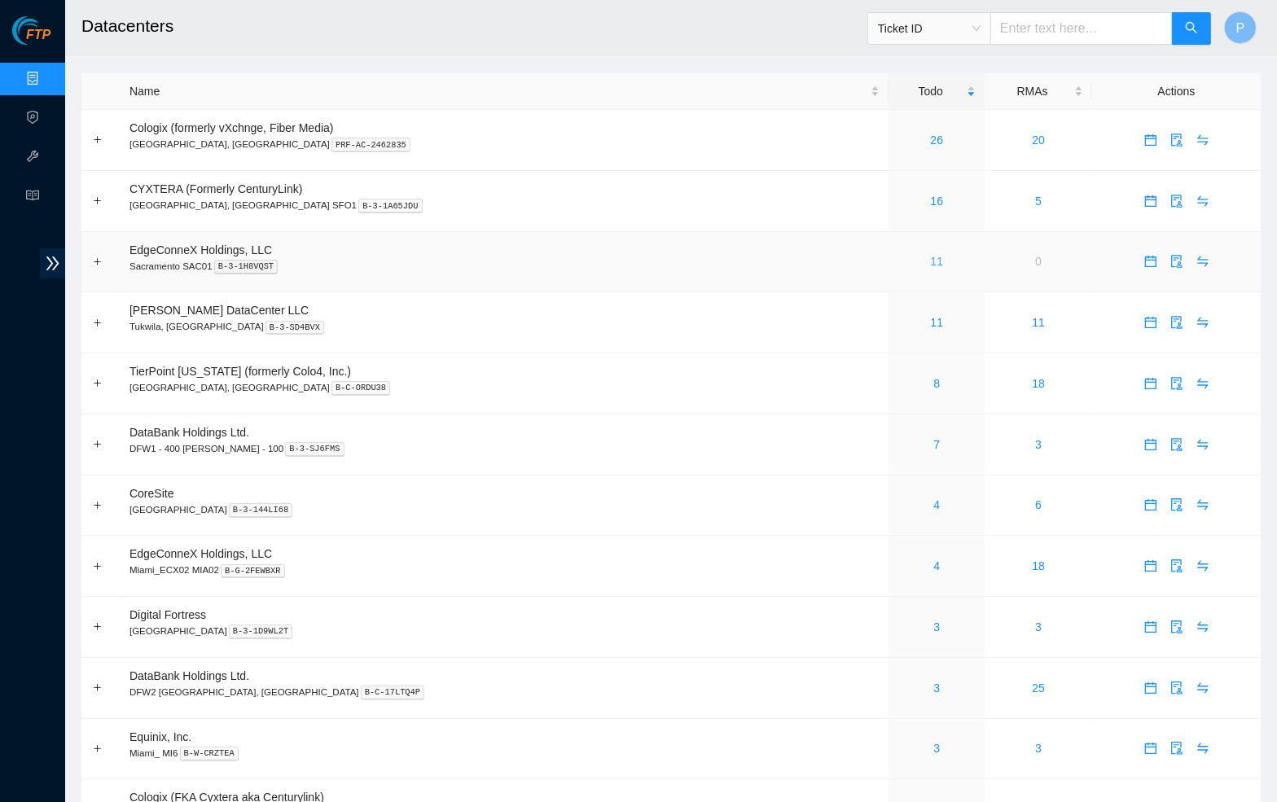
click at [931, 259] on link "11" at bounding box center [937, 261] width 13 height 13
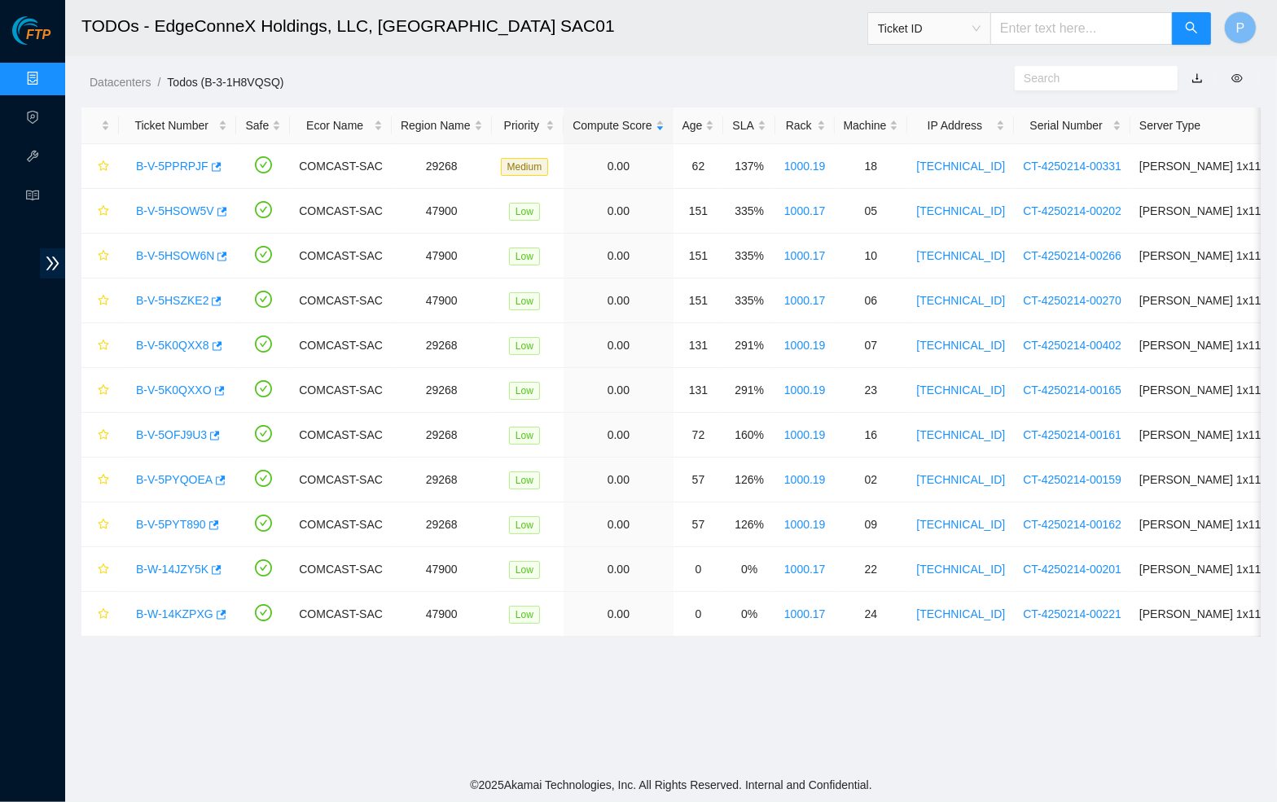
click at [1197, 78] on button "button" at bounding box center [1197, 78] width 36 height 26
click at [718, 59] on div "Datacenters / Todos (B-3-1H8VQSQ) /" at bounding box center [519, 45] width 909 height 91
click at [1198, 77] on link "button" at bounding box center [1196, 78] width 11 height 13
click at [50, 72] on link "Data Centers" at bounding box center [80, 78] width 67 height 13
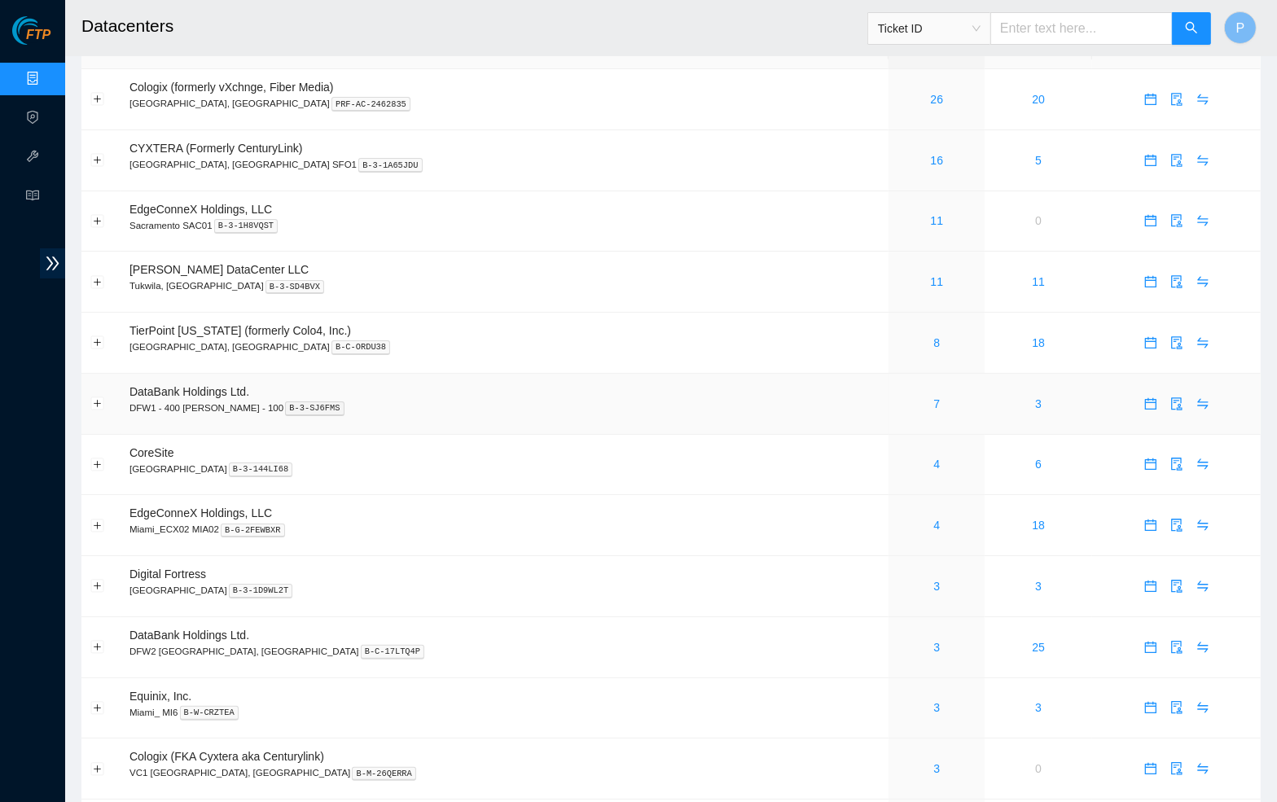
scroll to position [42, 0]
click at [933, 335] on link "8" at bounding box center [936, 341] width 7 height 13
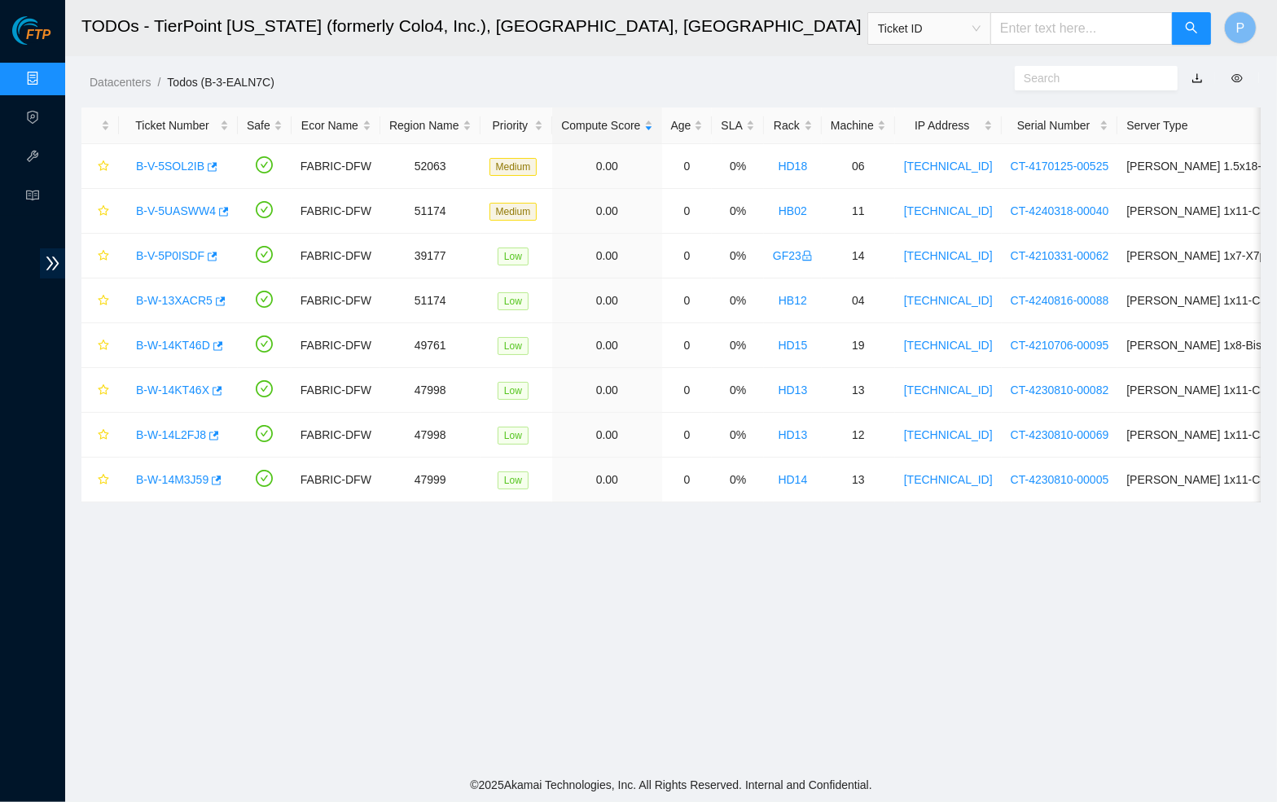
click at [1195, 77] on link "button" at bounding box center [1196, 78] width 11 height 13
click at [47, 79] on link "Data Centers" at bounding box center [80, 78] width 67 height 13
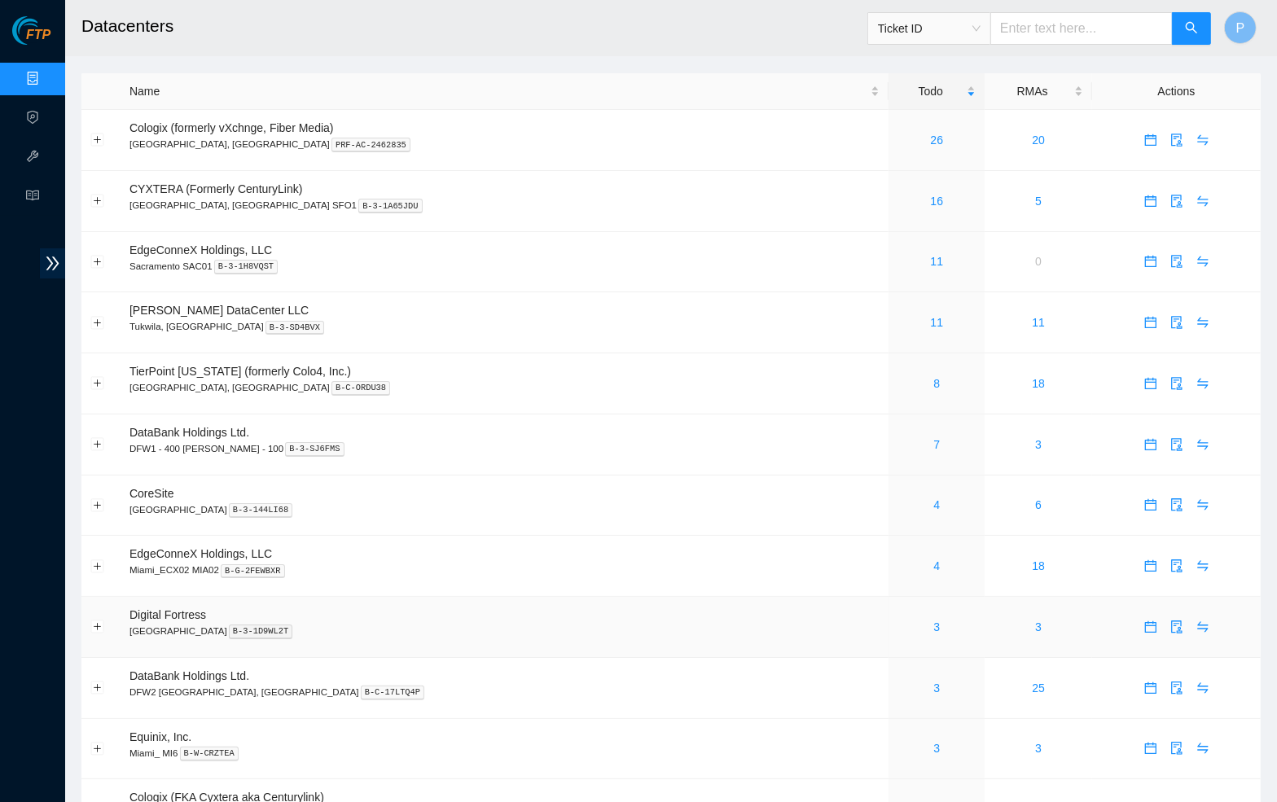
click at [897, 624] on div "3" at bounding box center [936, 627] width 78 height 18
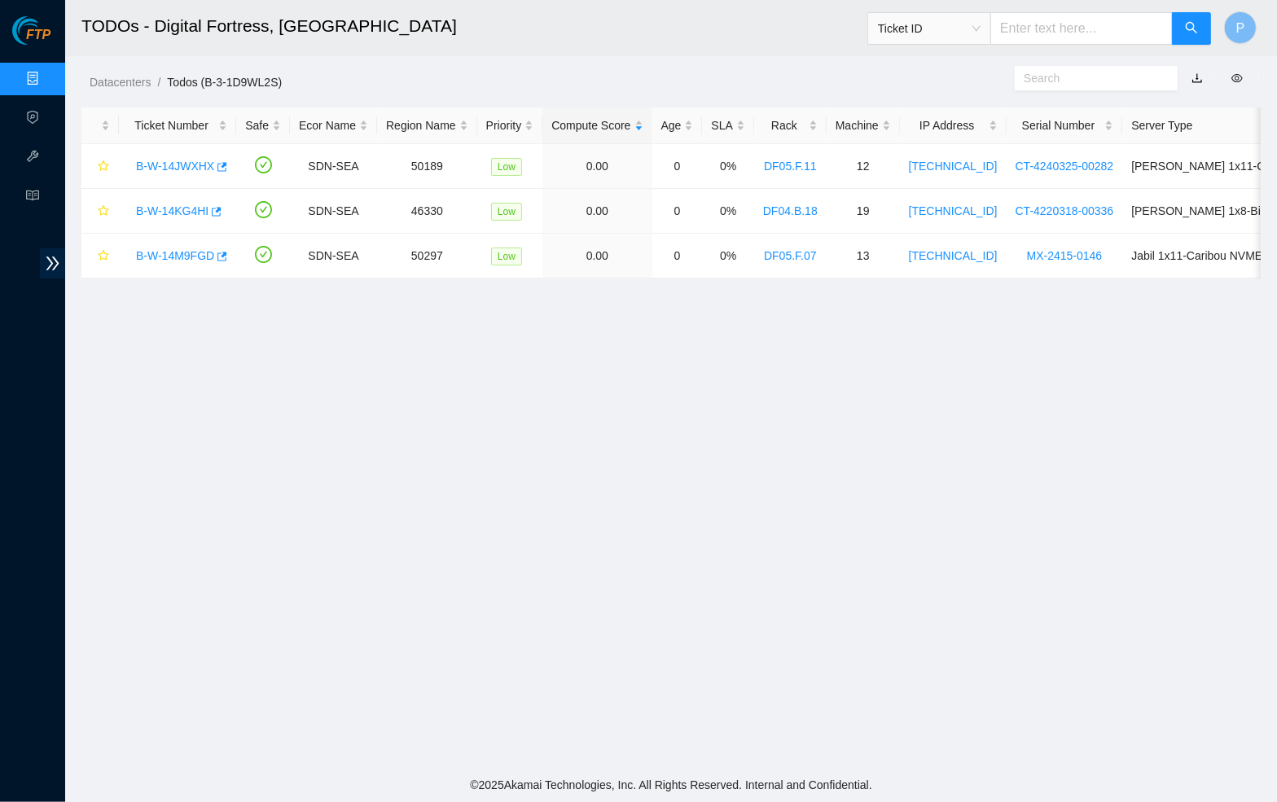
click at [1194, 73] on link "button" at bounding box center [1196, 78] width 11 height 13
click at [47, 77] on link "Data Centers" at bounding box center [80, 78] width 67 height 13
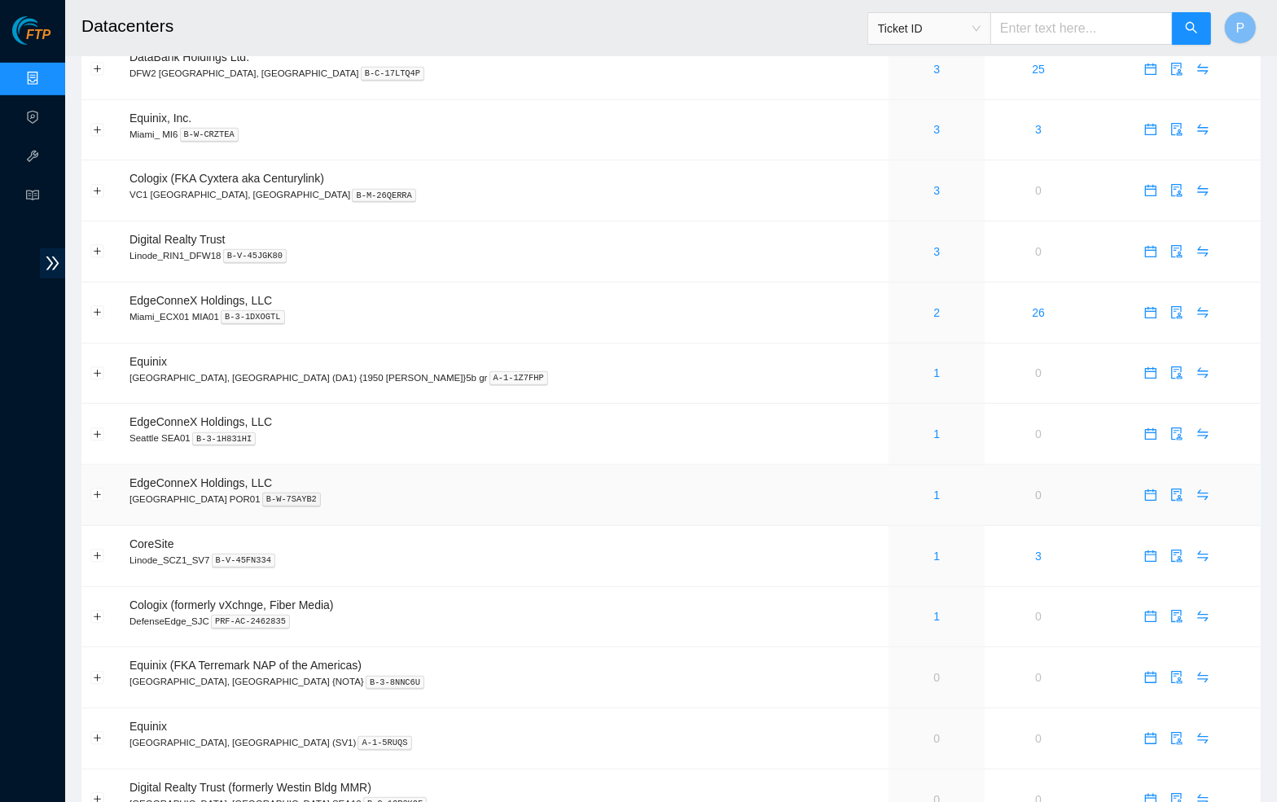
scroll to position [620, 0]
click at [933, 427] on link "1" at bounding box center [936, 433] width 7 height 13
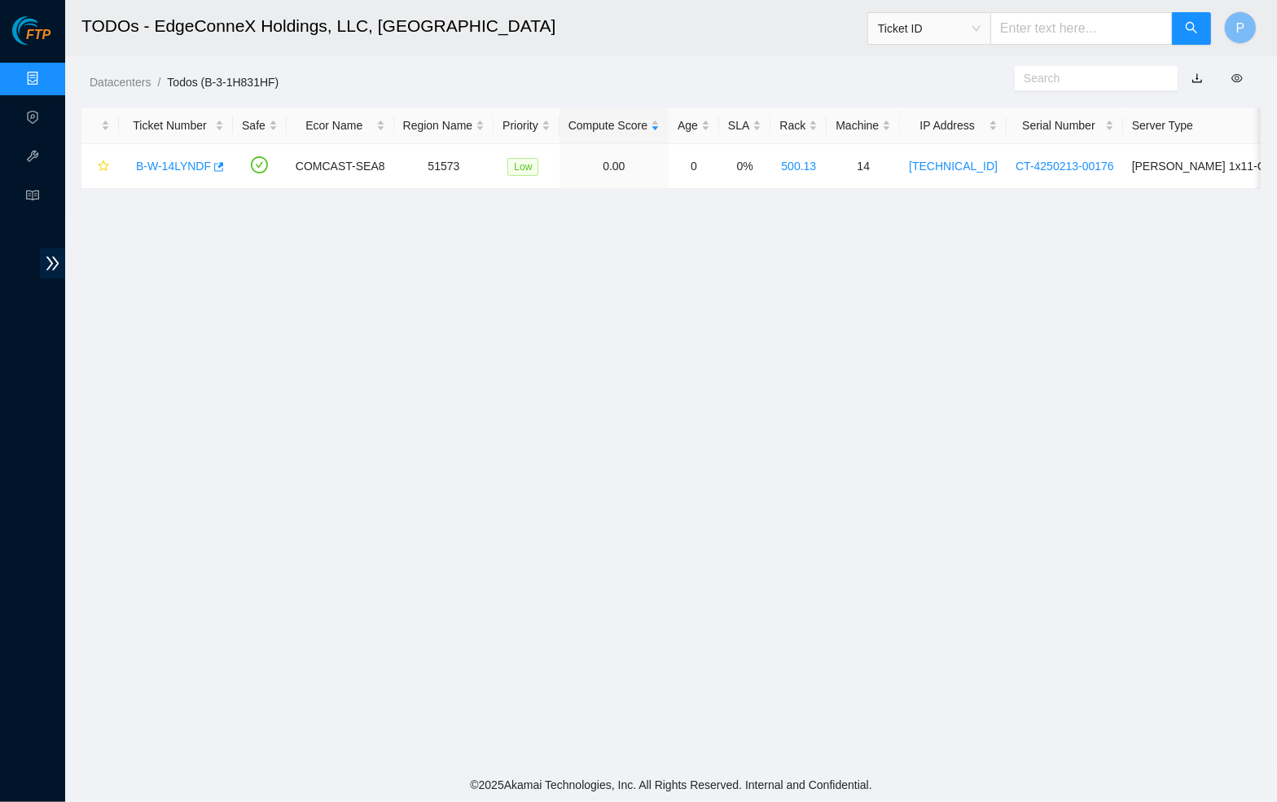
click at [1195, 77] on link "button" at bounding box center [1196, 78] width 11 height 13
click at [47, 85] on link "Data Centers" at bounding box center [80, 78] width 67 height 13
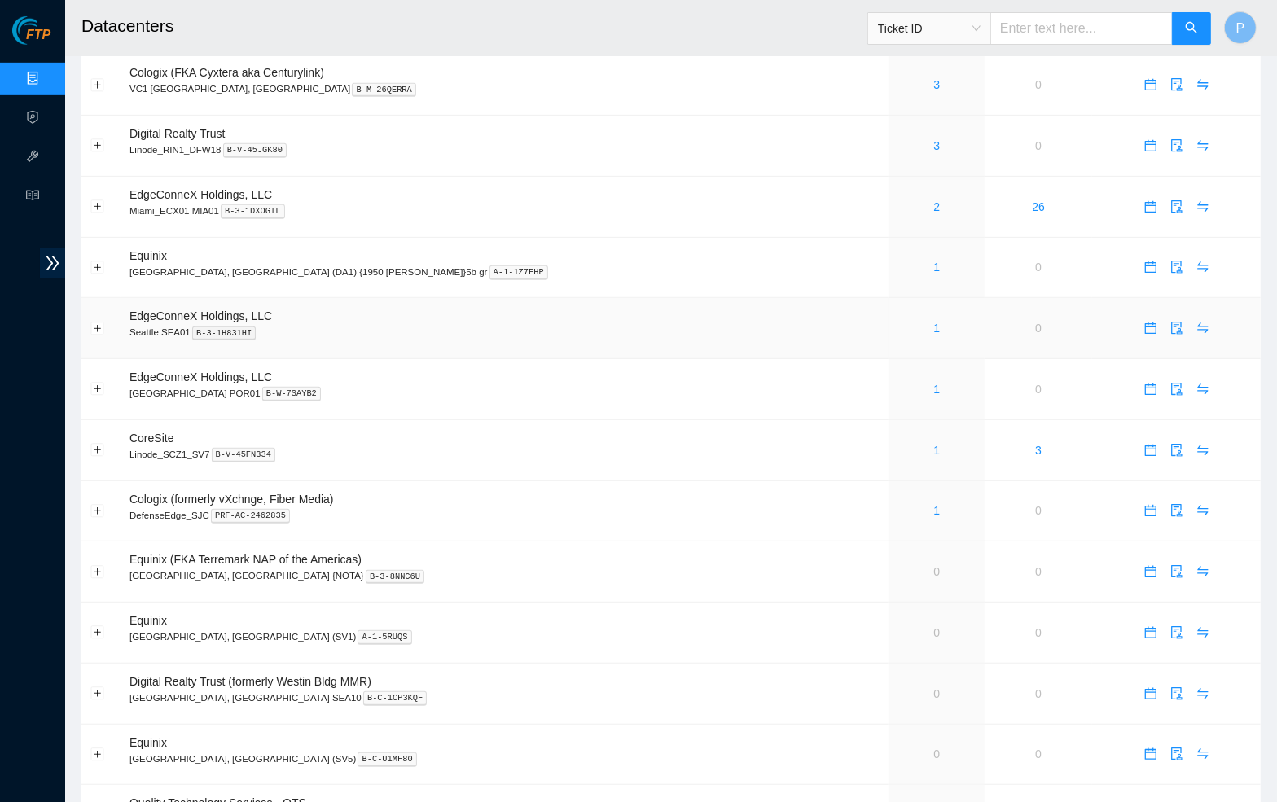
scroll to position [728, 0]
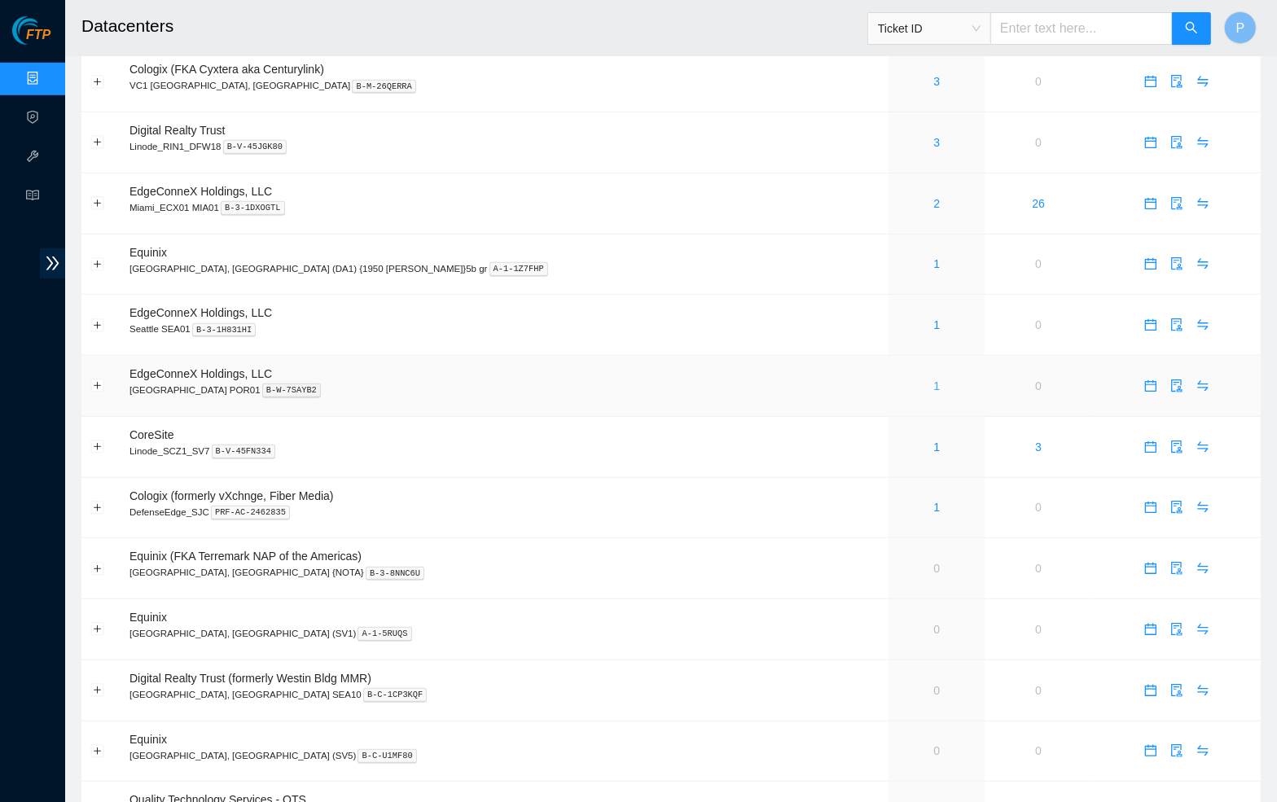
click at [933, 379] on link "1" at bounding box center [936, 385] width 7 height 13
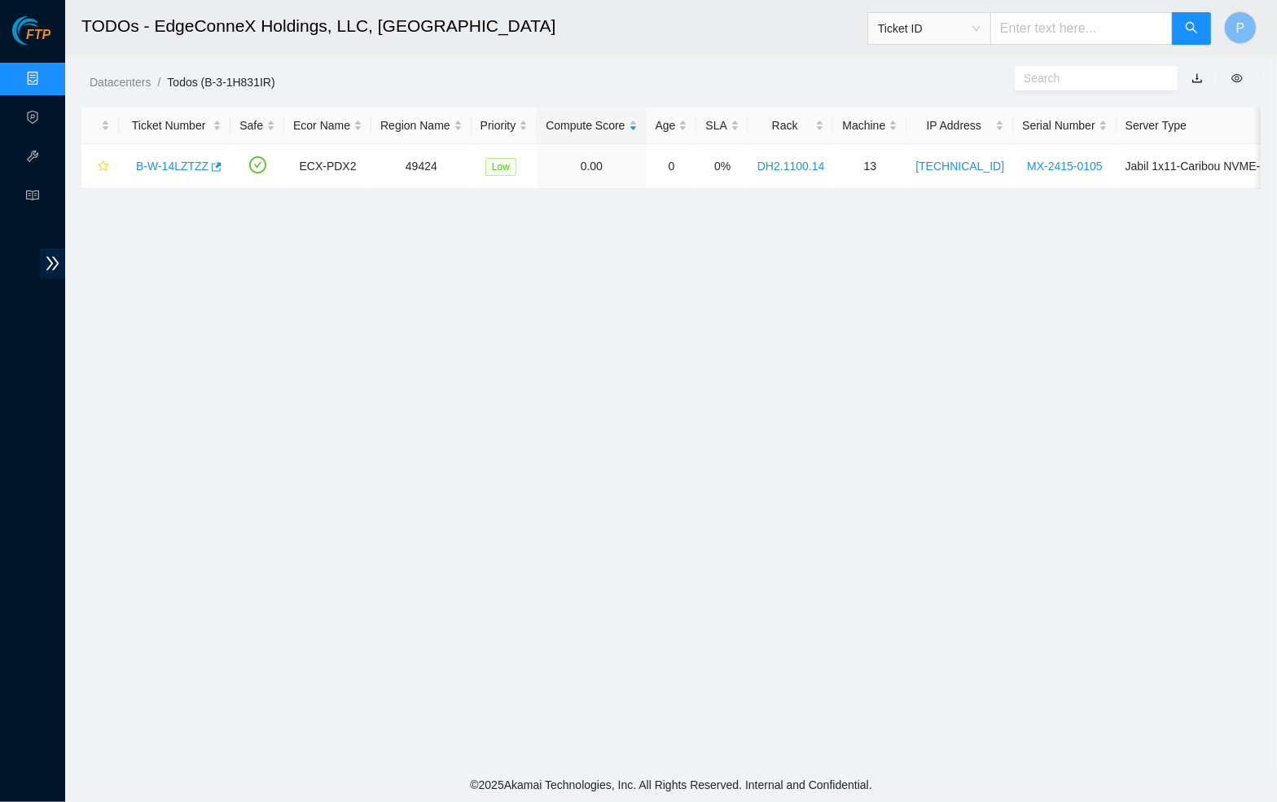
click at [1196, 77] on link "button" at bounding box center [1196, 78] width 11 height 13
click at [47, 80] on link "Data Centers" at bounding box center [80, 78] width 67 height 13
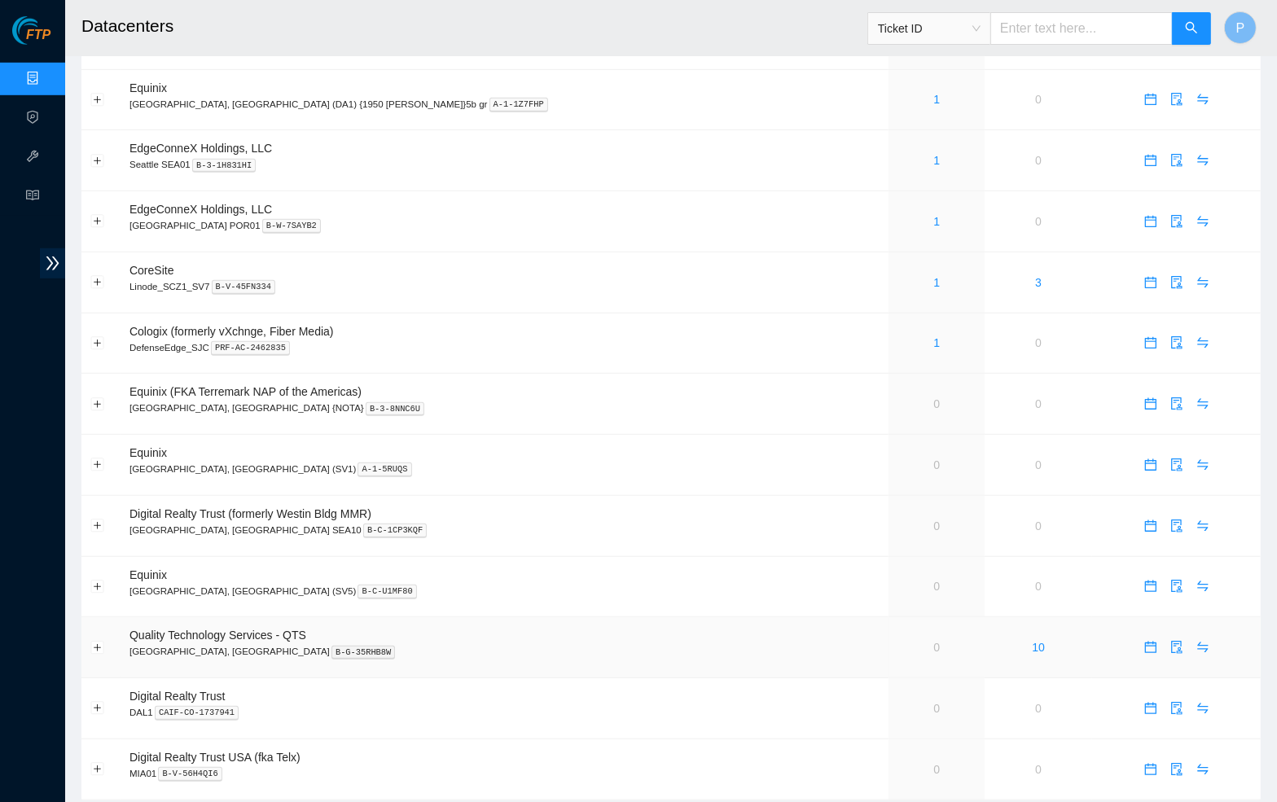
scroll to position [892, 0]
click at [933, 277] on link "1" at bounding box center [936, 283] width 7 height 13
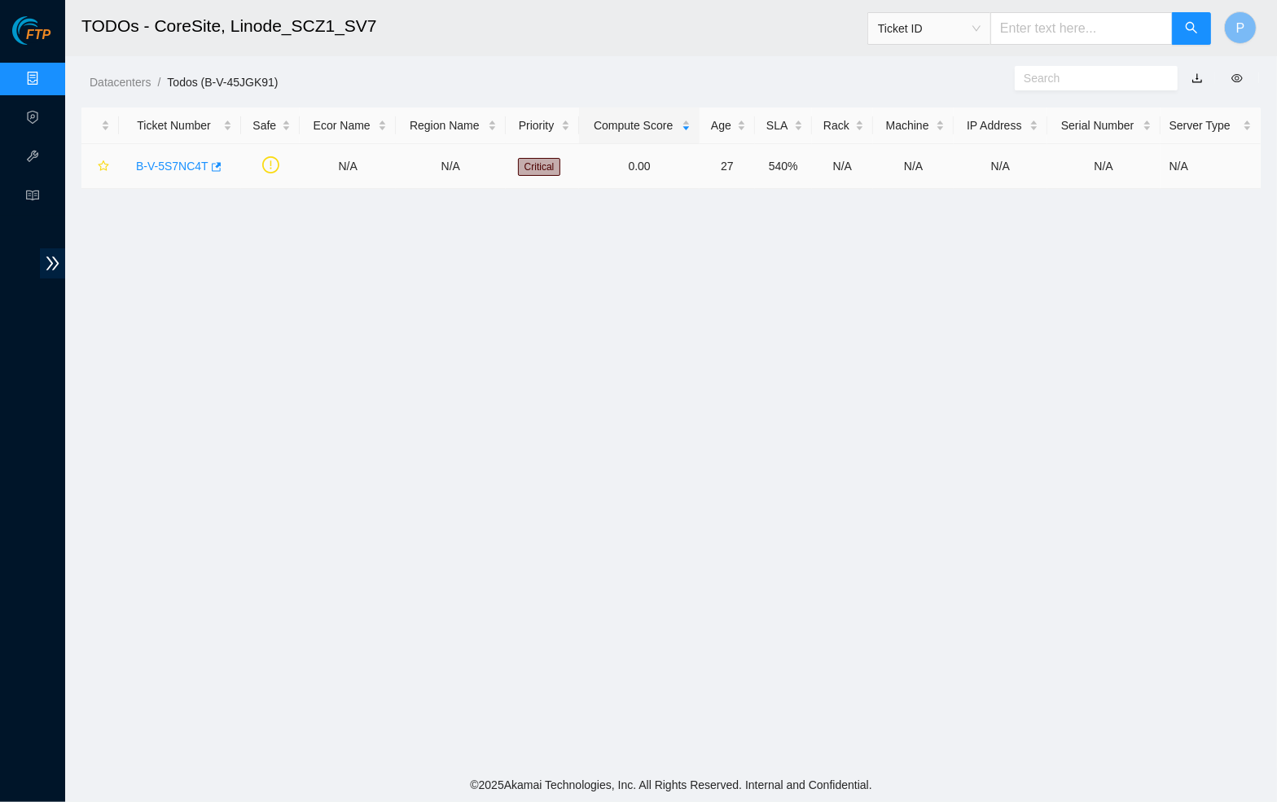
click at [178, 160] on link "B-V-5S7NC4T" at bounding box center [172, 166] width 72 height 13
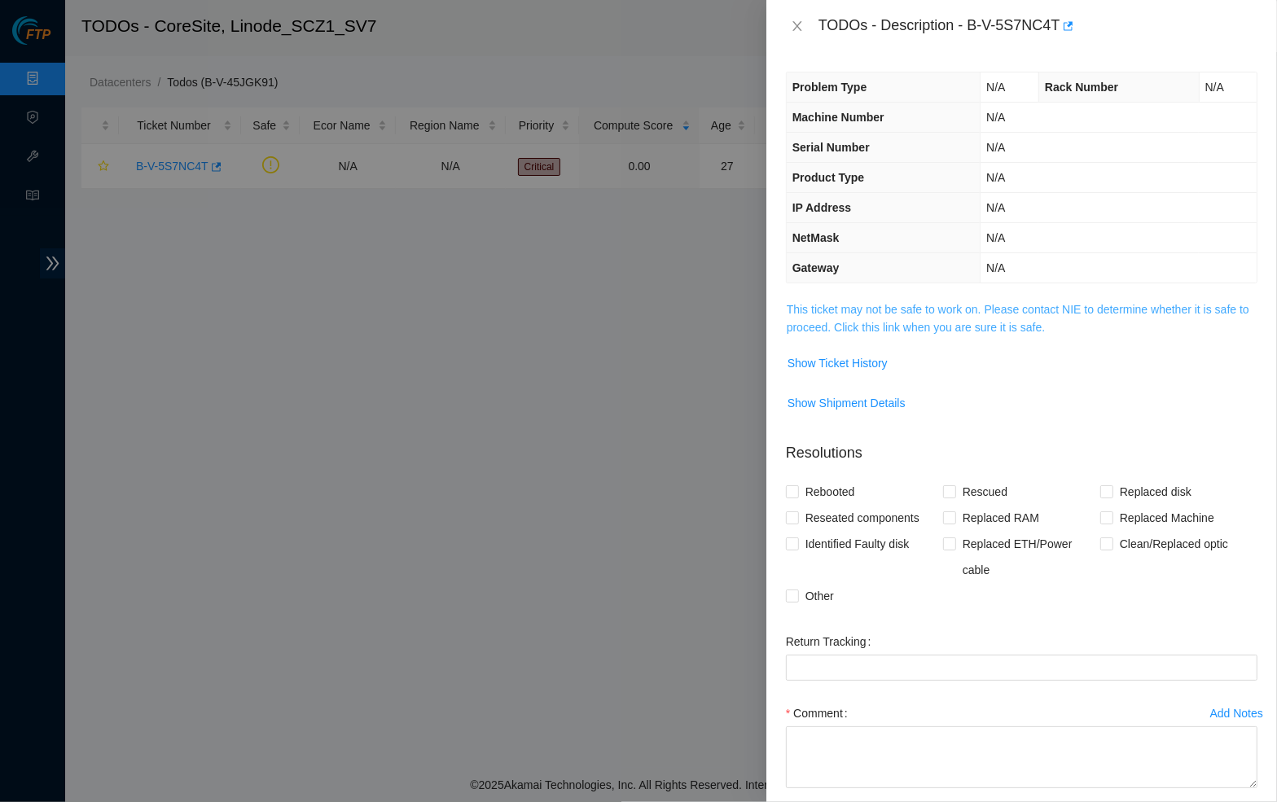
click at [892, 307] on link "This ticket may not be safe to work on. Please contact NIE to determine whether…" at bounding box center [1017, 318] width 462 height 31
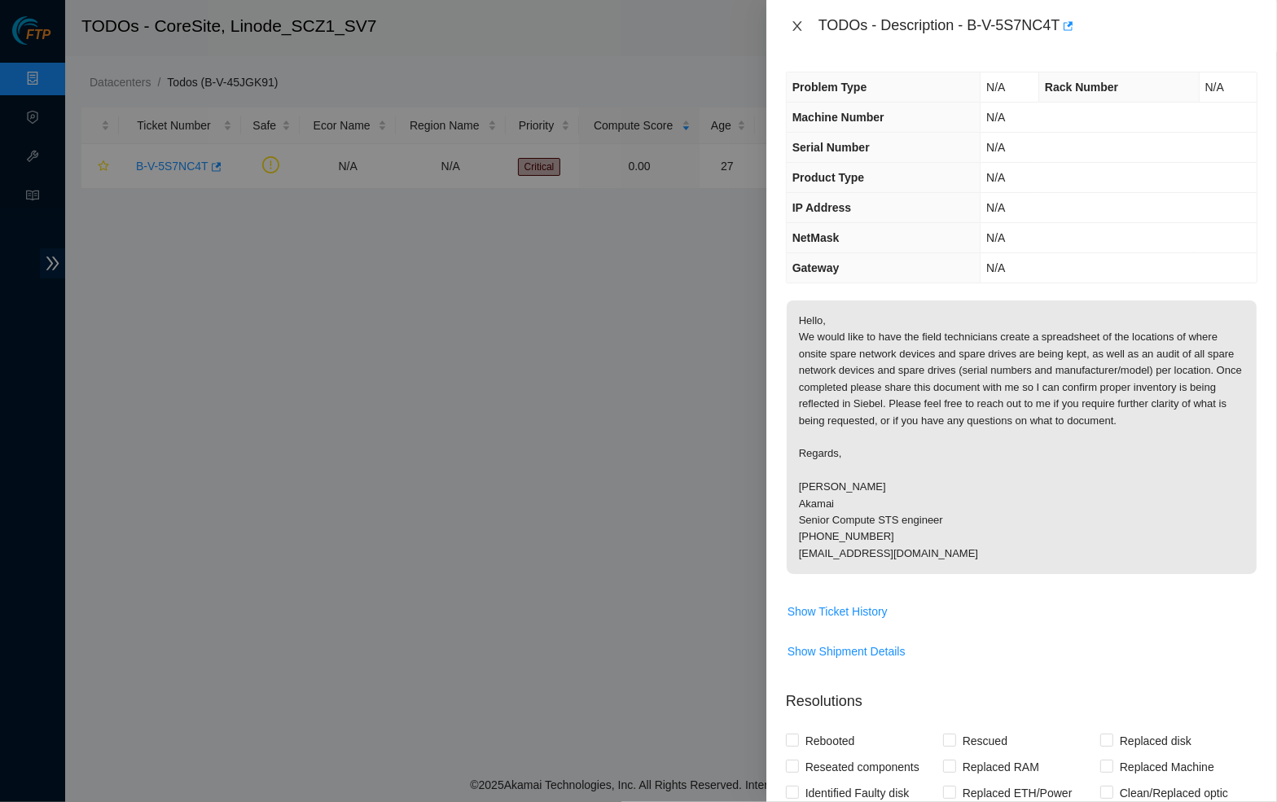
click at [794, 20] on icon "close" at bounding box center [797, 26] width 13 height 13
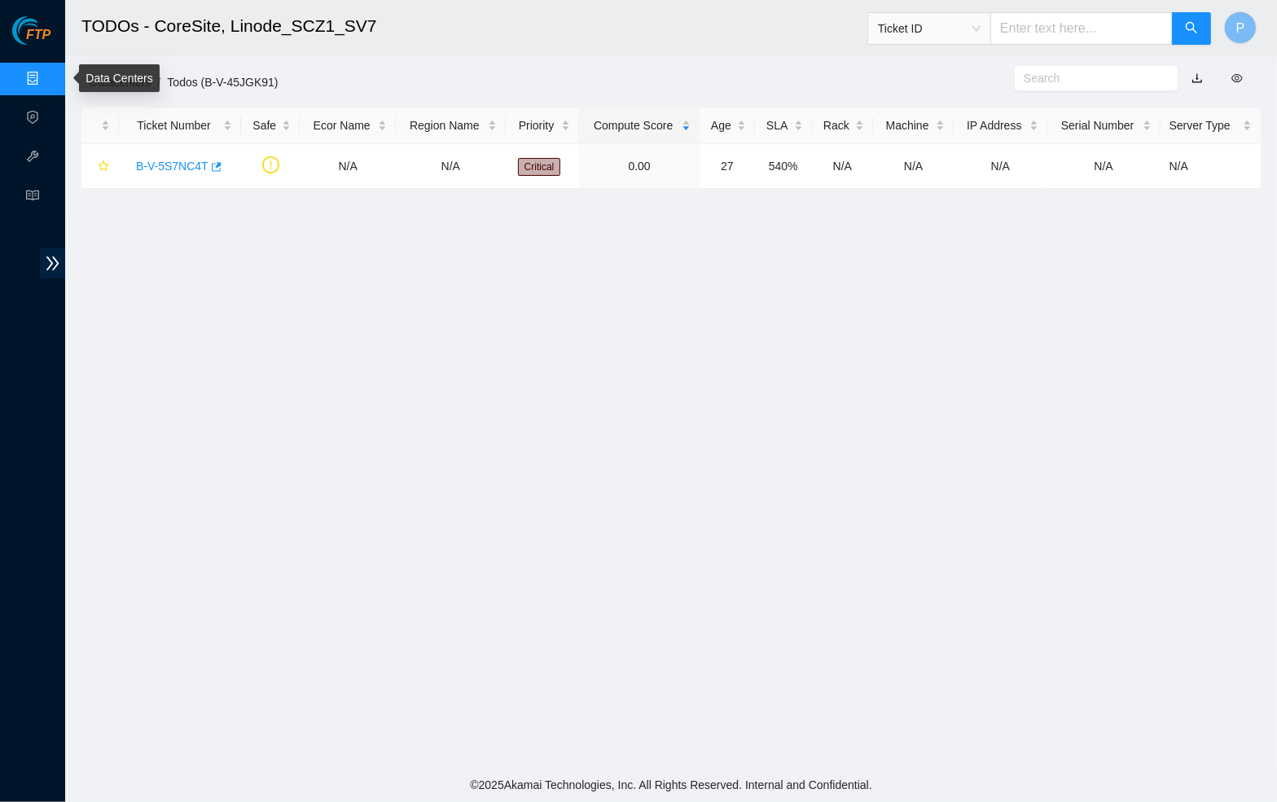
click at [47, 74] on link "Data Centers" at bounding box center [80, 78] width 67 height 13
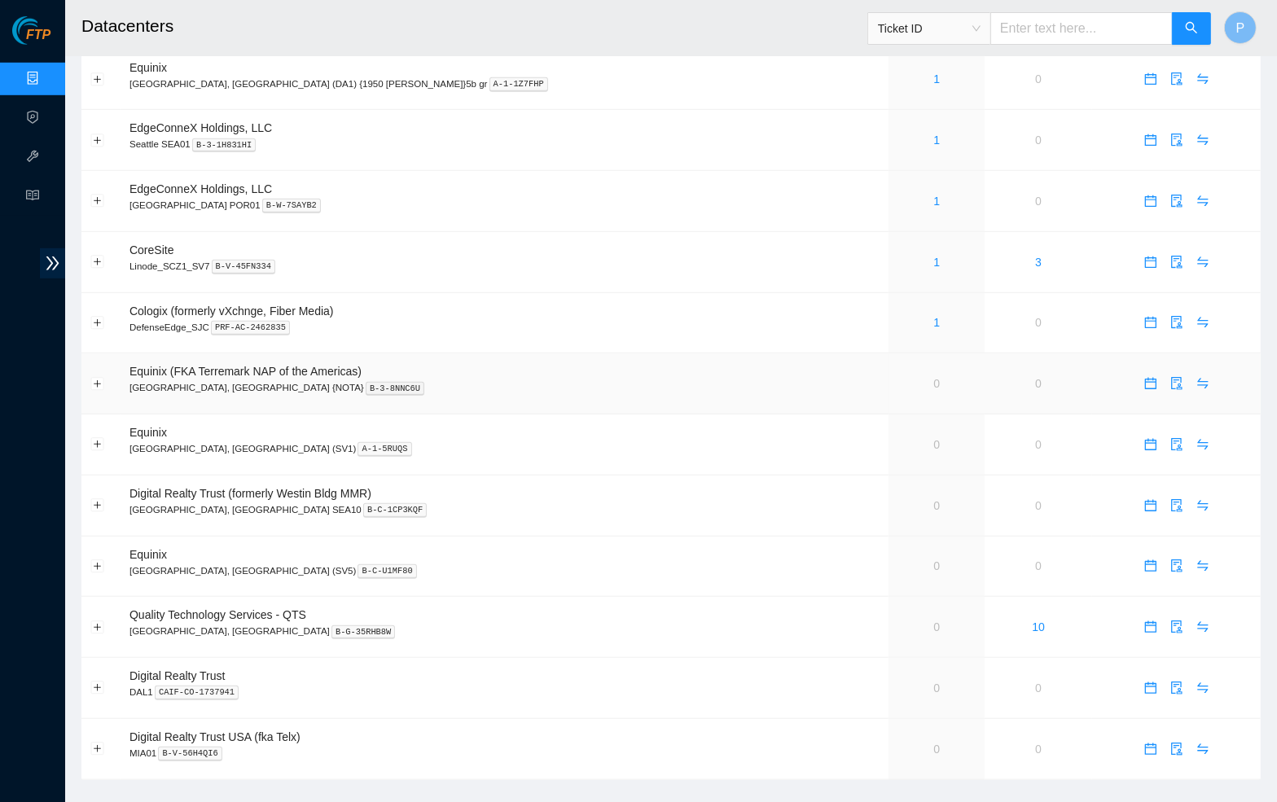
scroll to position [912, 0]
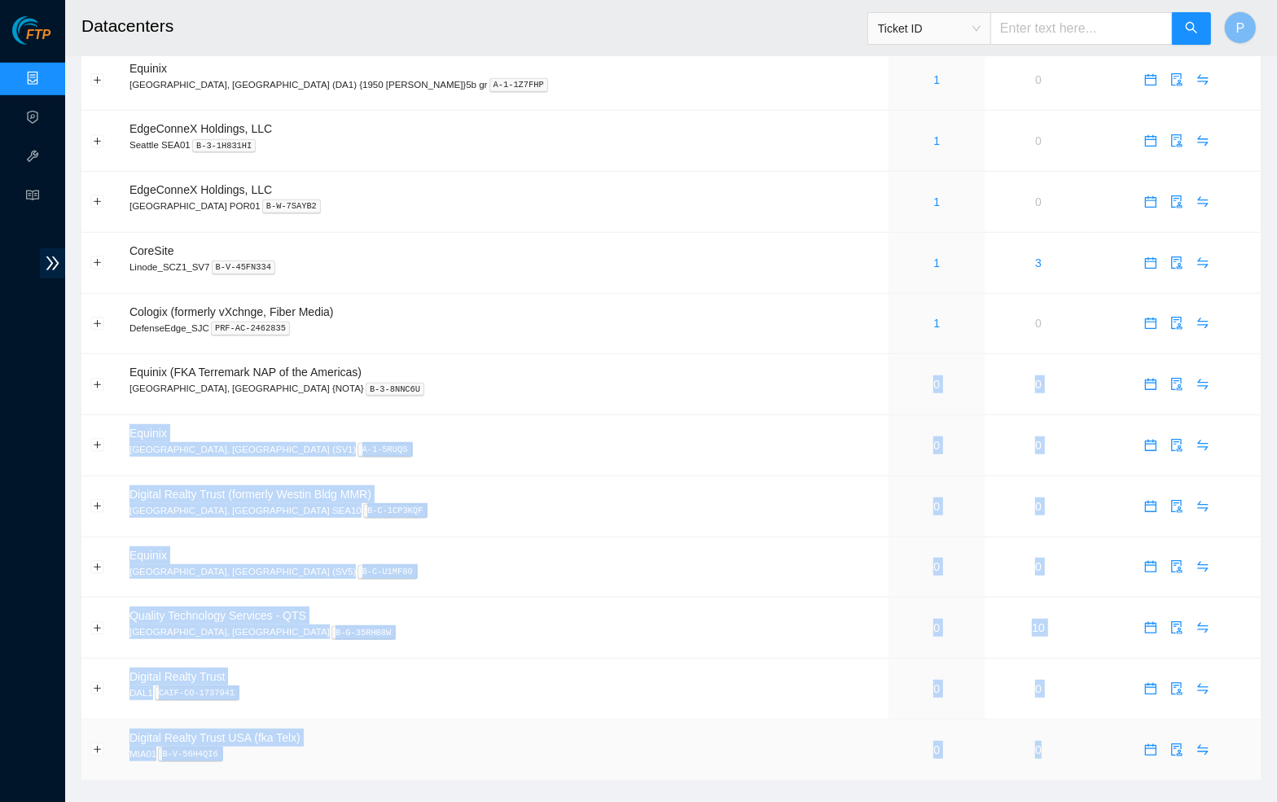
drag, startPoint x: 796, startPoint y: 365, endPoint x: 1035, endPoint y: 730, distance: 436.5
click at [587, 476] on td "Digital Realty Trust (formerly Westin Bldg MMR) Seattle, WA SEA10 B-C-1CP3KQF" at bounding box center [504, 506] width 768 height 61
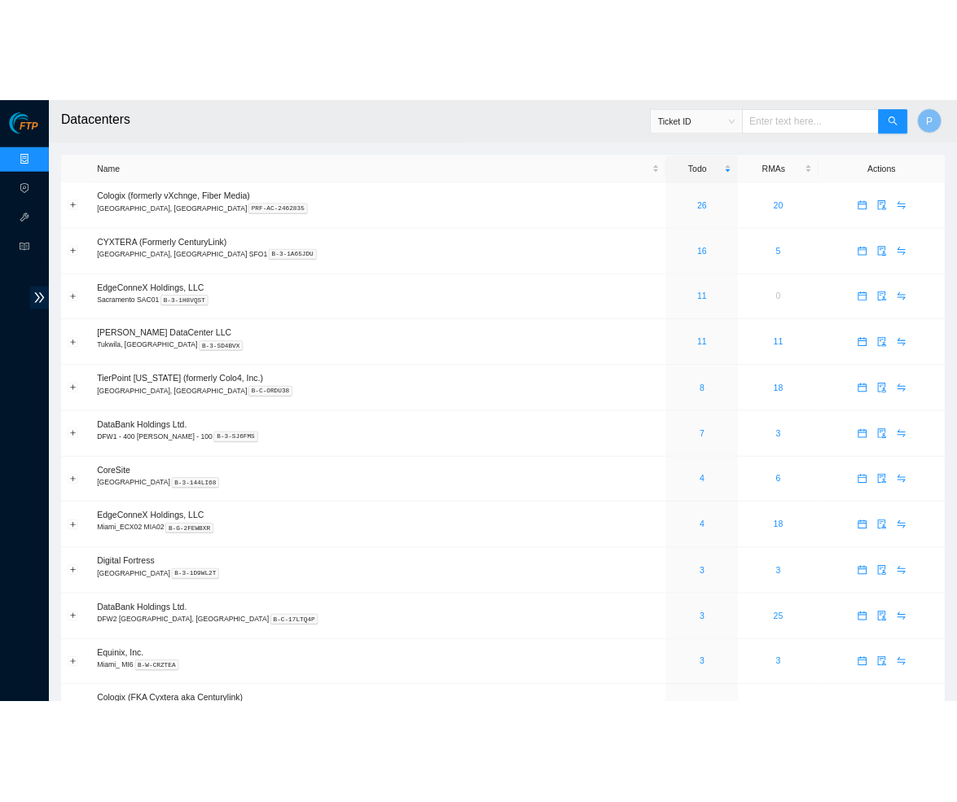
scroll to position [0, 0]
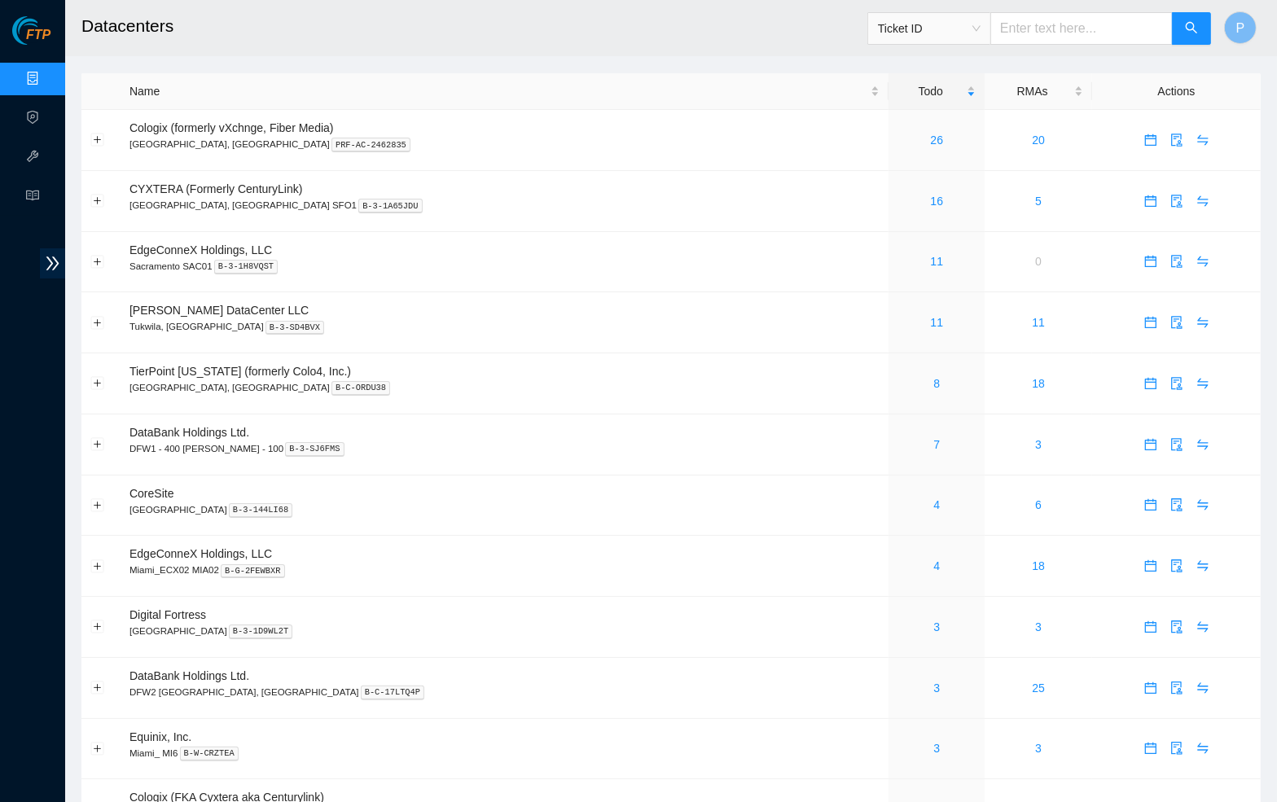
click at [538, 42] on h2 "Datacenters" at bounding box center [516, 26] width 871 height 52
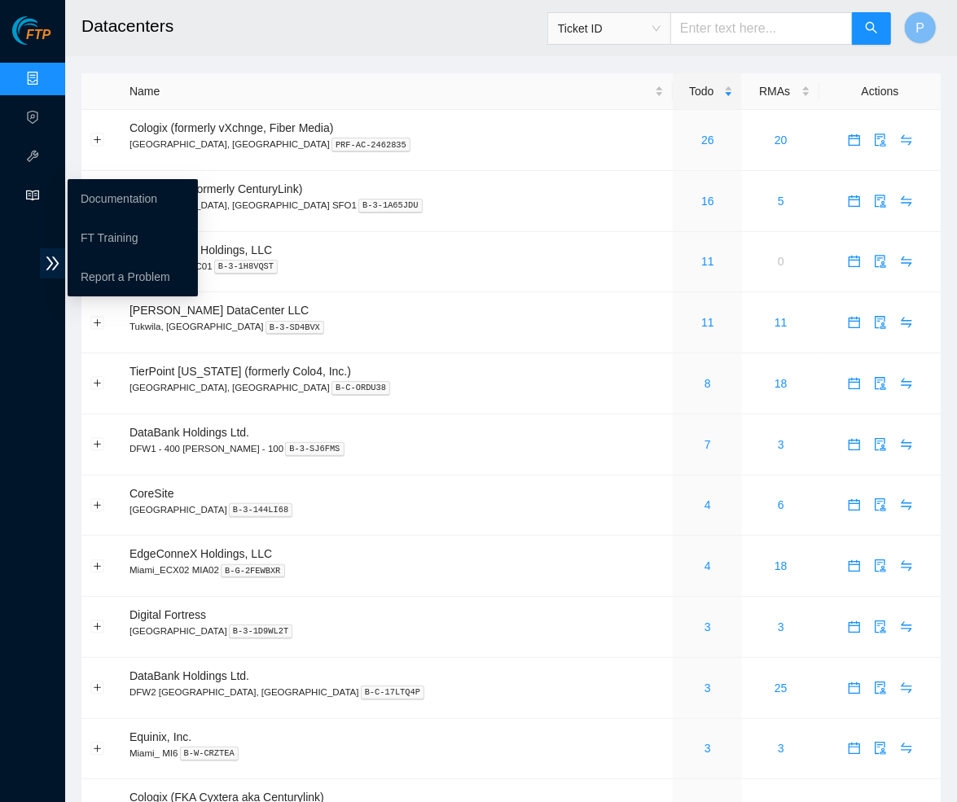
click at [42, 195] on div "Support" at bounding box center [32, 196] width 65 height 33
click at [112, 195] on link "Documentation" at bounding box center [119, 198] width 77 height 13
